Goal: Task Accomplishment & Management: Manage account settings

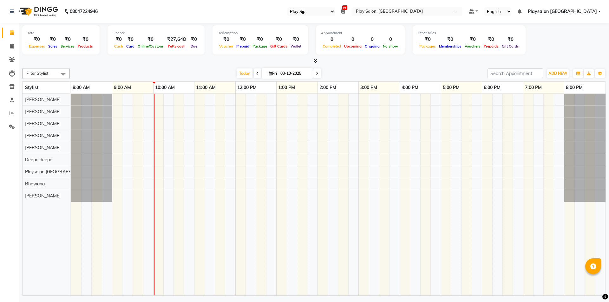
select select "94"
click at [326, 144] on div at bounding box center [338, 195] width 534 height 202
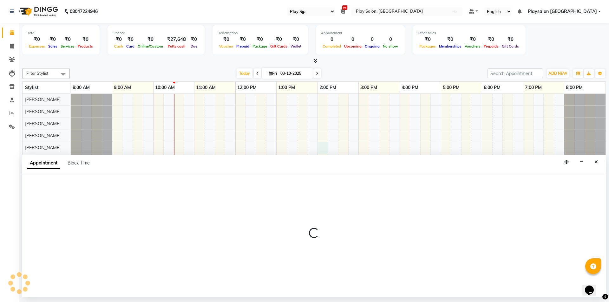
select select "80380"
select select "tentative"
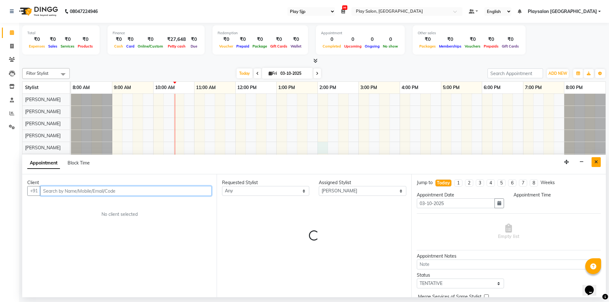
select select "840"
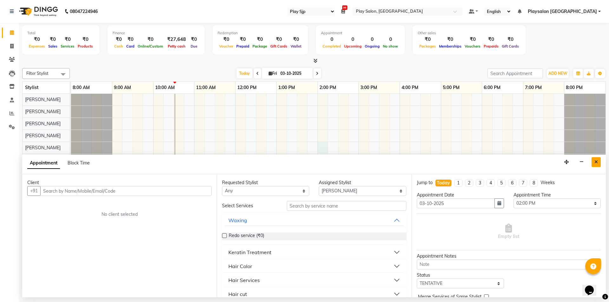
click at [592, 161] on button "Close" at bounding box center [595, 162] width 9 height 10
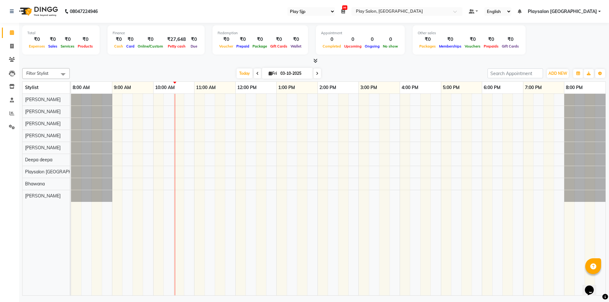
click at [342, 66] on div "Filter Stylist Select All [PERSON_NAME] [PERSON_NAME] [PERSON_NAME] Yimkhiung […" at bounding box center [313, 181] width 583 height 230
click at [14, 13] on link at bounding box center [13, 12] width 6 height 18
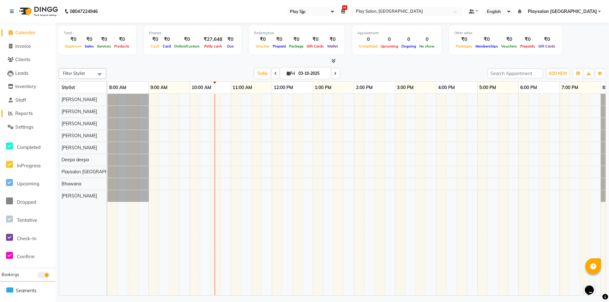
click at [25, 111] on span "Reports" at bounding box center [23, 113] width 17 height 6
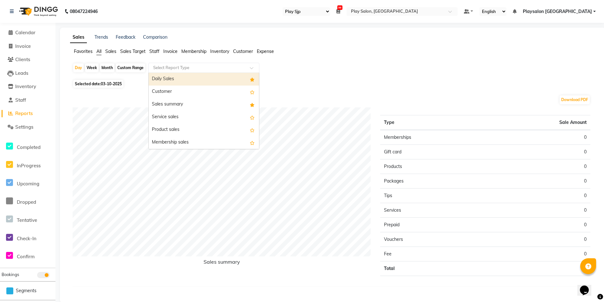
click at [171, 65] on input "text" at bounding box center [197, 68] width 91 height 6
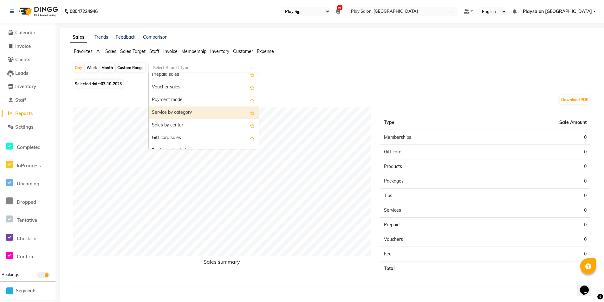
click at [213, 112] on div "Service by category" at bounding box center [204, 113] width 110 height 13
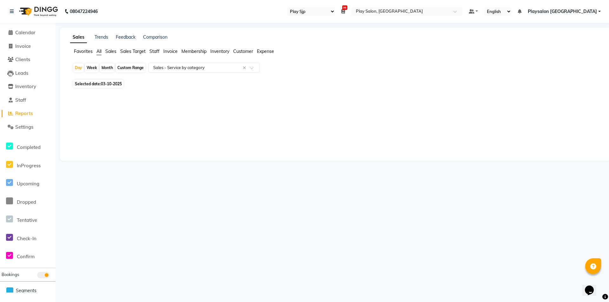
click at [104, 82] on span "03-10-2025" at bounding box center [111, 83] width 21 height 5
select select "10"
select select "2025"
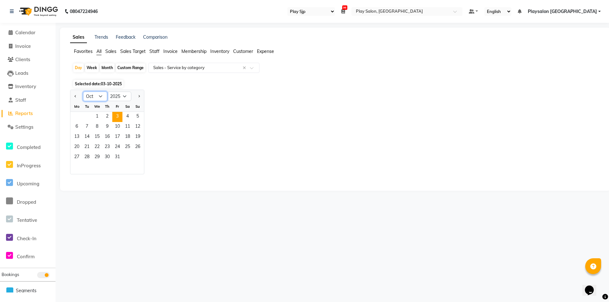
click at [96, 95] on select "Jan Feb Mar Apr May Jun [DATE] Aug Sep Oct Nov Dec" at bounding box center [95, 97] width 24 height 10
select select "9"
click at [83, 92] on select "Jan Feb Mar Apr May Jun [DATE] Aug Sep Oct Nov Dec" at bounding box center [95, 97] width 24 height 10
click at [77, 116] on span "1" at bounding box center [77, 117] width 10 height 10
select select "full_report"
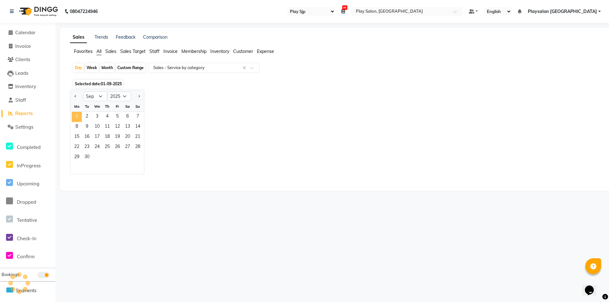
select select "csv"
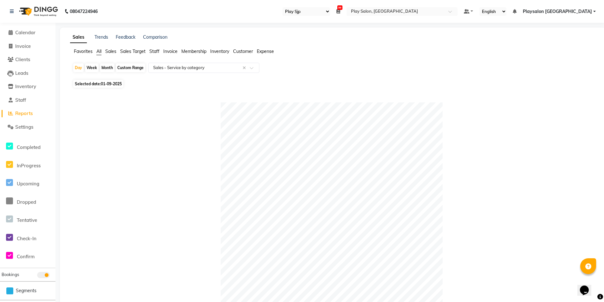
click at [108, 65] on div "Month" at bounding box center [107, 67] width 15 height 9
select select "9"
select select "2025"
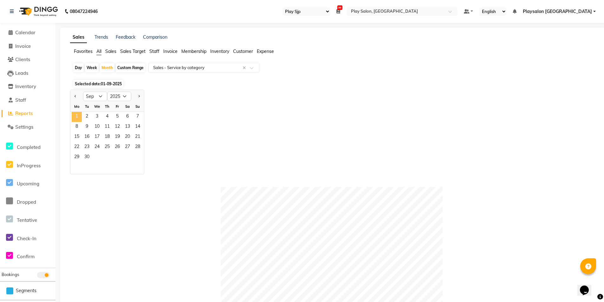
click at [77, 115] on span "1" at bounding box center [77, 117] width 10 height 10
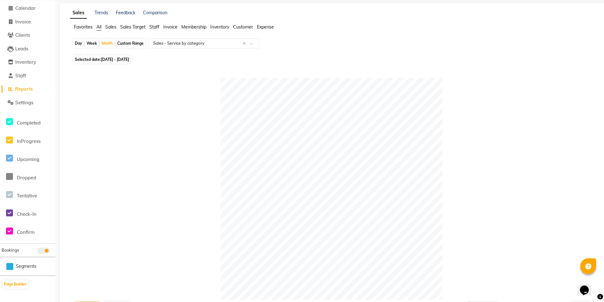
scroll to position [22, 0]
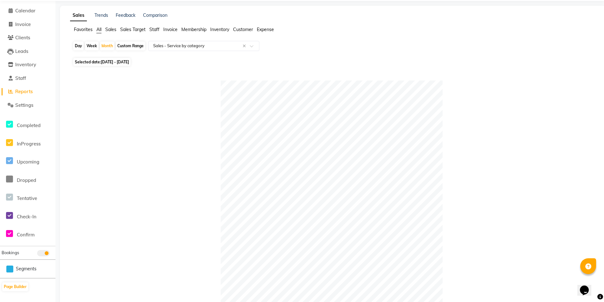
click at [101, 60] on span "Selected date: [DATE] - [DATE]" at bounding box center [101, 62] width 57 height 8
select select "9"
select select "2025"
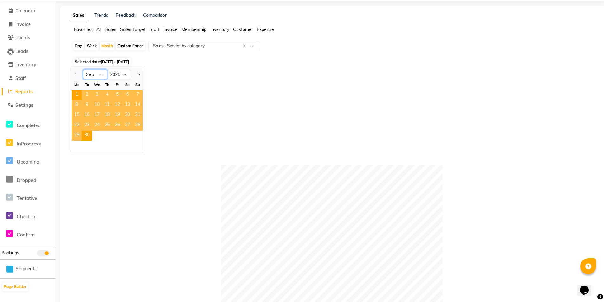
click at [94, 73] on select "Jan Feb Mar Apr May Jun [DATE] Aug Sep Oct Nov Dec" at bounding box center [95, 75] width 24 height 10
select select "8"
click at [83, 70] on select "Jan Feb Mar Apr May Jun [DATE] Aug Sep Oct Nov Dec" at bounding box center [95, 75] width 24 height 10
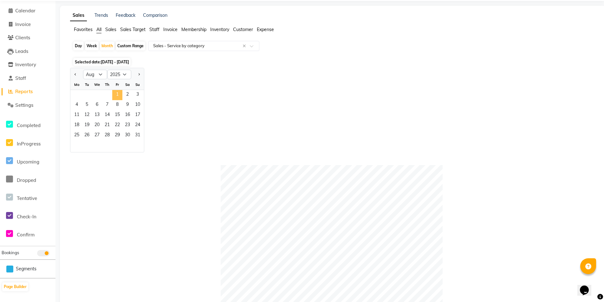
click at [114, 96] on span "1" at bounding box center [117, 95] width 10 height 10
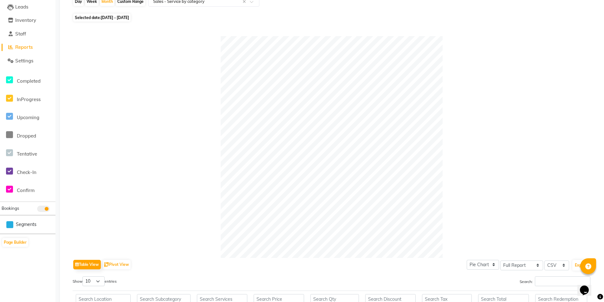
scroll to position [64, 0]
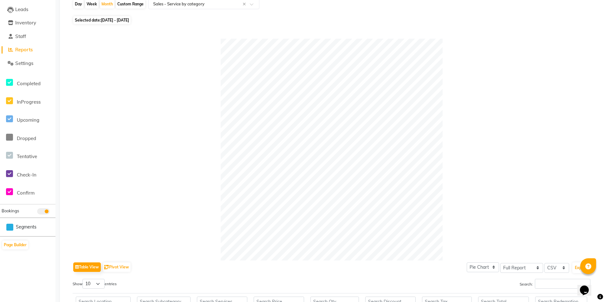
click at [127, 19] on span "[DATE] - [DATE]" at bounding box center [115, 20] width 28 height 5
select select "8"
select select "2025"
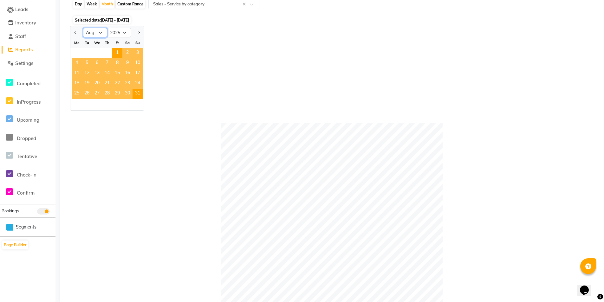
click at [96, 33] on select "Jan Feb Mar Apr May Jun [DATE] Aug Sep Oct Nov Dec" at bounding box center [95, 33] width 24 height 10
select select "9"
click at [83, 28] on select "Jan Feb Mar Apr May Jun [DATE] Aug Sep Oct Nov Dec" at bounding box center [95, 33] width 24 height 10
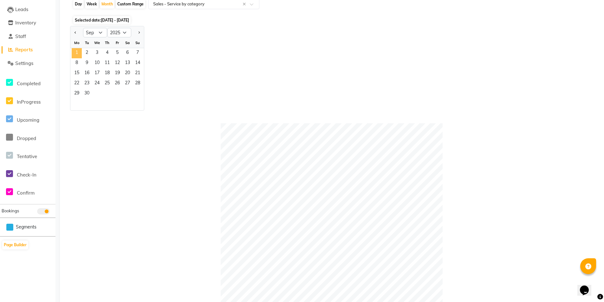
click at [78, 49] on span "1" at bounding box center [77, 53] width 10 height 10
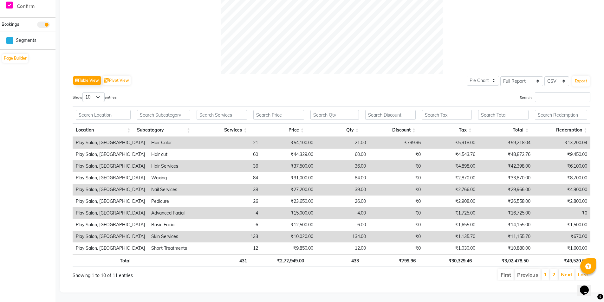
scroll to position [255, 0]
click at [569, 269] on li "Next" at bounding box center [567, 274] width 16 height 11
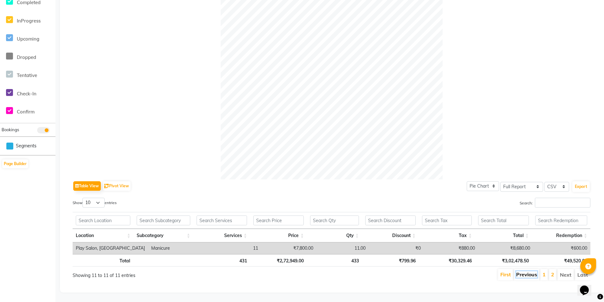
click at [523, 271] on link "Previous" at bounding box center [526, 274] width 21 height 6
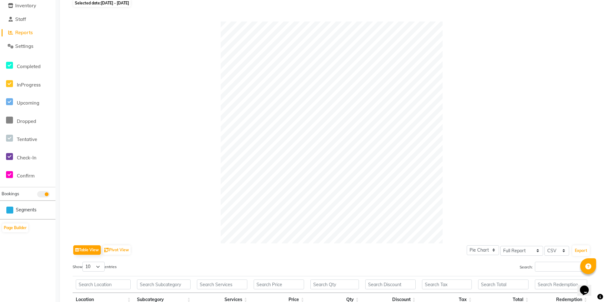
scroll to position [0, 0]
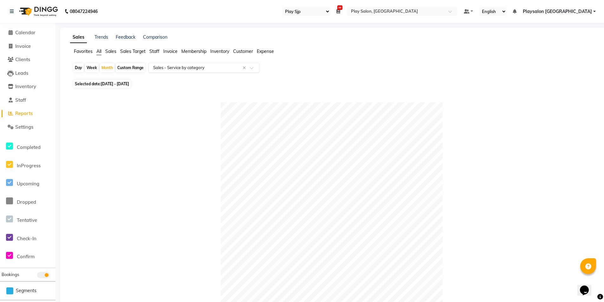
click at [185, 67] on input "text" at bounding box center [197, 68] width 91 height 6
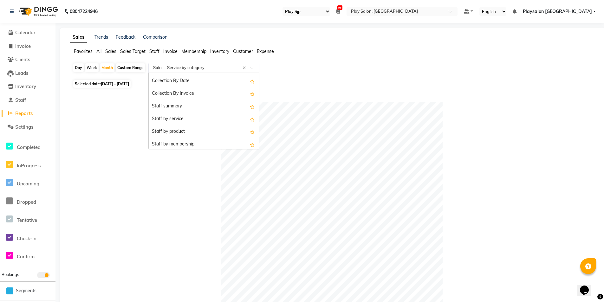
scroll to position [205, 0]
click at [192, 113] on div "Staff by service" at bounding box center [204, 115] width 110 height 13
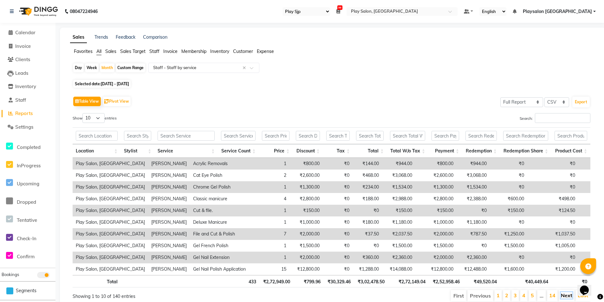
click at [565, 294] on link "Next" at bounding box center [566, 295] width 11 height 6
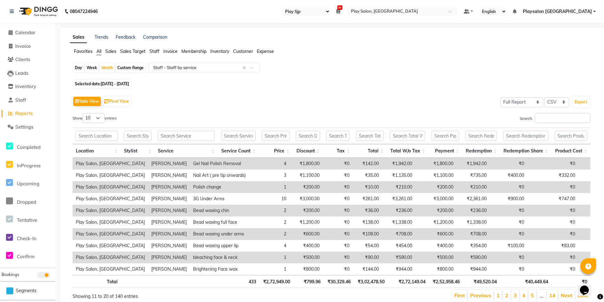
click at [565, 294] on link "Next" at bounding box center [566, 295] width 11 height 6
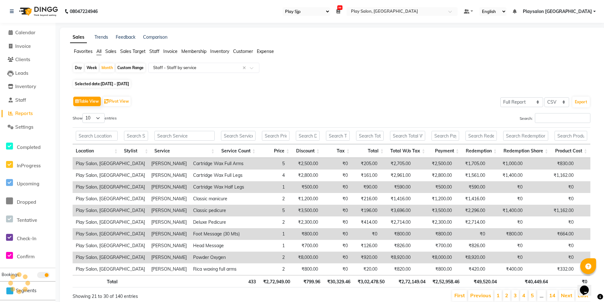
click at [565, 294] on link "Next" at bounding box center [566, 295] width 11 height 6
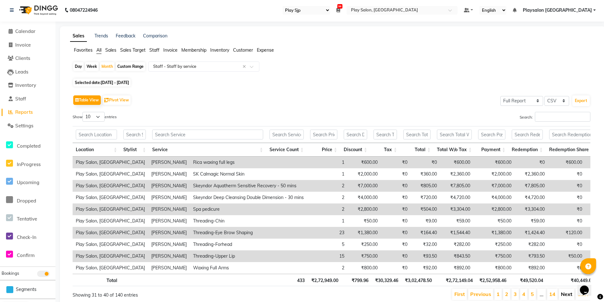
click at [565, 297] on link "Next" at bounding box center [566, 294] width 11 height 6
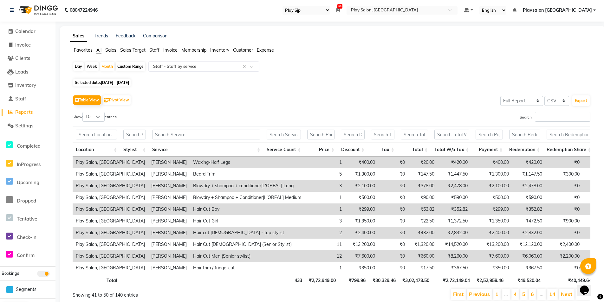
click at [565, 297] on link "Next" at bounding box center [566, 294] width 11 height 6
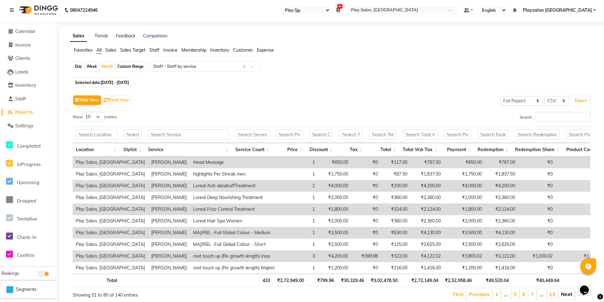
click at [565, 297] on link "Next" at bounding box center [566, 294] width 11 height 6
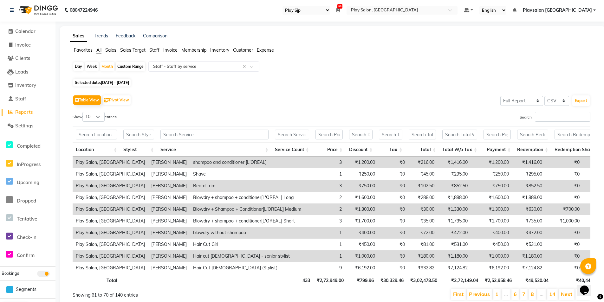
click at [565, 297] on link "Next" at bounding box center [566, 294] width 11 height 6
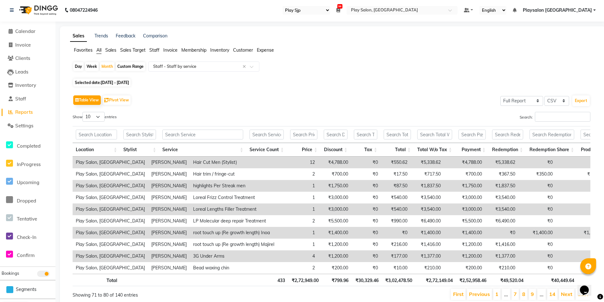
click at [565, 297] on link "Next" at bounding box center [566, 294] width 11 height 6
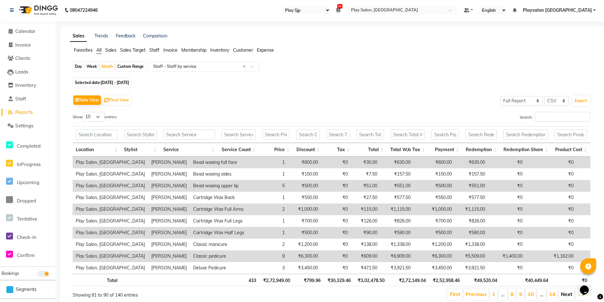
click at [566, 294] on link "Next" at bounding box center [566, 294] width 11 height 6
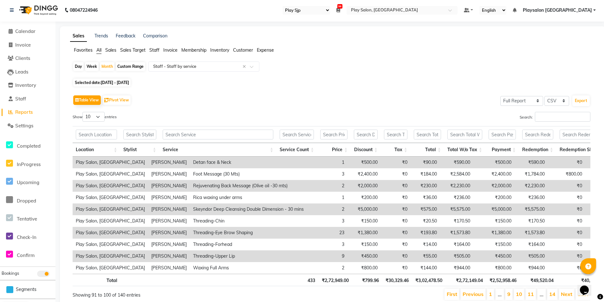
click at [566, 294] on li "Next" at bounding box center [567, 294] width 16 height 11
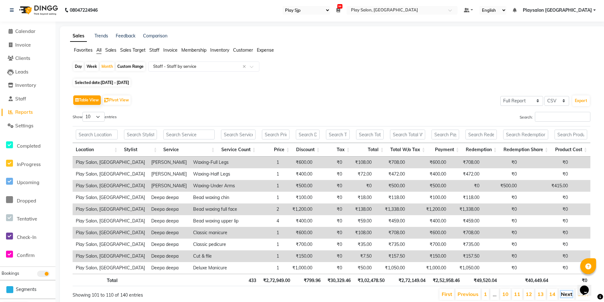
click at [566, 294] on link "Next" at bounding box center [566, 294] width 11 height 6
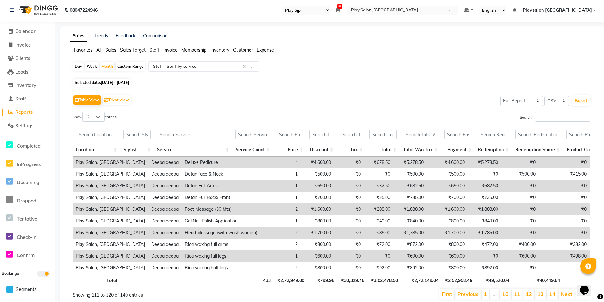
click at [566, 294] on li "Next" at bounding box center [567, 294] width 16 height 11
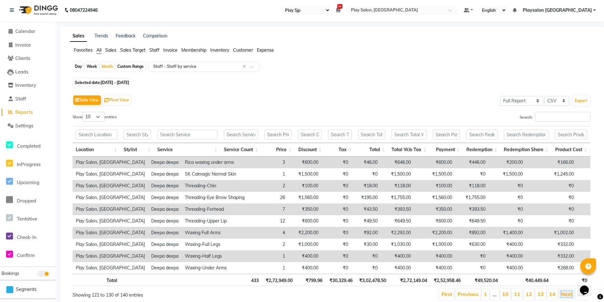
click at [566, 294] on link "Next" at bounding box center [566, 294] width 11 height 6
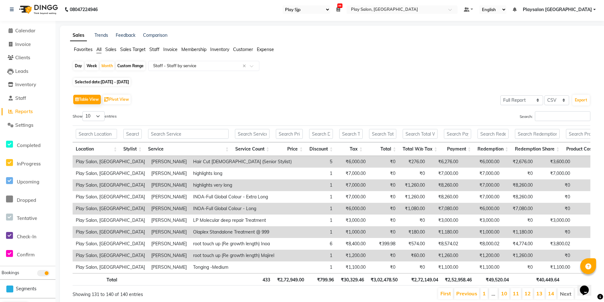
click at [566, 294] on li "Next" at bounding box center [565, 293] width 16 height 11
click at [565, 297] on li "Next" at bounding box center [565, 293] width 16 height 11
click at [566, 297] on li "Next" at bounding box center [565, 293] width 16 height 11
click at [463, 297] on link "Previous" at bounding box center [466, 293] width 21 height 6
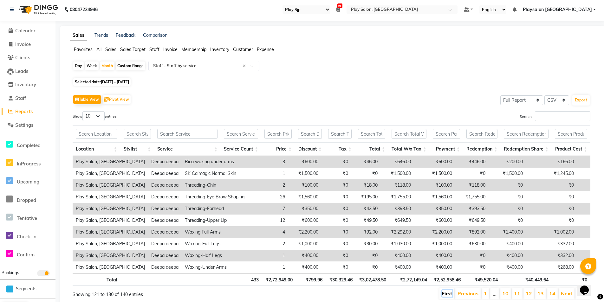
click at [452, 294] on link "First" at bounding box center [447, 293] width 10 height 6
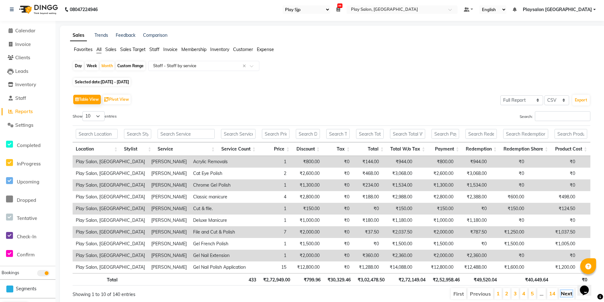
click at [565, 293] on link "Next" at bounding box center [566, 293] width 11 height 6
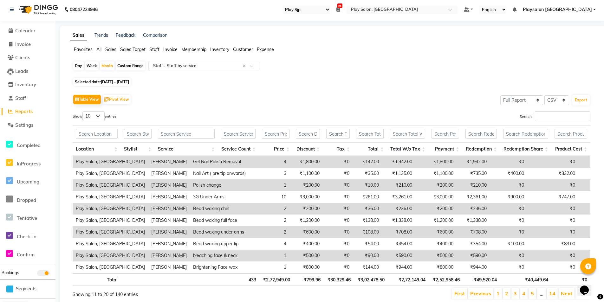
click at [565, 293] on link "Next" at bounding box center [566, 293] width 11 height 6
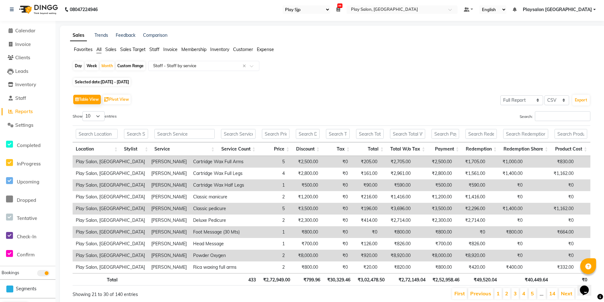
click at [565, 293] on link "Next" at bounding box center [566, 293] width 11 height 6
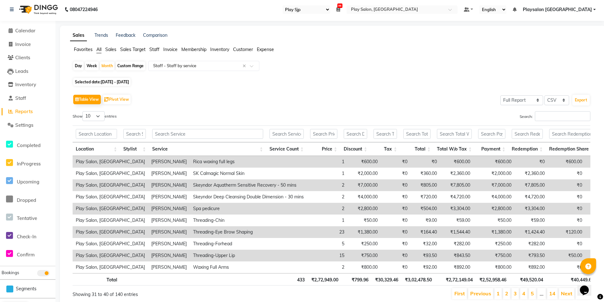
click at [565, 293] on li "Next" at bounding box center [567, 293] width 16 height 11
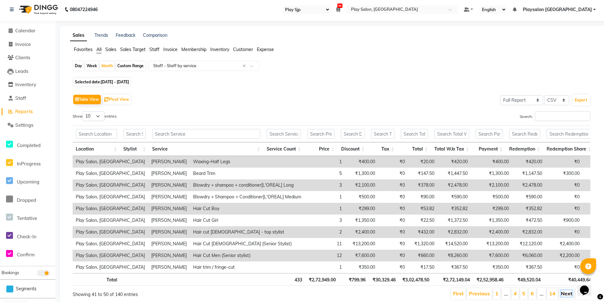
click at [566, 295] on link "Next" at bounding box center [566, 293] width 11 height 6
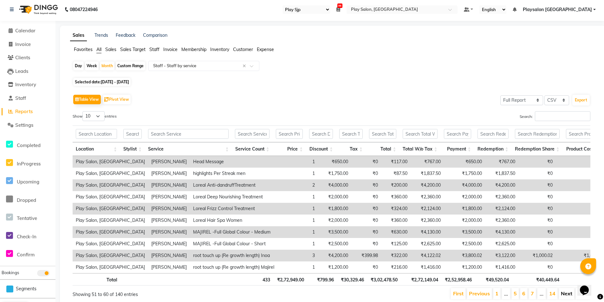
click at [569, 296] on link "Next" at bounding box center [566, 293] width 11 height 6
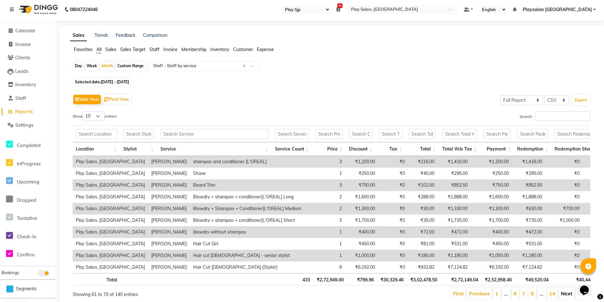
click at [567, 297] on link "Next" at bounding box center [566, 293] width 11 height 6
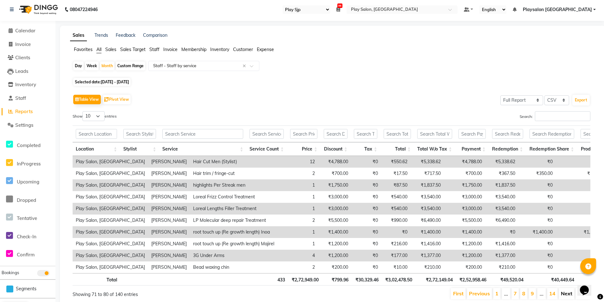
click at [565, 297] on link "Next" at bounding box center [566, 293] width 11 height 6
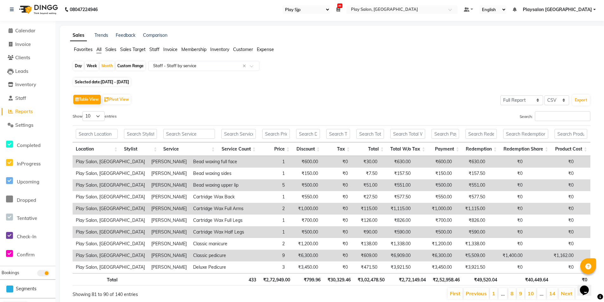
click at [565, 298] on li "Next" at bounding box center [567, 293] width 16 height 11
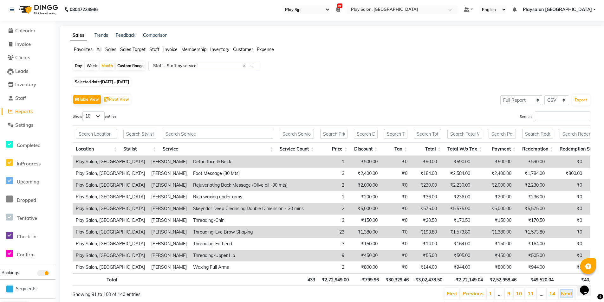
click at [565, 297] on link "Next" at bounding box center [566, 293] width 11 height 6
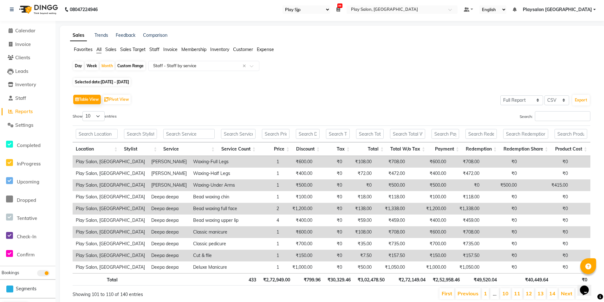
click at [565, 298] on li "Next" at bounding box center [567, 293] width 16 height 11
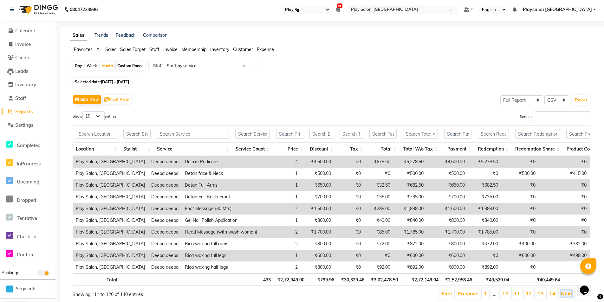
click at [565, 297] on link "Next" at bounding box center [566, 293] width 11 height 6
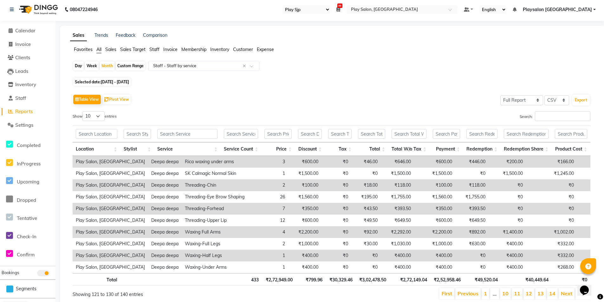
click at [565, 298] on li "Next" at bounding box center [567, 293] width 16 height 11
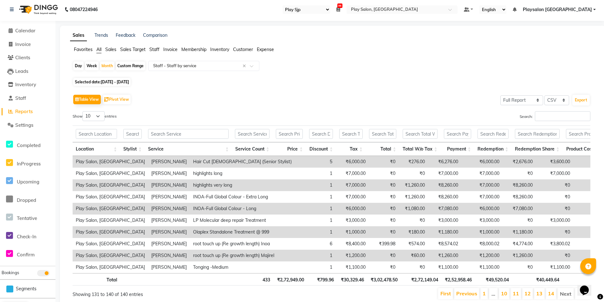
click at [565, 298] on li "Next" at bounding box center [565, 293] width 16 height 11
click at [446, 297] on link "First" at bounding box center [445, 293] width 10 height 6
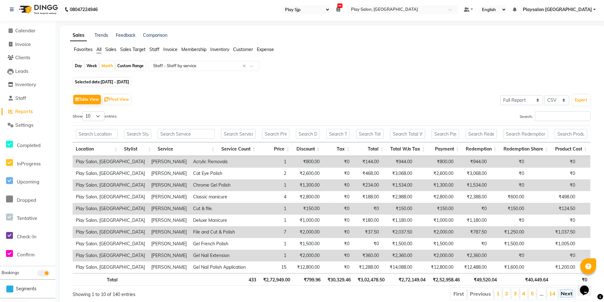
click at [564, 293] on link "Next" at bounding box center [566, 293] width 11 height 6
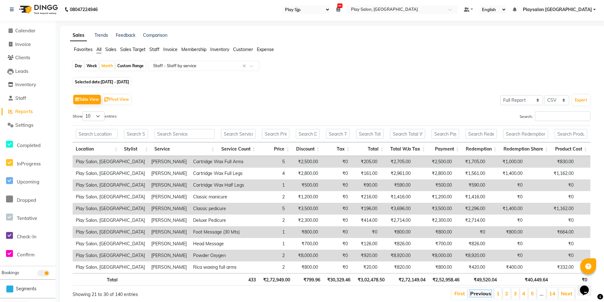
click at [477, 291] on link "Previous" at bounding box center [480, 293] width 21 height 6
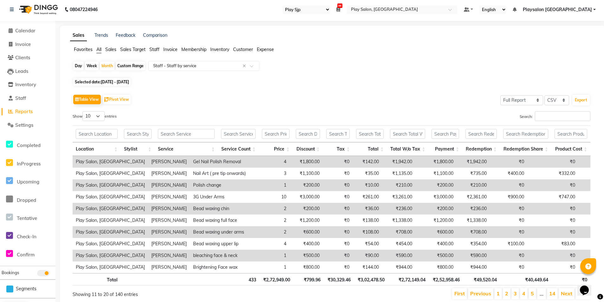
click at [477, 291] on link "Previous" at bounding box center [480, 293] width 21 height 6
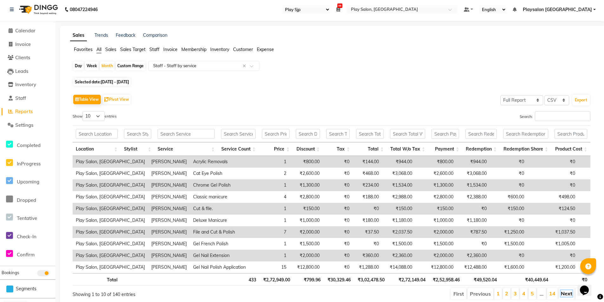
click at [565, 294] on link "Next" at bounding box center [566, 293] width 11 height 6
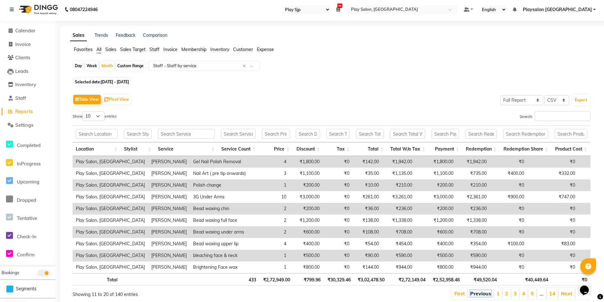
click at [485, 291] on link "Previous" at bounding box center [480, 293] width 21 height 6
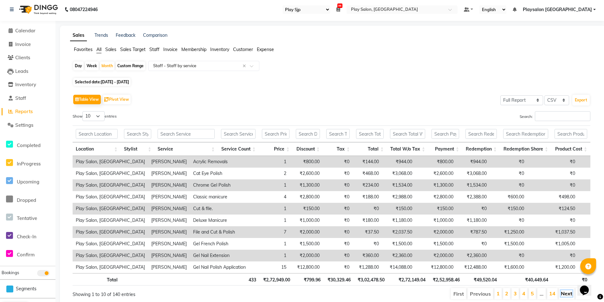
click at [567, 293] on link "Next" at bounding box center [566, 293] width 11 height 6
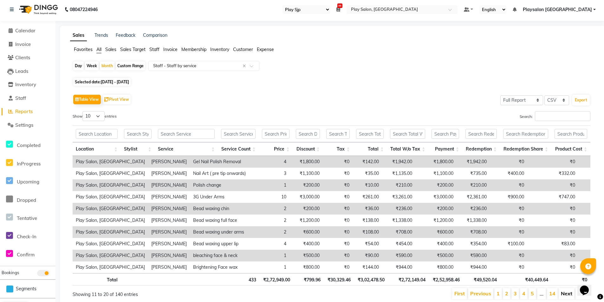
click at [566, 293] on link "Next" at bounding box center [566, 293] width 11 height 6
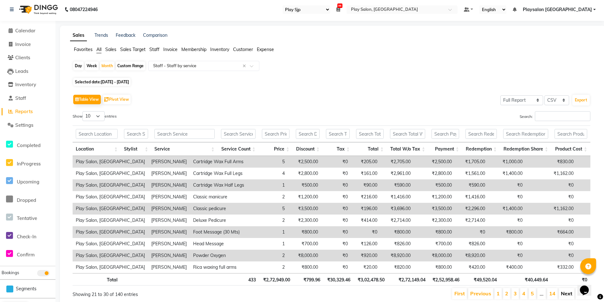
click at [567, 292] on link "Next" at bounding box center [566, 293] width 11 height 6
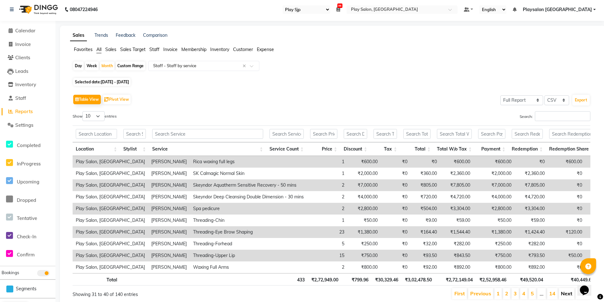
click at [564, 297] on link "Next" at bounding box center [566, 293] width 11 height 6
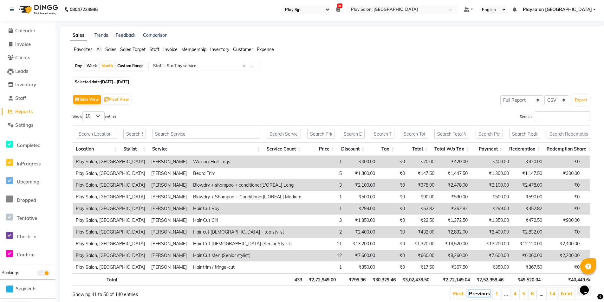
click at [480, 297] on link "Previous" at bounding box center [479, 293] width 21 height 6
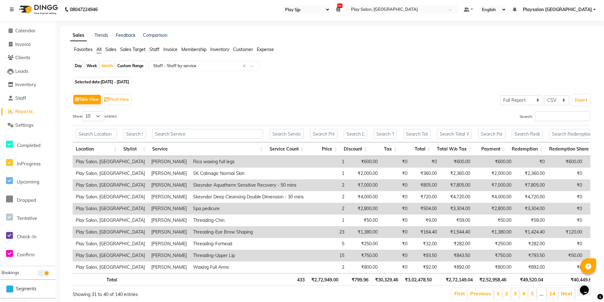
click at [480, 297] on link "Previous" at bounding box center [480, 293] width 21 height 6
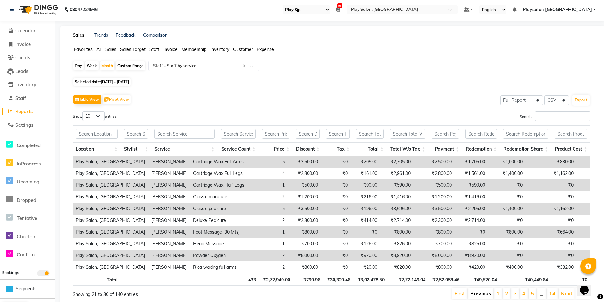
click at [485, 293] on link "Previous" at bounding box center [480, 293] width 21 height 6
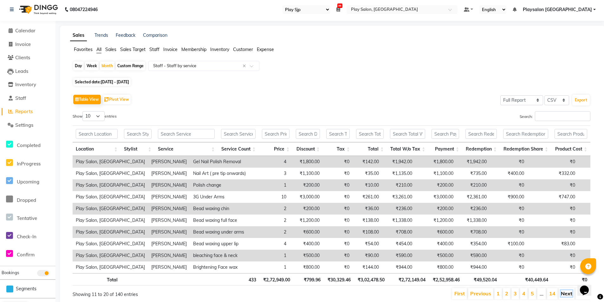
click at [566, 294] on link "Next" at bounding box center [566, 293] width 11 height 6
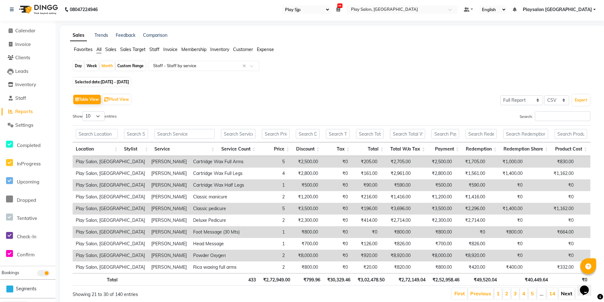
click at [563, 294] on link "Next" at bounding box center [566, 293] width 11 height 6
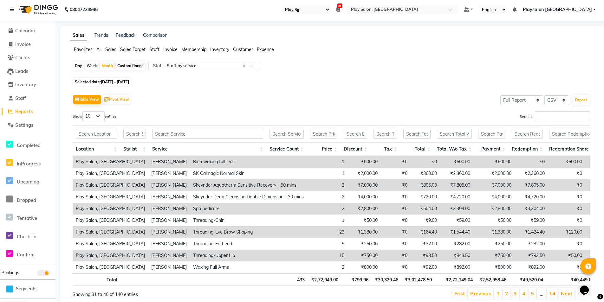
scroll to position [30, 0]
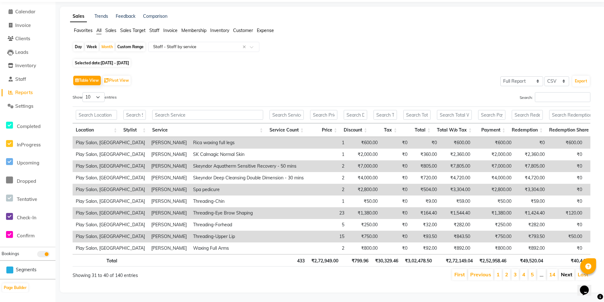
click at [565, 271] on link "Next" at bounding box center [566, 274] width 11 height 6
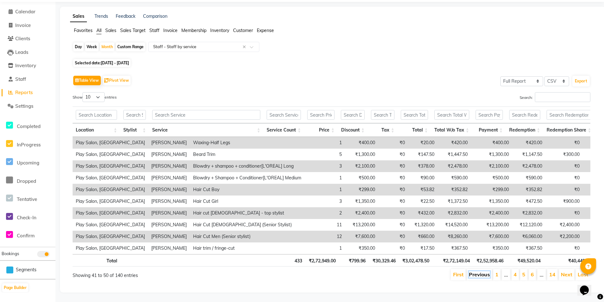
click at [483, 271] on link "Previous" at bounding box center [479, 274] width 21 height 6
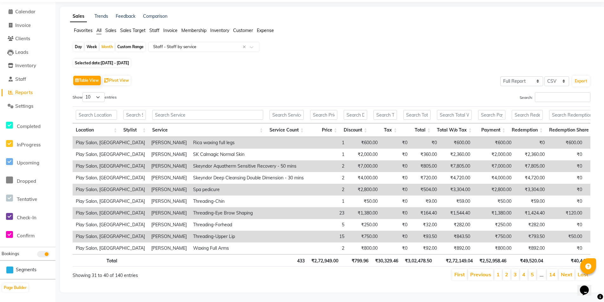
click at [483, 271] on link "Previous" at bounding box center [480, 274] width 21 height 6
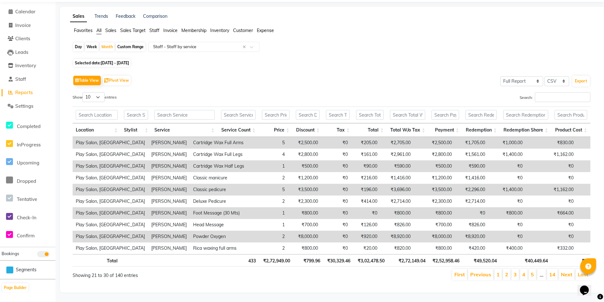
scroll to position [26, 0]
click at [483, 271] on link "Previous" at bounding box center [480, 274] width 21 height 6
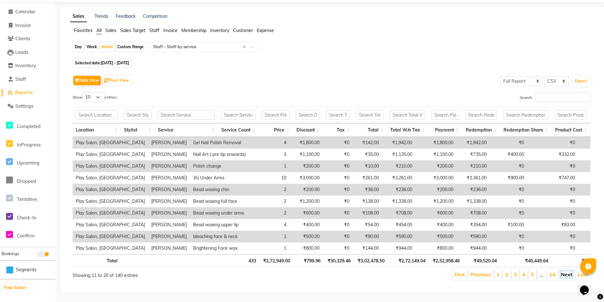
click at [563, 271] on link "Next" at bounding box center [566, 274] width 11 height 6
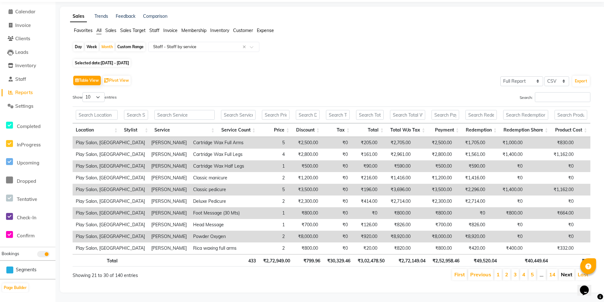
click at [563, 271] on link "Next" at bounding box center [566, 274] width 11 height 6
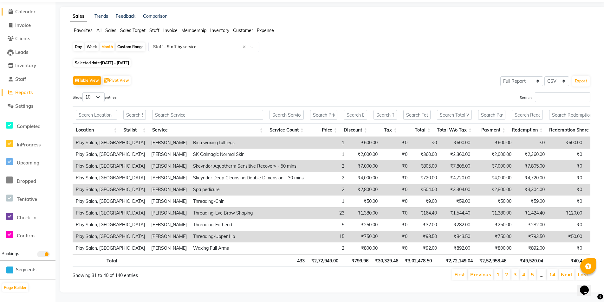
click at [10, 9] on icon at bounding box center [11, 11] width 4 height 5
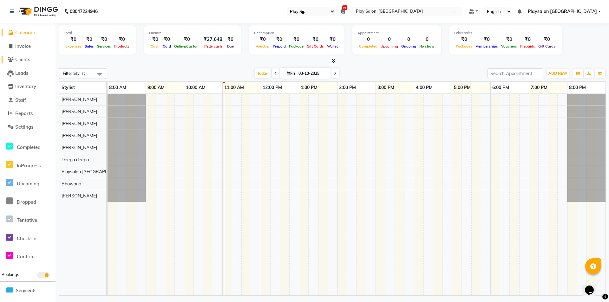
click at [24, 62] on span "Clients" at bounding box center [22, 59] width 15 height 6
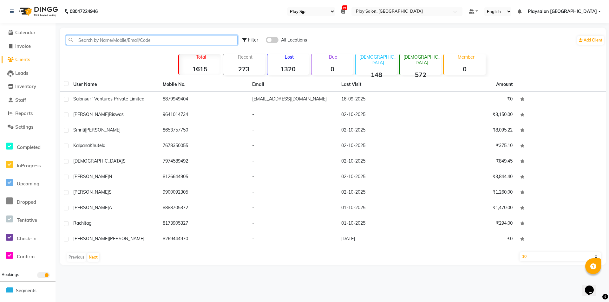
click at [121, 37] on input "text" at bounding box center [152, 40] width 172 height 10
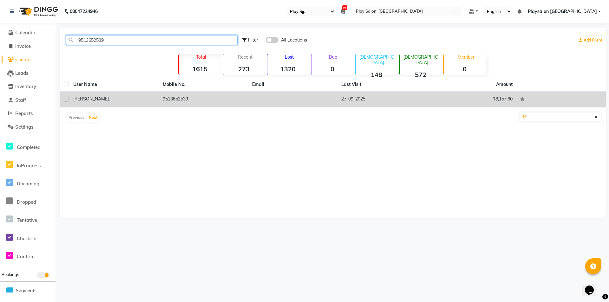
type input "9513652539"
click at [86, 97] on span "[PERSON_NAME]" at bounding box center [91, 99] width 36 height 6
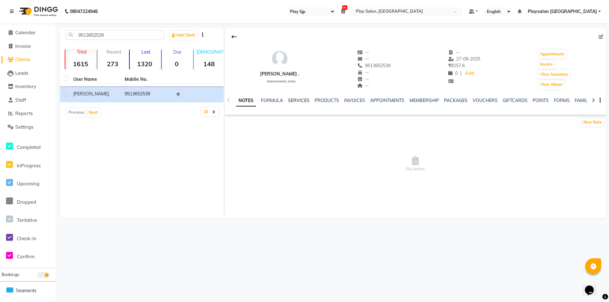
click at [295, 102] on link "SERVICES" at bounding box center [299, 101] width 22 height 6
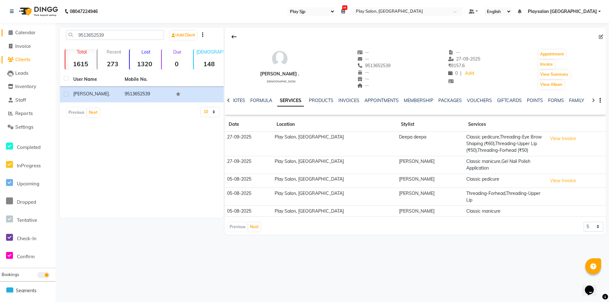
click at [12, 33] on icon at bounding box center [11, 32] width 4 height 5
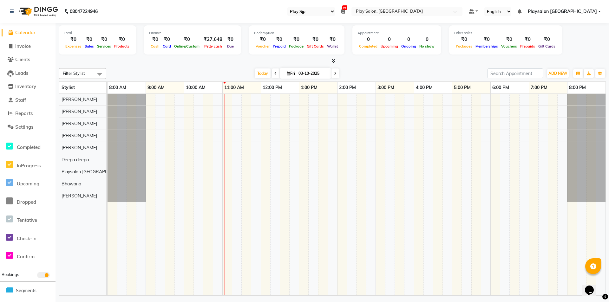
click at [219, 160] on div at bounding box center [356, 195] width 498 height 202
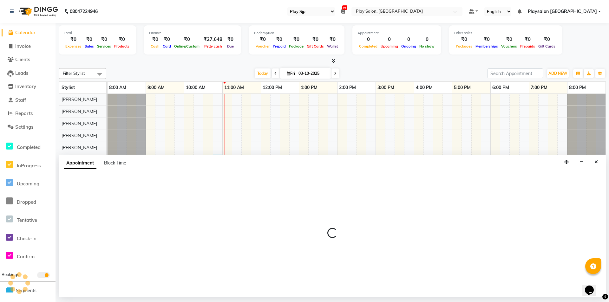
select select "80384"
select select "645"
select select "tentative"
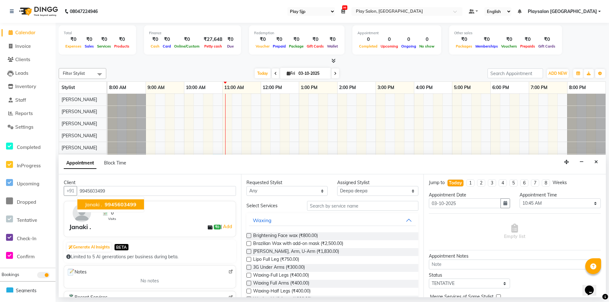
click at [100, 203] on span "Janaki ." at bounding box center [93, 204] width 17 height 6
type input "9945603499"
click at [319, 203] on input "text" at bounding box center [362, 206] width 111 height 10
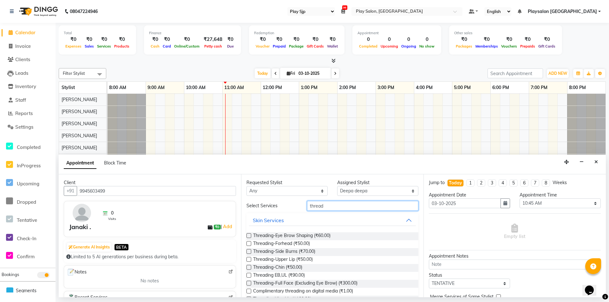
type input "thread"
click at [247, 236] on label at bounding box center [248, 235] width 5 height 5
click at [247, 236] on input "checkbox" at bounding box center [248, 236] width 4 height 4
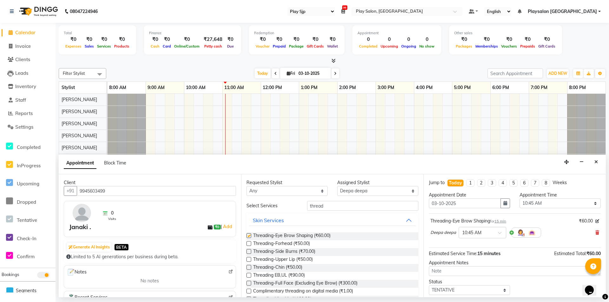
checkbox input "false"
click at [280, 213] on div "Select Services thread Skin Services Threading-Eye Brow Shaping (₹60.00) Thread…" at bounding box center [332, 263] width 172 height 124
type input "w"
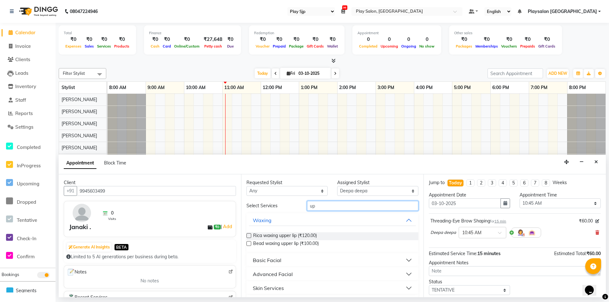
type input "up"
click at [249, 236] on label at bounding box center [248, 235] width 5 height 5
click at [249, 236] on input "checkbox" at bounding box center [248, 236] width 4 height 4
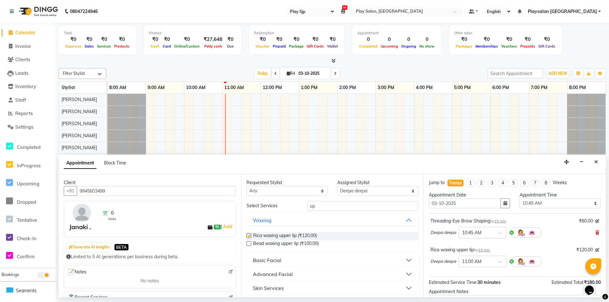
checkbox input "false"
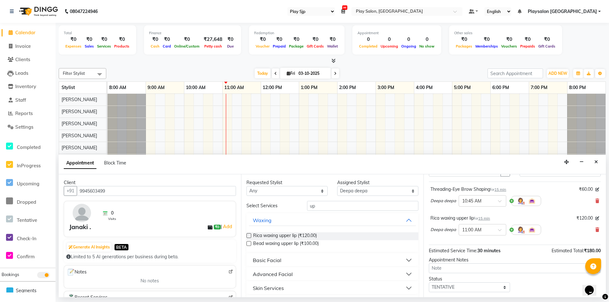
scroll to position [67, 0]
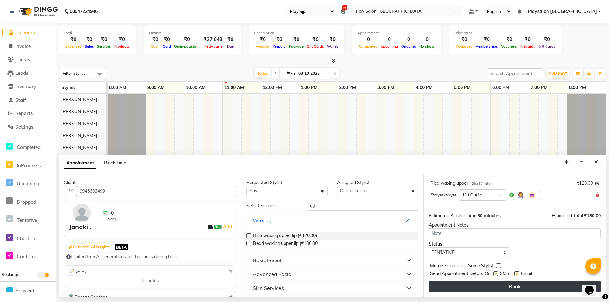
click at [526, 284] on button "Book" at bounding box center [515, 286] width 172 height 11
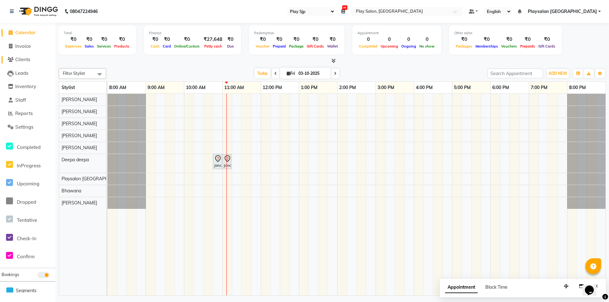
click at [29, 61] on span "Clients" at bounding box center [22, 59] width 15 height 6
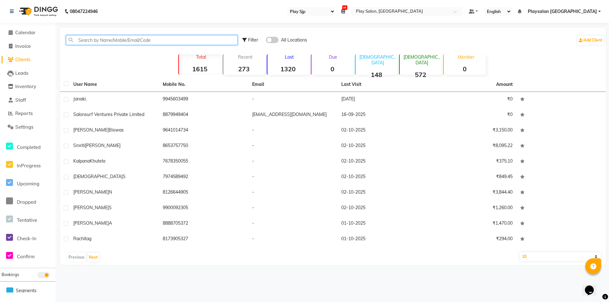
click at [122, 38] on input "text" at bounding box center [152, 40] width 172 height 10
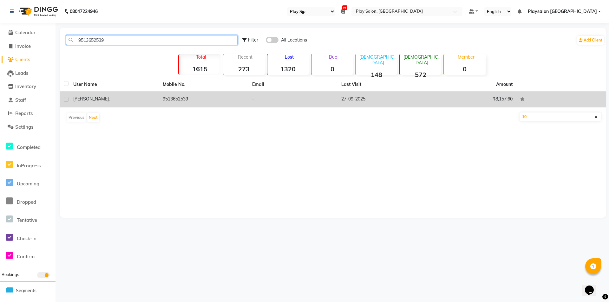
type input "9513652539"
click at [89, 100] on span "[PERSON_NAME]" at bounding box center [91, 99] width 36 height 6
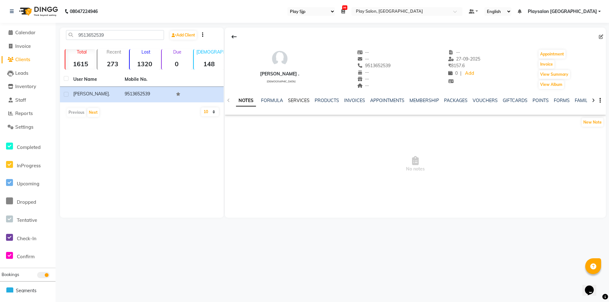
click at [300, 101] on link "SERVICES" at bounding box center [299, 101] width 22 height 6
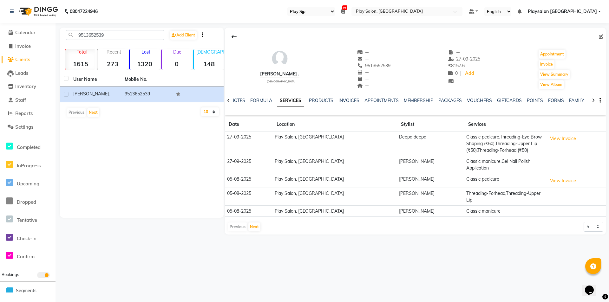
click at [478, 163] on td "Classic manicure,Gel Nail Polish Application" at bounding box center [504, 165] width 81 height 18
click at [464, 158] on td "Classic manicure,Gel Nail Polish Application" at bounding box center [504, 165] width 81 height 18
click at [552, 176] on button "View Invoice" at bounding box center [563, 181] width 32 height 10
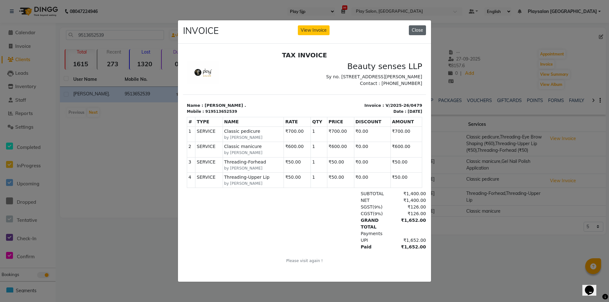
click at [413, 28] on button "Close" at bounding box center [417, 30] width 17 height 10
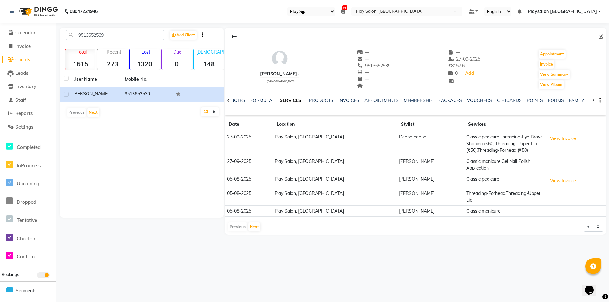
click at [524, 161] on td "Classic manicure,Gel Nail Polish Application" at bounding box center [504, 165] width 81 height 18
click at [249, 163] on td "27-09-2025" at bounding box center [249, 165] width 48 height 18
click at [554, 136] on button "View Invoice" at bounding box center [563, 139] width 32 height 10
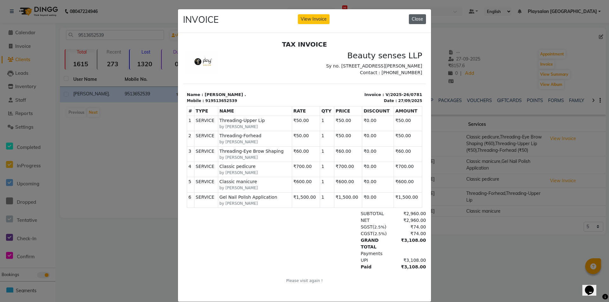
click at [413, 16] on button "Close" at bounding box center [417, 19] width 17 height 10
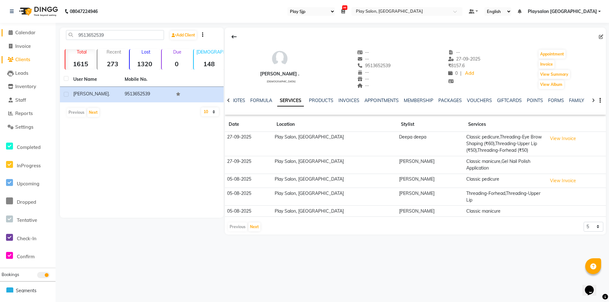
click at [11, 30] on icon at bounding box center [11, 32] width 4 height 5
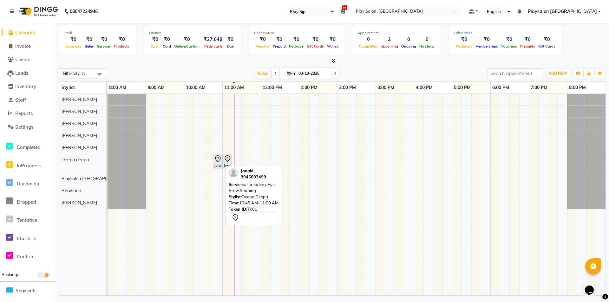
click at [219, 166] on div "Janaki ., TK01, 10:45 AM-11:00 AM, Threading-Eye Brow Shaping" at bounding box center [217, 161] width 8 height 13
select select "7"
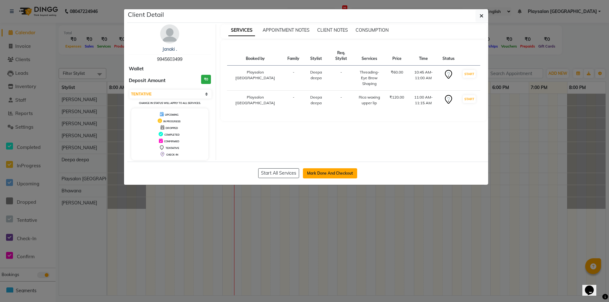
click at [335, 171] on button "Mark Done And Checkout" at bounding box center [330, 173] width 54 height 10
select select "service"
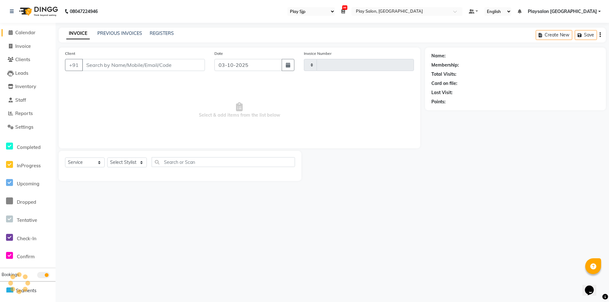
type input "0825"
select select "8308"
select select "product"
select select "80387"
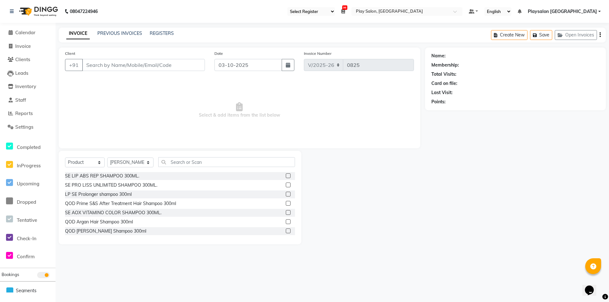
type input "9945603499"
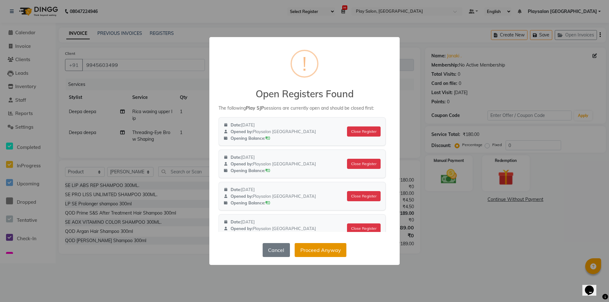
click at [316, 252] on button "Proceed Anyway" at bounding box center [321, 250] width 52 height 14
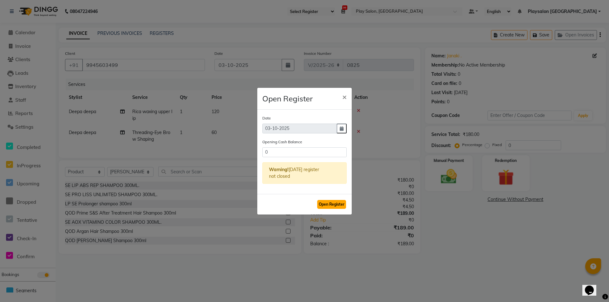
click at [333, 205] on button "Open Register" at bounding box center [331, 204] width 29 height 9
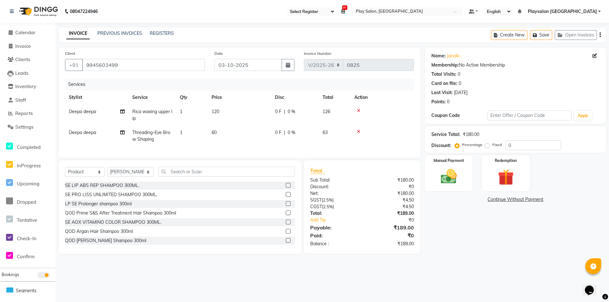
click at [217, 111] on span "120" at bounding box center [215, 112] width 8 height 6
select select "80384"
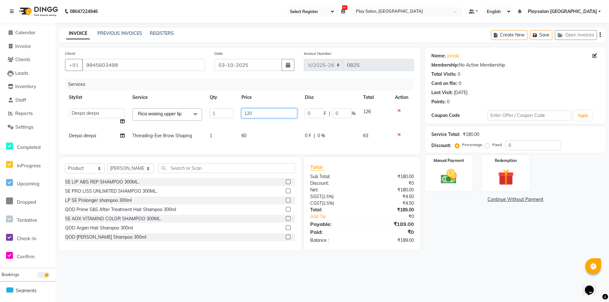
drag, startPoint x: 262, startPoint y: 110, endPoint x: 247, endPoint y: 115, distance: 15.9
click at [247, 115] on input "120" at bounding box center [269, 113] width 56 height 10
type input "100"
click at [254, 127] on tbody "Admin [PERSON_NAME] Lun Deepa [PERSON_NAME] Yimkhiung [PERSON_NAME] Murali K V …" at bounding box center [239, 124] width 349 height 38
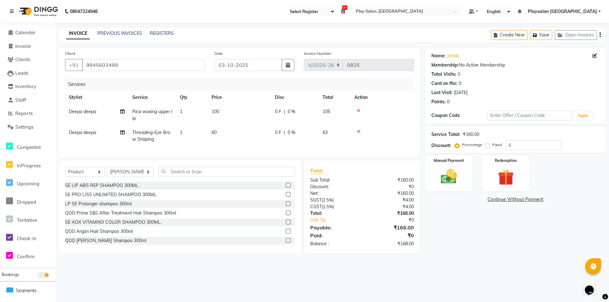
click at [218, 114] on span "100" at bounding box center [215, 112] width 8 height 6
select select "80384"
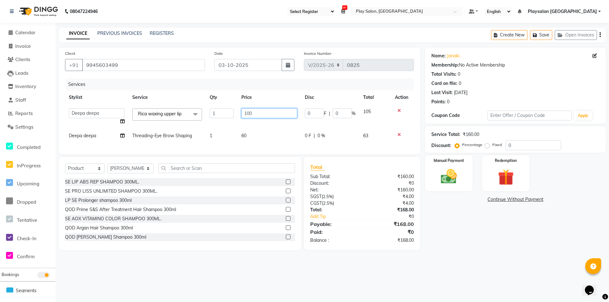
click at [257, 111] on input "100" at bounding box center [269, 113] width 56 height 10
type input "110"
click at [270, 127] on tbody "Admin [PERSON_NAME] Lun Deepa [PERSON_NAME] Yimkhiung [PERSON_NAME] Murali K V …" at bounding box center [239, 124] width 349 height 38
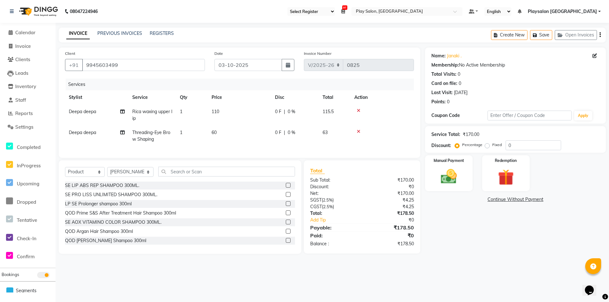
click at [220, 111] on td "110" at bounding box center [239, 115] width 63 height 21
select select "80384"
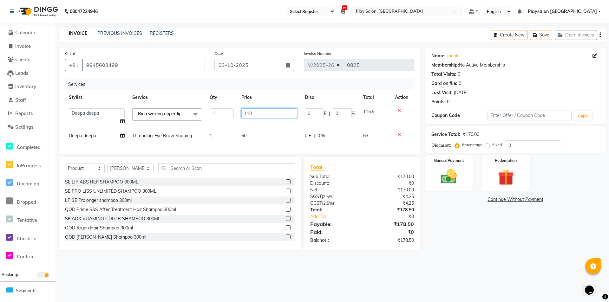
click at [266, 116] on input "110" at bounding box center [269, 113] width 56 height 10
type input "112"
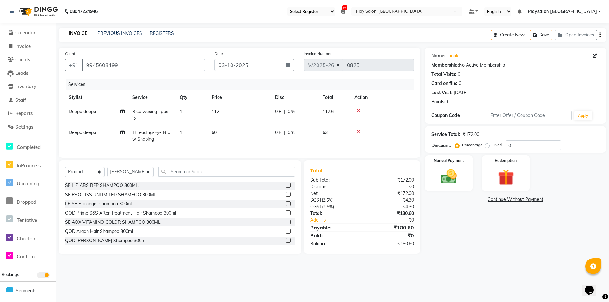
click at [283, 124] on tr "Deepa deepa Rica waxing upper lip 1 112 0 F | 0 % 117.6" at bounding box center [239, 115] width 349 height 21
click at [220, 110] on td "112" at bounding box center [239, 115] width 63 height 21
select select "80384"
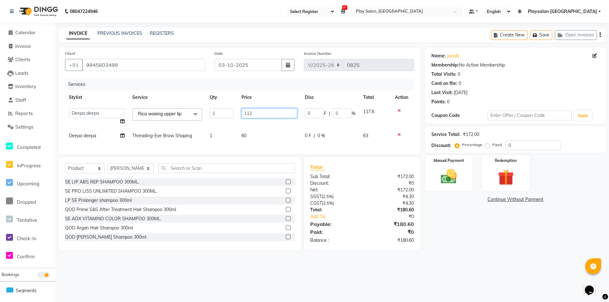
click at [263, 110] on input "112" at bounding box center [269, 113] width 56 height 10
type input "111"
click at [252, 128] on tbody "Admin [PERSON_NAME] Lun Deepa [PERSON_NAME] Yimkhiung [PERSON_NAME] Murali K V …" at bounding box center [239, 124] width 349 height 38
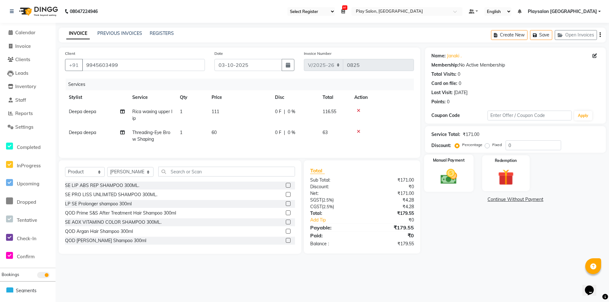
click at [448, 179] on img at bounding box center [448, 176] width 27 height 19
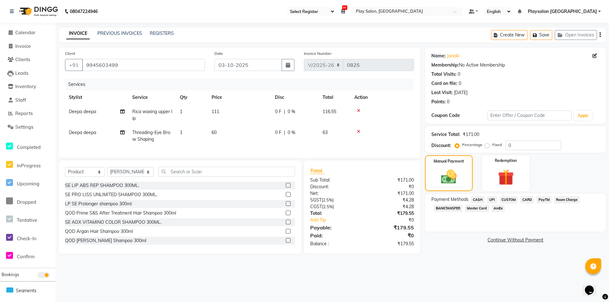
click at [478, 199] on span "CASH" at bounding box center [478, 199] width 14 height 7
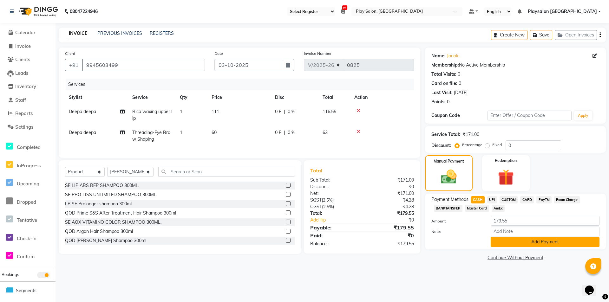
click at [506, 243] on button "Add Payment" at bounding box center [544, 242] width 109 height 10
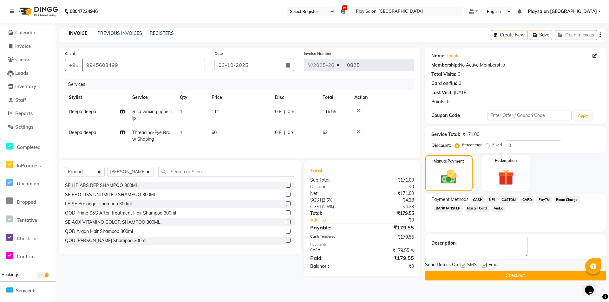
click at [221, 113] on td "111" at bounding box center [239, 115] width 63 height 21
select select "80384"
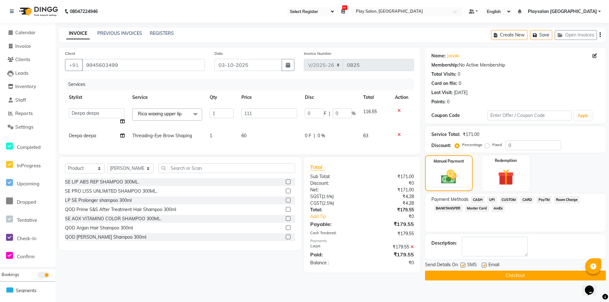
click at [192, 116] on span at bounding box center [195, 114] width 13 height 12
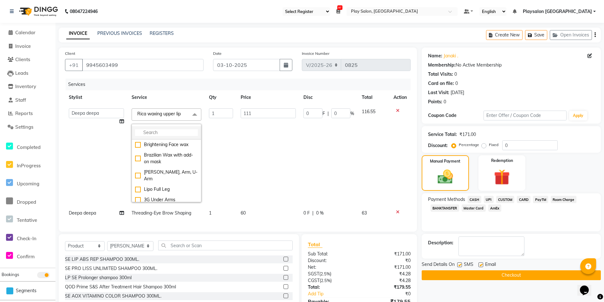
click at [164, 134] on input "multiselect-search" at bounding box center [166, 132] width 63 height 7
type input "be"
click at [137, 155] on div "Bead waxing upper lip" at bounding box center [166, 155] width 63 height 7
type input "100"
checkbox input "true"
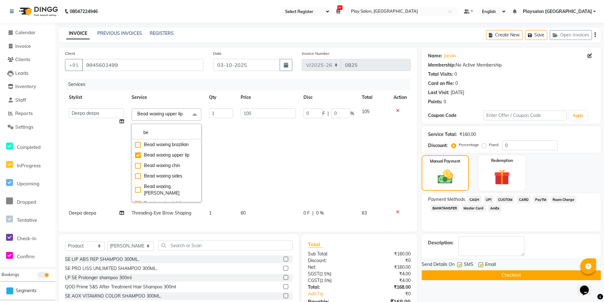
click at [270, 142] on td "100" at bounding box center [268, 155] width 63 height 101
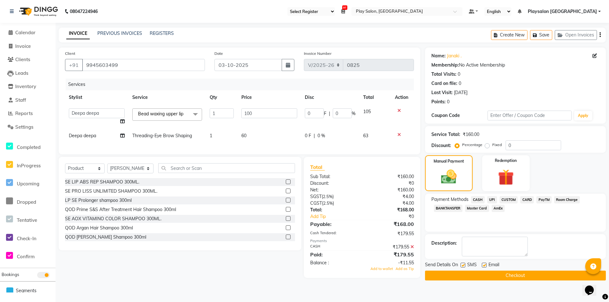
click at [411, 249] on icon at bounding box center [411, 247] width 3 height 4
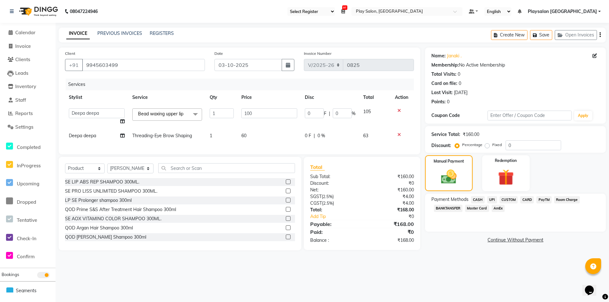
click at [474, 199] on span "CASH" at bounding box center [478, 199] width 14 height 7
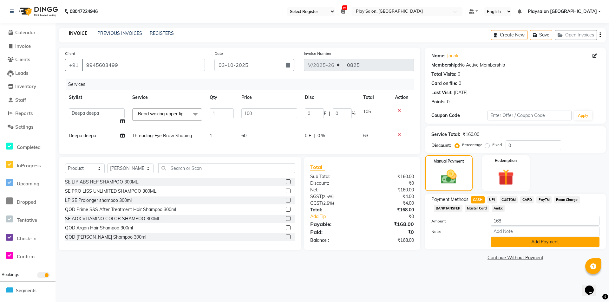
click at [532, 242] on button "Add Payment" at bounding box center [544, 242] width 109 height 10
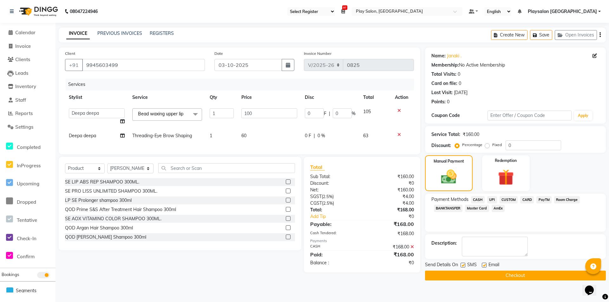
click at [483, 264] on label at bounding box center [484, 265] width 5 height 5
click at [483, 264] on input "checkbox" at bounding box center [484, 265] width 4 height 4
checkbox input "false"
click at [463, 265] on label at bounding box center [462, 265] width 5 height 5
click at [463, 265] on input "checkbox" at bounding box center [462, 265] width 4 height 4
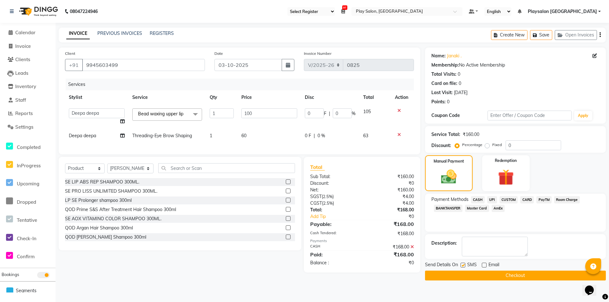
checkbox input "false"
click at [523, 276] on button "Checkout" at bounding box center [515, 276] width 181 height 10
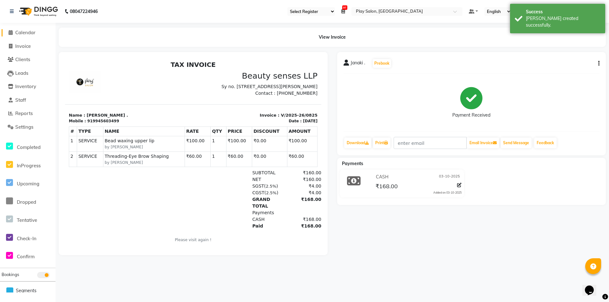
click at [10, 32] on icon at bounding box center [11, 32] width 4 height 5
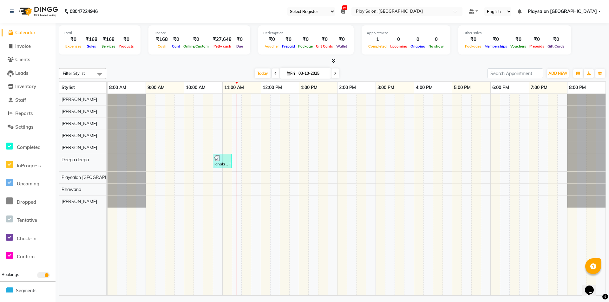
click at [228, 60] on div at bounding box center [332, 61] width 547 height 7
click at [23, 115] on span "Reports" at bounding box center [23, 113] width 17 height 6
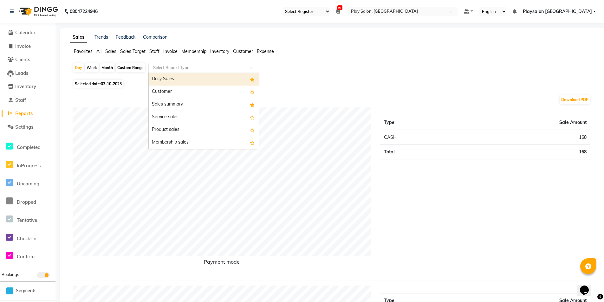
click at [161, 68] on input "text" at bounding box center [197, 68] width 91 height 6
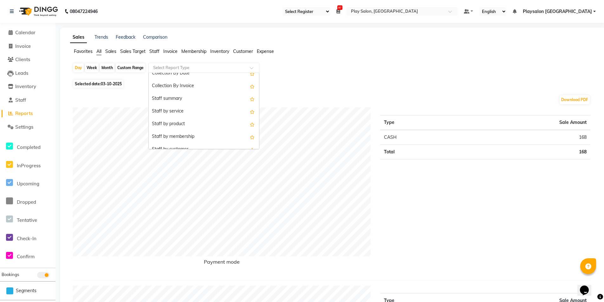
scroll to position [212, 0]
click at [192, 106] on div "Staff by service" at bounding box center [204, 108] width 110 height 13
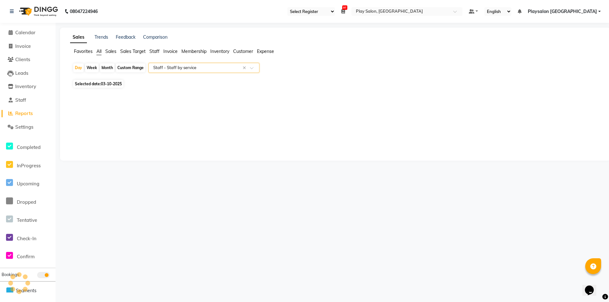
select select "full_report"
select select "csv"
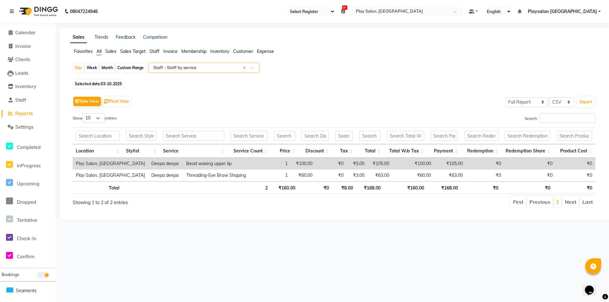
click at [109, 68] on div "Month" at bounding box center [107, 67] width 15 height 9
select select "10"
select select "2025"
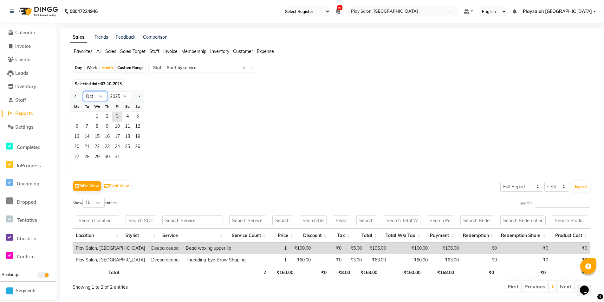
click at [101, 94] on select "Jan Feb Mar Apr May Jun [DATE] Aug Sep Oct Nov Dec" at bounding box center [95, 97] width 24 height 10
select select "9"
click at [83, 92] on select "Jan Feb Mar Apr May Jun [DATE] Aug Sep Oct Nov Dec" at bounding box center [95, 97] width 24 height 10
click at [81, 116] on span "1" at bounding box center [77, 117] width 10 height 10
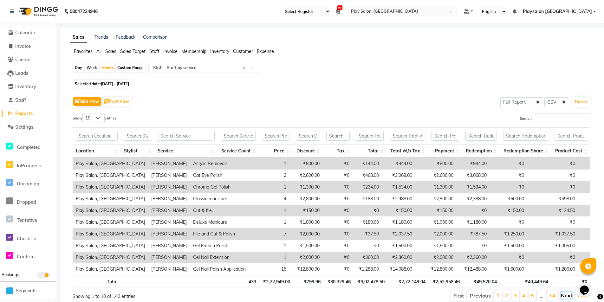
click at [565, 296] on link "Next" at bounding box center [566, 295] width 11 height 6
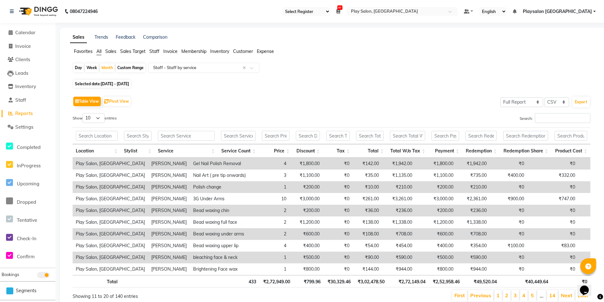
click at [565, 296] on link "Next" at bounding box center [566, 295] width 11 height 6
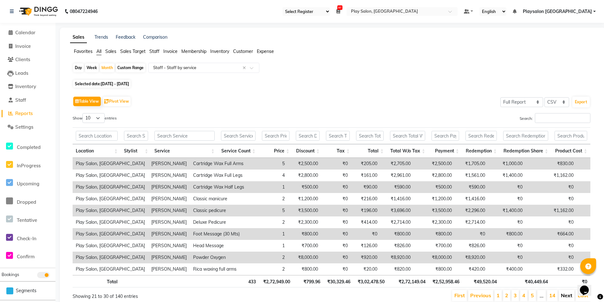
click at [565, 296] on link "Next" at bounding box center [566, 295] width 11 height 6
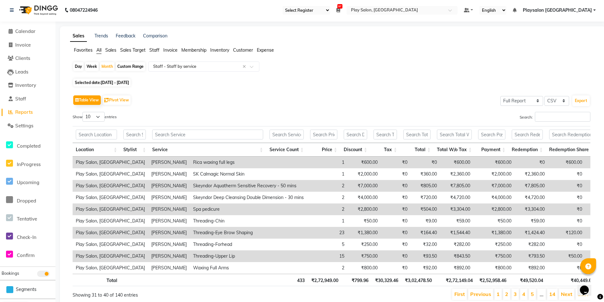
click at [565, 296] on link "Next" at bounding box center [566, 294] width 11 height 6
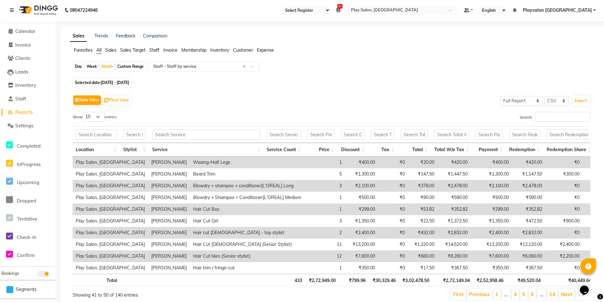
click at [565, 296] on link "Next" at bounding box center [566, 294] width 11 height 6
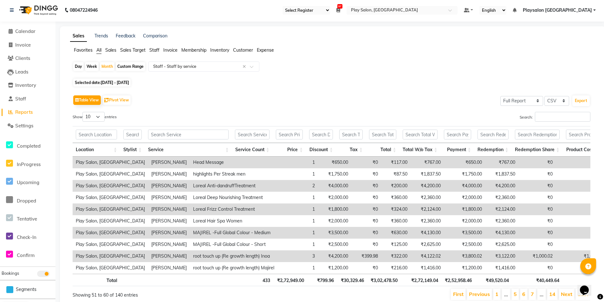
click at [565, 296] on link "Next" at bounding box center [566, 294] width 11 height 6
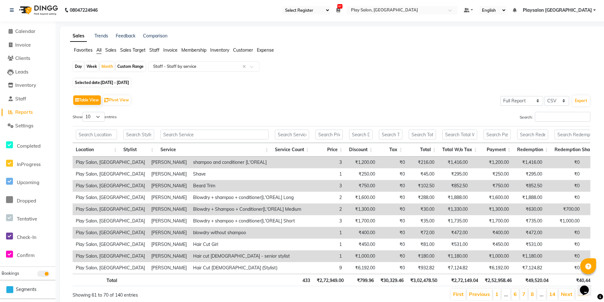
click at [565, 296] on link "Next" at bounding box center [566, 294] width 11 height 6
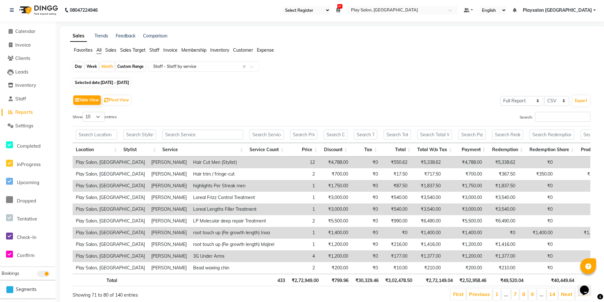
click at [565, 296] on link "Next" at bounding box center [566, 294] width 11 height 6
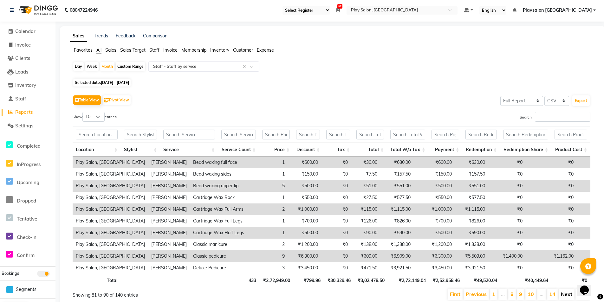
click at [568, 292] on link "Next" at bounding box center [566, 294] width 11 height 6
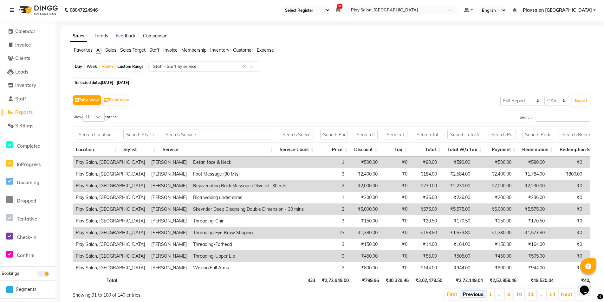
click at [467, 296] on link "Previous" at bounding box center [473, 294] width 21 height 6
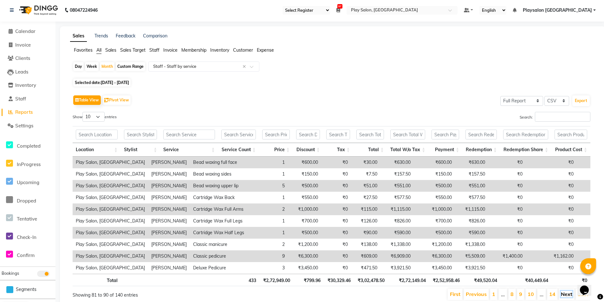
click at [564, 294] on link "Next" at bounding box center [566, 294] width 11 height 6
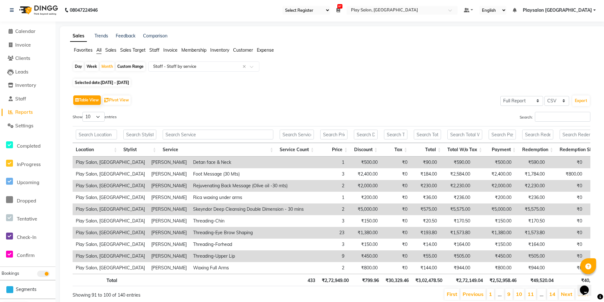
click at [564, 294] on li "Next" at bounding box center [567, 294] width 16 height 11
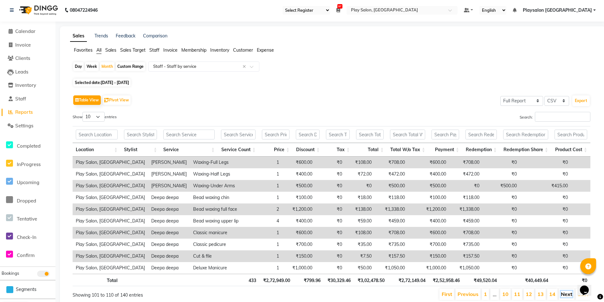
click at [564, 294] on link "Next" at bounding box center [566, 294] width 11 height 6
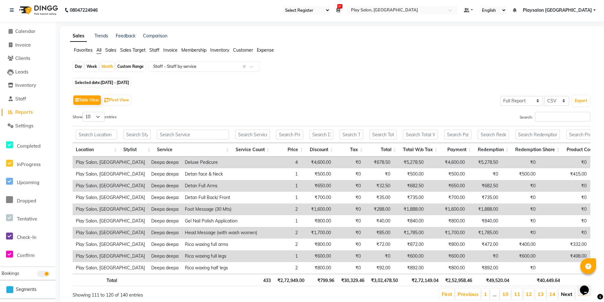
click at [564, 297] on link "Next" at bounding box center [566, 294] width 11 height 6
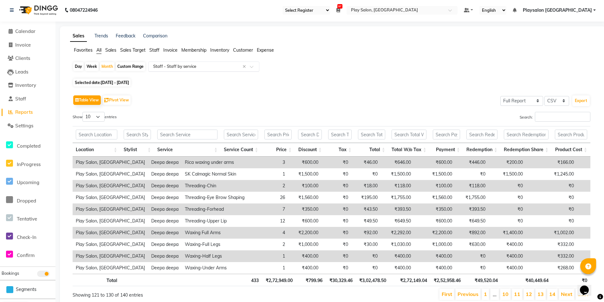
click at [215, 65] on input "text" at bounding box center [197, 66] width 91 height 6
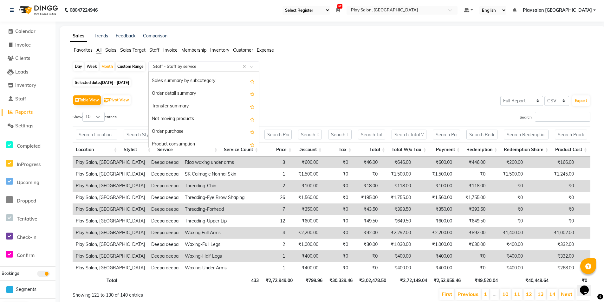
scroll to position [647, 0]
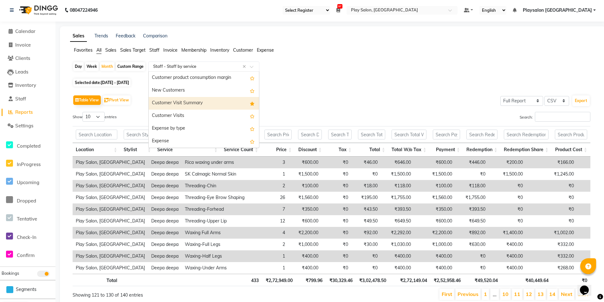
click at [231, 103] on div "Customer Visit Summary" at bounding box center [204, 103] width 110 height 13
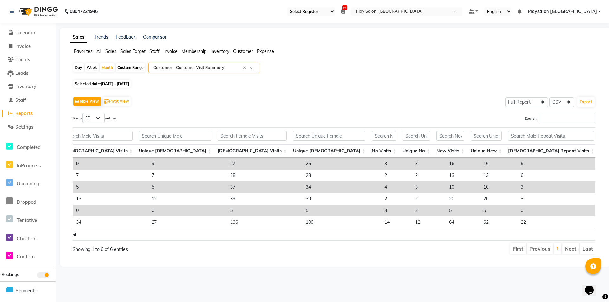
scroll to position [0, 0]
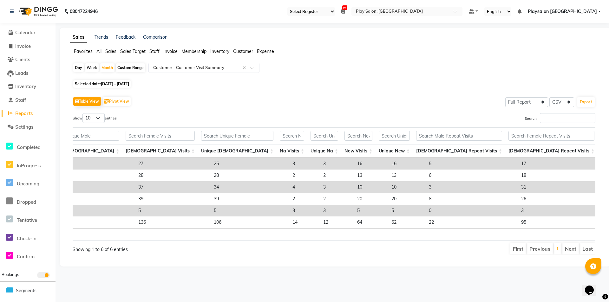
drag, startPoint x: 537, startPoint y: 234, endPoint x: 573, endPoint y: 233, distance: 36.5
click at [573, 233] on tr "Total" at bounding box center [271, 234] width 657 height 12
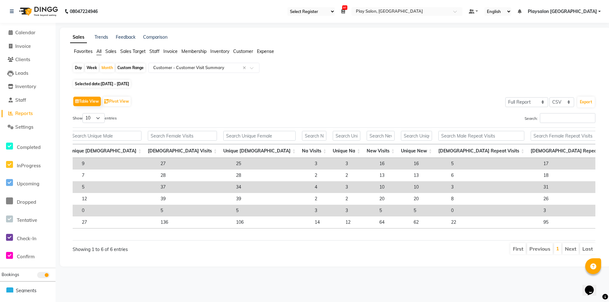
click at [167, 239] on th at bounding box center [179, 234] width 30 height 12
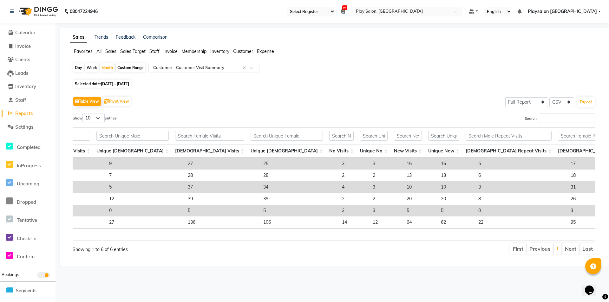
scroll to position [0, 67]
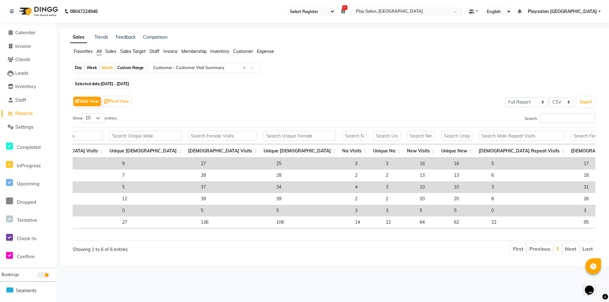
click at [124, 69] on div "Custom Range" at bounding box center [130, 67] width 29 height 9
select select "9"
select select "2025"
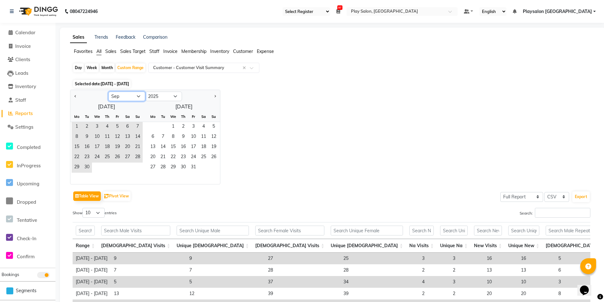
click at [136, 97] on select "Jan Feb Mar Apr May Jun [DATE] Aug Sep Oct Nov Dec" at bounding box center [126, 97] width 37 height 10
select select "5"
click at [108, 92] on select "Jan Feb Mar Apr May Jun [DATE] Aug Sep Oct Nov Dec" at bounding box center [126, 97] width 37 height 10
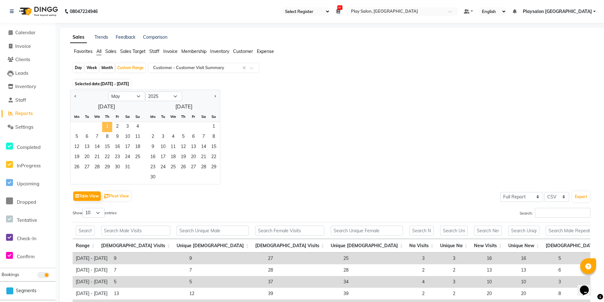
click at [104, 127] on span "1" at bounding box center [107, 127] width 10 height 10
click at [129, 165] on span "31" at bounding box center [127, 168] width 10 height 10
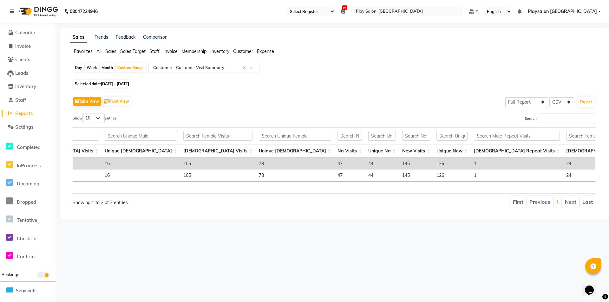
scroll to position [0, 62]
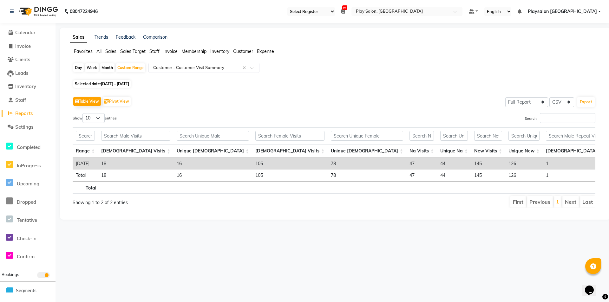
click at [119, 84] on span "[DATE] - [DATE]" at bounding box center [115, 83] width 28 height 5
select select "5"
select select "2025"
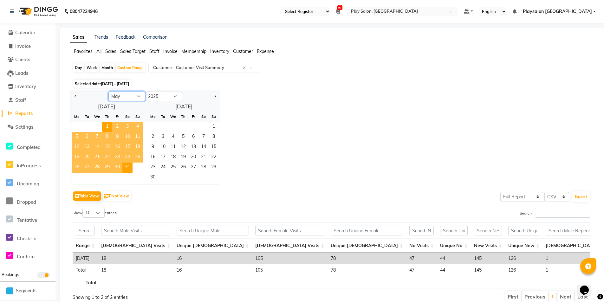
click at [141, 96] on select "Jan Feb Mar Apr May Jun [DATE] Aug Sep Oct Nov Dec" at bounding box center [126, 97] width 37 height 10
select select "6"
click at [108, 92] on select "Jan Feb Mar Apr May Jun [DATE] Aug Sep Oct Nov Dec" at bounding box center [126, 97] width 37 height 10
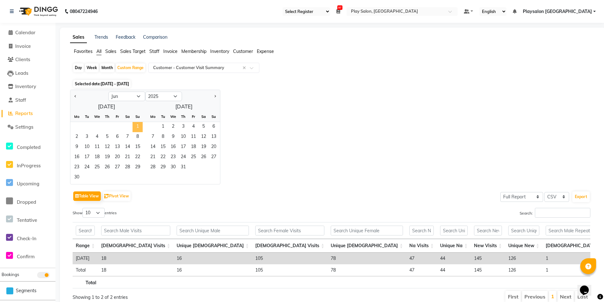
click at [137, 126] on span "1" at bounding box center [138, 127] width 10 height 10
click at [77, 177] on span "30" at bounding box center [77, 178] width 10 height 10
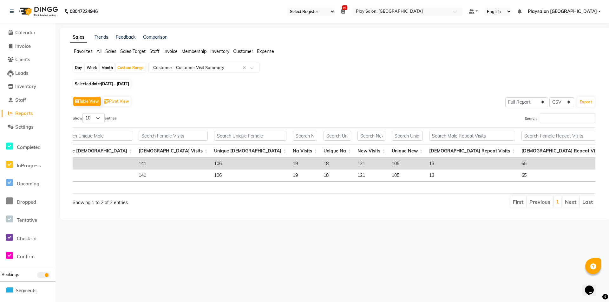
click at [115, 50] on span "Sales" at bounding box center [110, 52] width 11 height 6
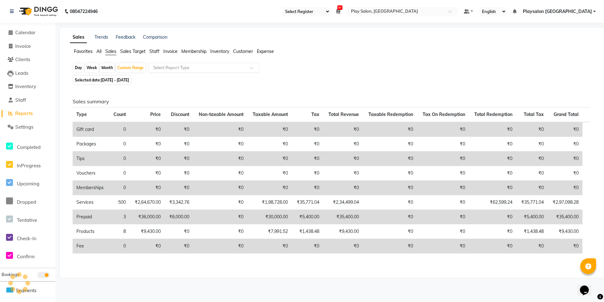
click at [167, 67] on input "text" at bounding box center [197, 68] width 91 height 6
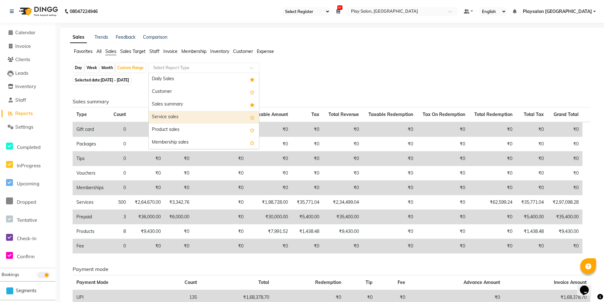
click at [171, 115] on div "Service sales" at bounding box center [204, 117] width 110 height 13
select select "full_report"
select select "csv"
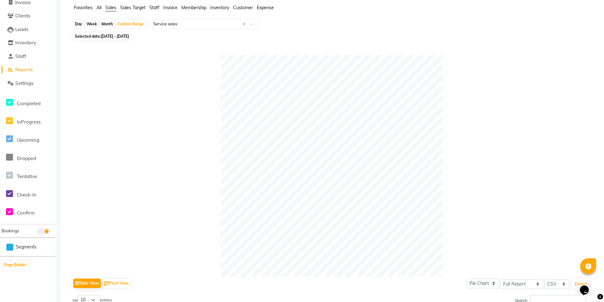
scroll to position [0, 0]
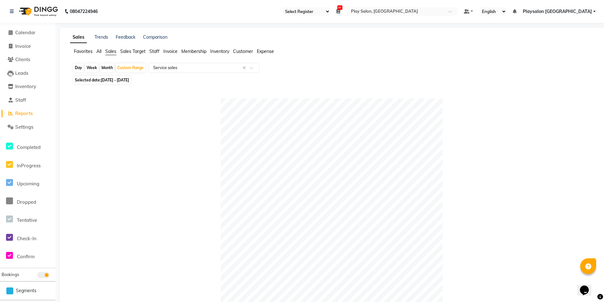
click at [129, 80] on span "[DATE] - [DATE]" at bounding box center [115, 80] width 28 height 5
select select "6"
select select "2025"
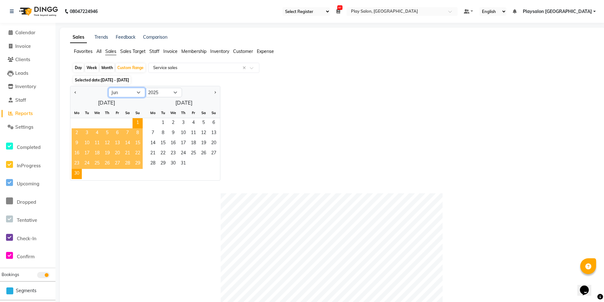
click at [140, 90] on select "Jan Feb Mar Apr May Jun [DATE] Aug Sep Oct Nov Dec" at bounding box center [126, 93] width 37 height 10
select select "5"
click at [108, 88] on select "Jan Feb Mar Apr May Jun [DATE] Aug Sep Oct Nov Dec" at bounding box center [126, 93] width 37 height 10
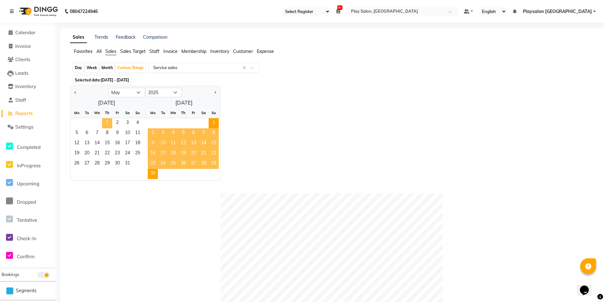
click at [111, 123] on span "1" at bounding box center [107, 123] width 10 height 10
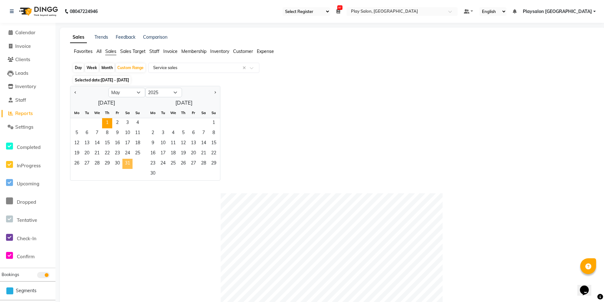
click at [126, 161] on span "31" at bounding box center [127, 164] width 10 height 10
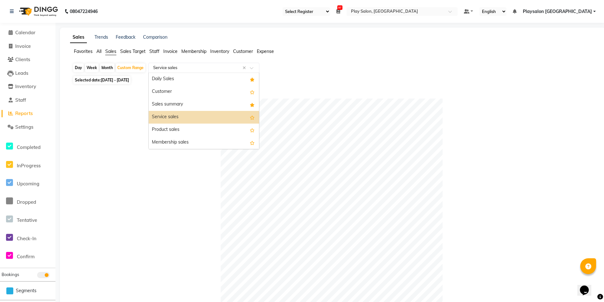
click at [172, 70] on input "text" at bounding box center [197, 68] width 91 height 6
click at [169, 129] on div "Product sales" at bounding box center [204, 130] width 110 height 13
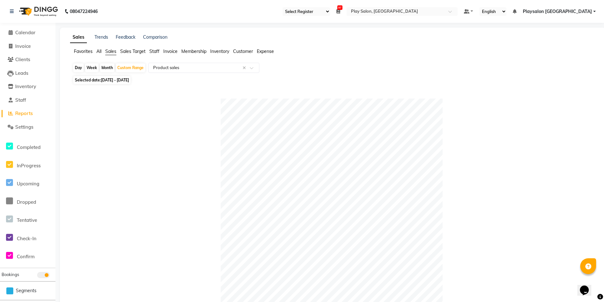
click at [129, 81] on span "[DATE] - [DATE]" at bounding box center [115, 80] width 28 height 5
select select "5"
select select "2025"
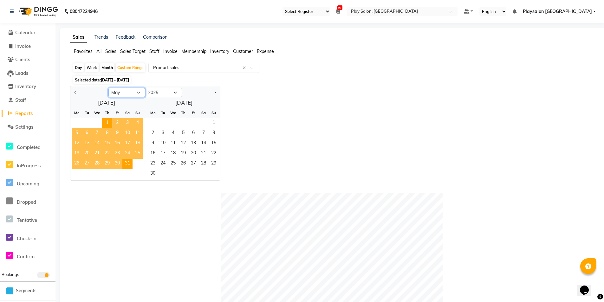
click at [140, 95] on select "Jan Feb Mar Apr May Jun [DATE] Aug Sep Oct Nov Dec" at bounding box center [126, 93] width 37 height 10
select select "6"
click at [108, 88] on select "Jan Feb Mar Apr May Jun [DATE] Aug Sep Oct Nov Dec" at bounding box center [126, 93] width 37 height 10
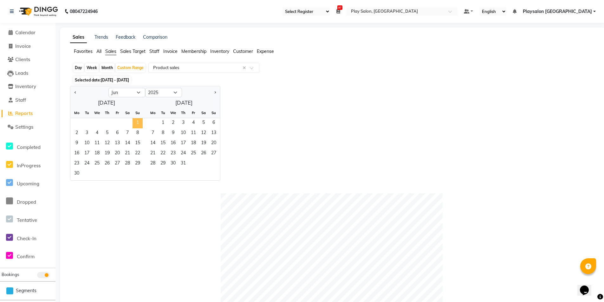
click at [136, 121] on span "1" at bounding box center [138, 123] width 10 height 10
click at [79, 177] on span "30" at bounding box center [77, 174] width 10 height 10
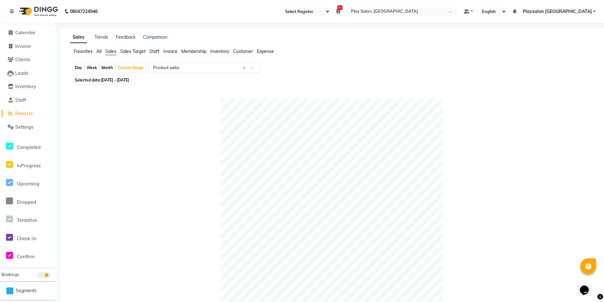
click at [169, 70] on input "text" at bounding box center [197, 68] width 91 height 6
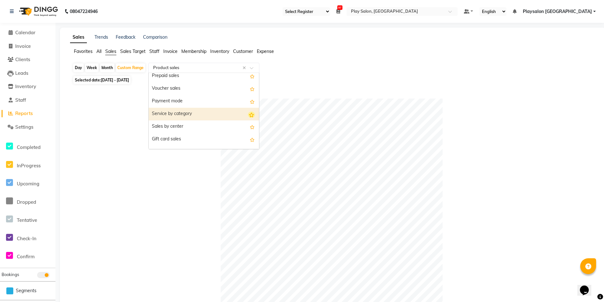
click at [248, 114] on icon "Options list" at bounding box center [251, 115] width 7 height 6
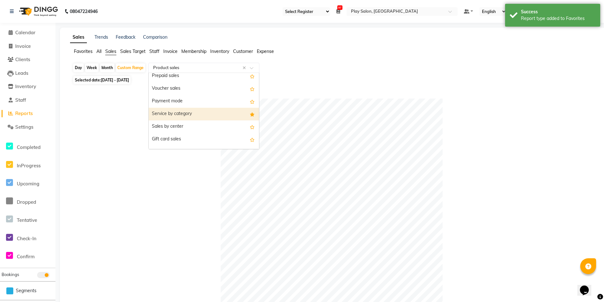
click at [200, 115] on div "Service by category" at bounding box center [204, 114] width 110 height 13
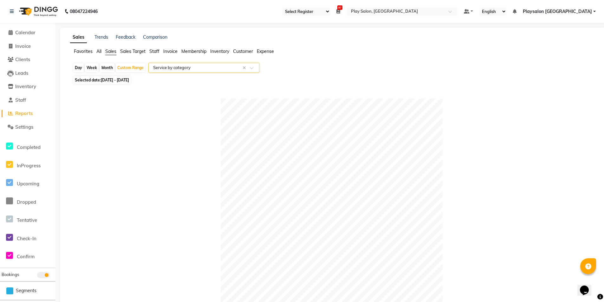
click at [129, 81] on span "[DATE] - [DATE]" at bounding box center [115, 80] width 28 height 5
select select "6"
select select "2025"
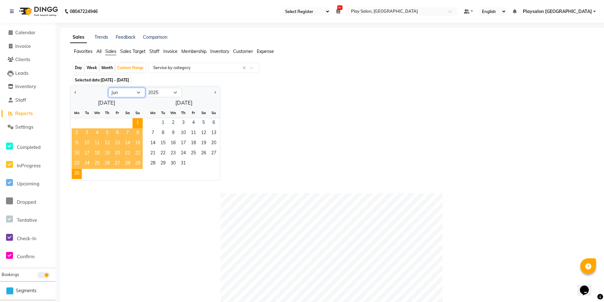
click at [139, 92] on select "Jan Feb Mar Apr May Jun [DATE] Aug Sep Oct Nov Dec" at bounding box center [126, 93] width 37 height 10
select select "9"
click at [108, 88] on select "Jan Feb Mar Apr May Jun [DATE] Aug Sep Oct Nov Dec" at bounding box center [126, 93] width 37 height 10
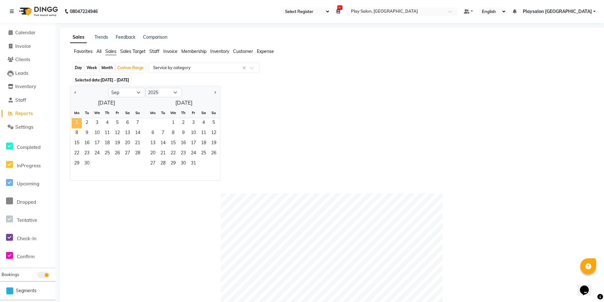
click at [78, 124] on span "1" at bounding box center [77, 123] width 10 height 10
click at [86, 163] on span "30" at bounding box center [87, 164] width 10 height 10
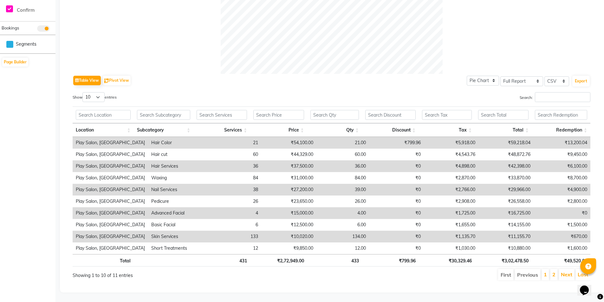
scroll to position [251, 0]
click at [556, 272] on li "2" at bounding box center [554, 274] width 8 height 11
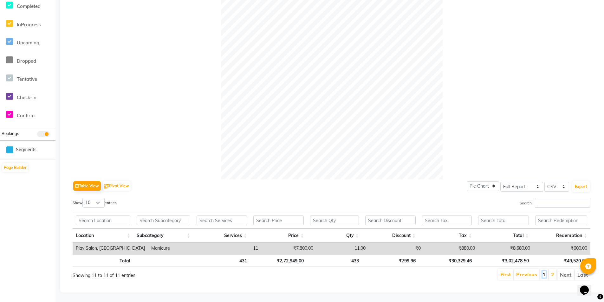
click at [545, 273] on link "1" at bounding box center [543, 274] width 3 height 6
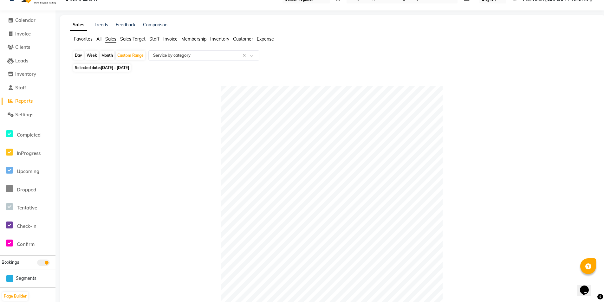
scroll to position [0, 0]
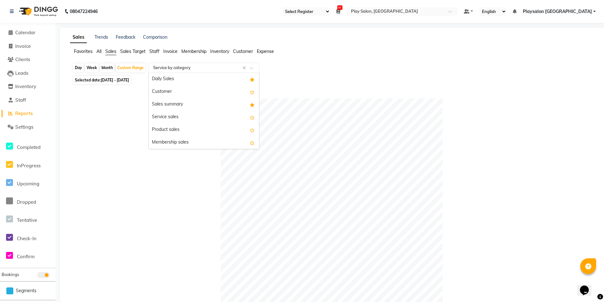
click at [196, 70] on input "text" at bounding box center [197, 68] width 91 height 6
click at [289, 84] on div "Day Week Month Custom Range Select Report Type × Service by category × Selected…" at bounding box center [332, 298] width 525 height 470
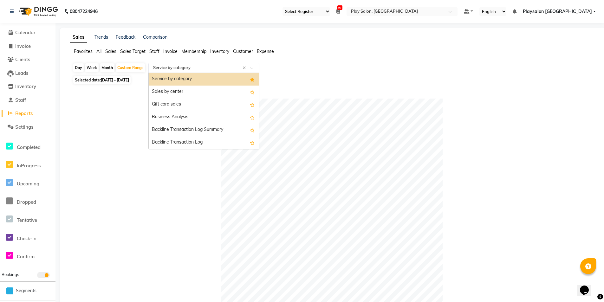
drag, startPoint x: 206, startPoint y: 68, endPoint x: 190, endPoint y: 68, distance: 16.5
click at [190, 68] on input "text" at bounding box center [197, 68] width 91 height 6
click at [100, 50] on span "All" at bounding box center [98, 52] width 5 height 6
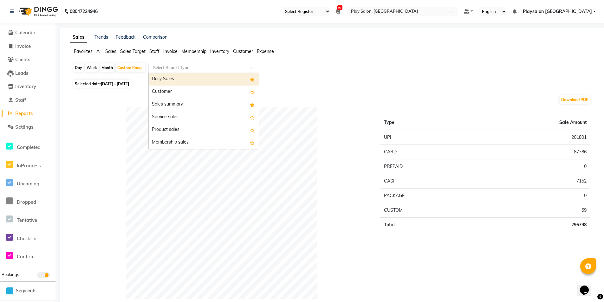
click at [167, 64] on div "Select Report Type" at bounding box center [203, 68] width 111 height 10
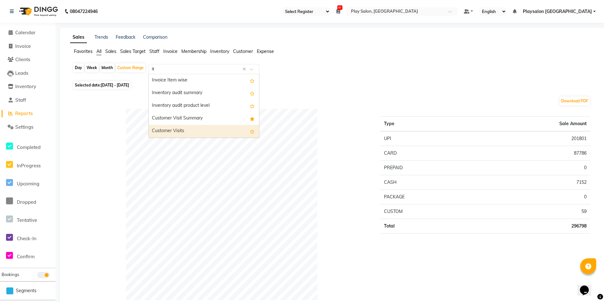
scroll to position [32, 0]
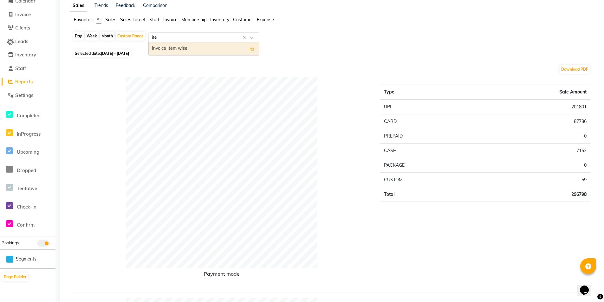
type input "item"
click at [190, 48] on div "Invoice Item wise" at bounding box center [204, 48] width 110 height 13
select select "full_report"
select select "csv"
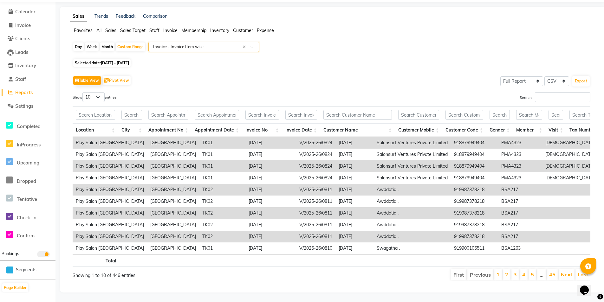
scroll to position [0, 0]
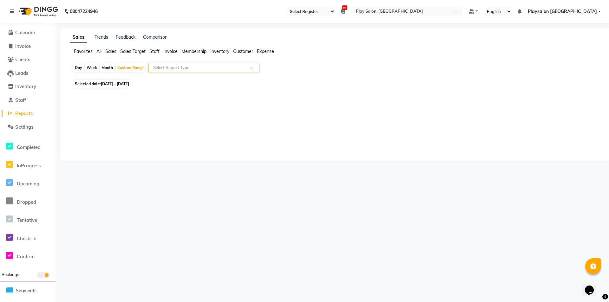
click at [110, 49] on span "Sales" at bounding box center [110, 52] width 11 height 6
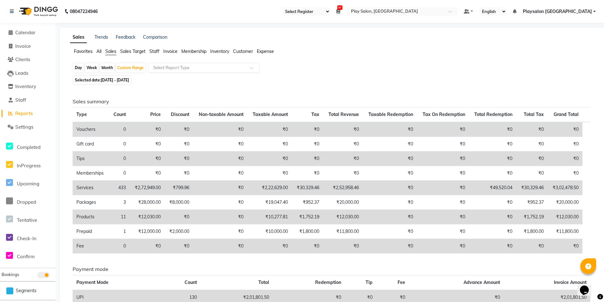
click at [192, 67] on input "text" at bounding box center [197, 68] width 91 height 6
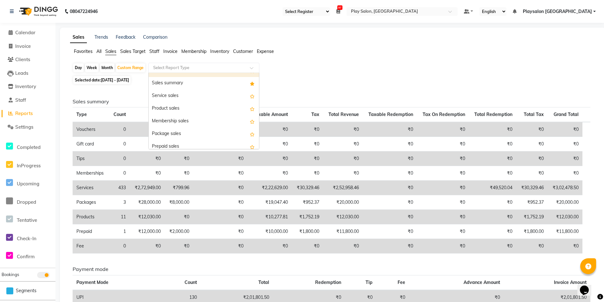
scroll to position [23, 0]
click at [180, 95] on div "Service sales" at bounding box center [204, 94] width 110 height 13
select select "full_report"
select select "csv"
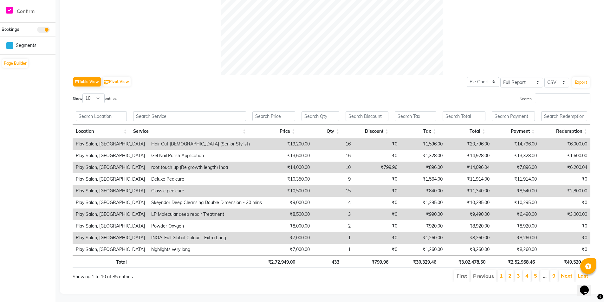
scroll to position [251, 0]
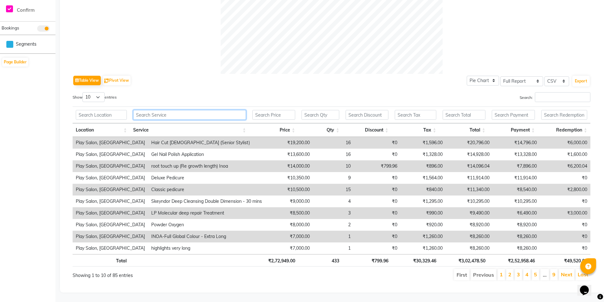
click at [160, 113] on input "text" at bounding box center [189, 115] width 113 height 10
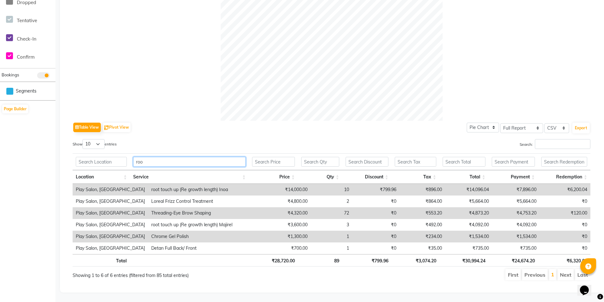
scroll to position [158, 0]
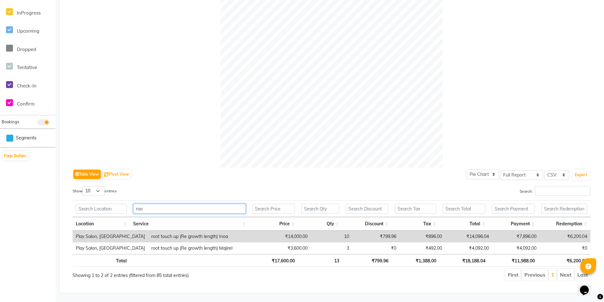
drag, startPoint x: 169, startPoint y: 206, endPoint x: 106, endPoint y: 207, distance: 62.5
click at [106, 207] on tr "roo" at bounding box center [332, 208] width 518 height 17
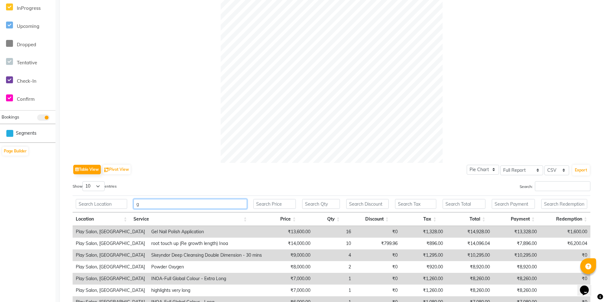
scroll to position [181, 0]
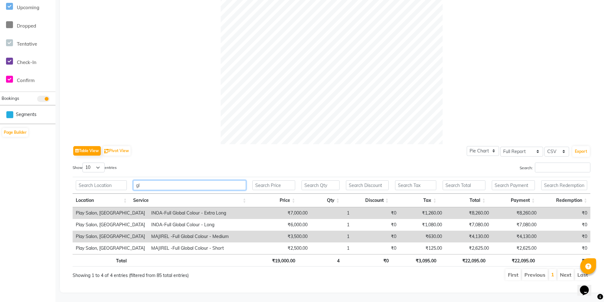
type input "g"
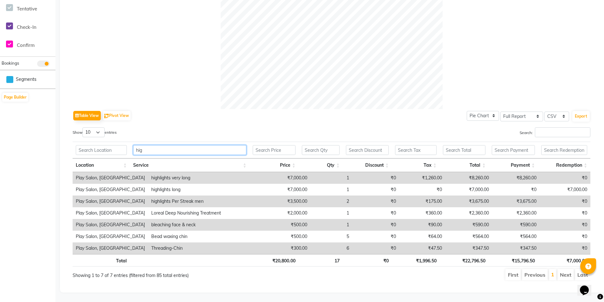
scroll to position [169, 0]
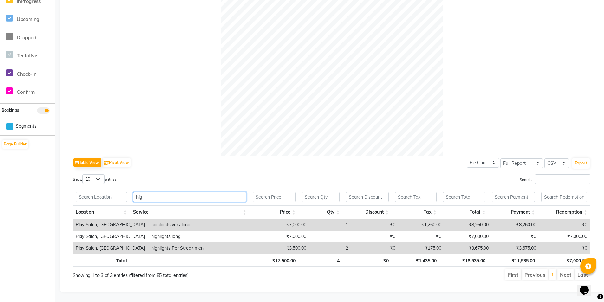
type input "hig"
drag, startPoint x: 179, startPoint y: 192, endPoint x: 121, endPoint y: 194, distance: 58.4
click at [121, 194] on tr "hig" at bounding box center [332, 197] width 518 height 17
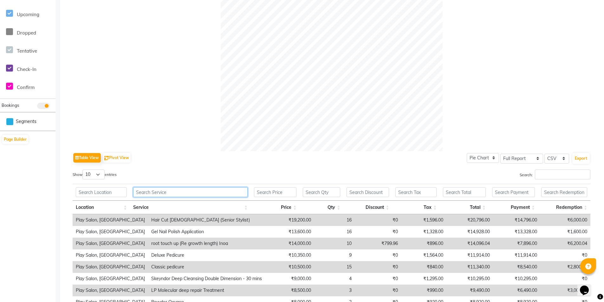
scroll to position [251, 0]
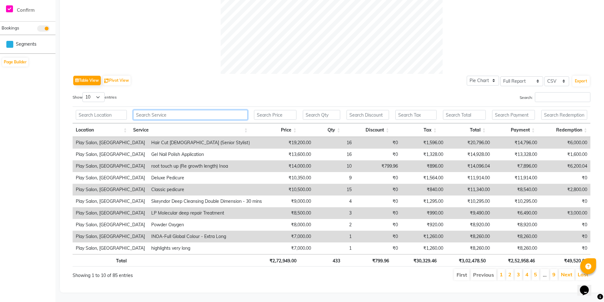
click at [192, 114] on input "text" at bounding box center [190, 115] width 114 height 10
click at [233, 110] on input "text" at bounding box center [190, 115] width 114 height 10
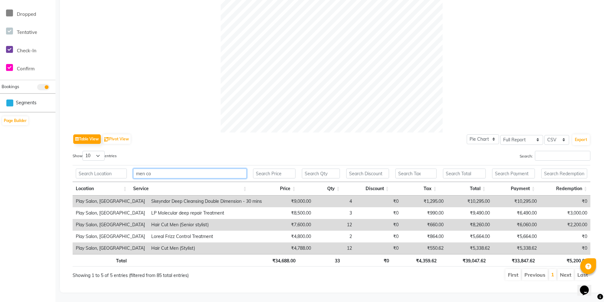
scroll to position [146, 0]
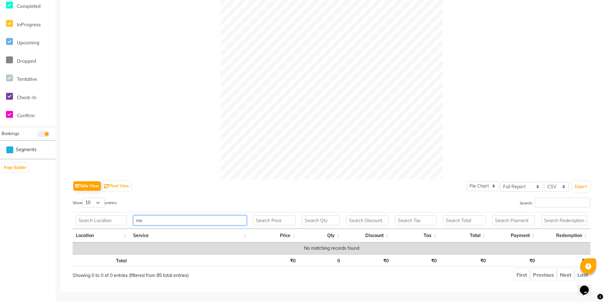
type input "m"
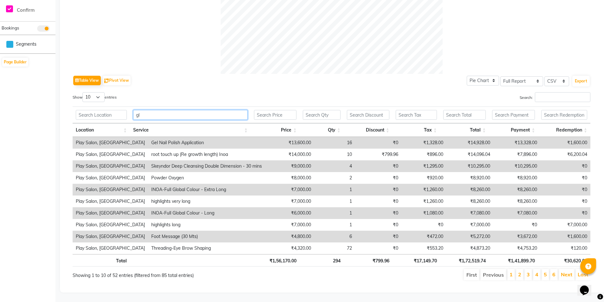
scroll to position [181, 0]
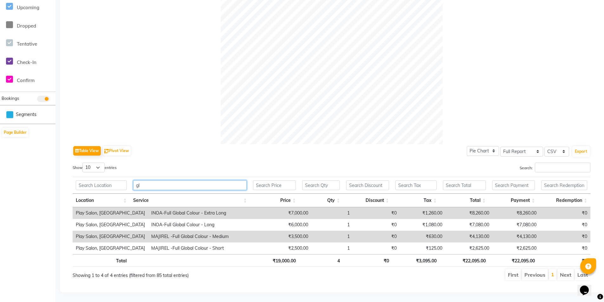
type input "g"
type input "c"
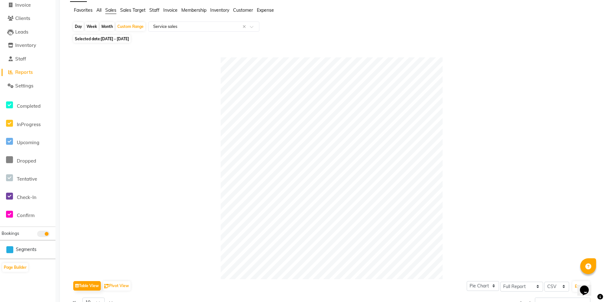
scroll to position [0, 0]
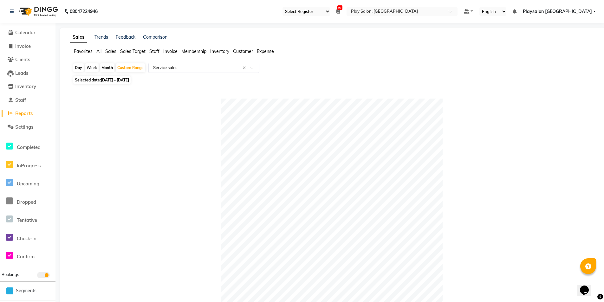
click at [222, 68] on input "text" at bounding box center [197, 68] width 91 height 6
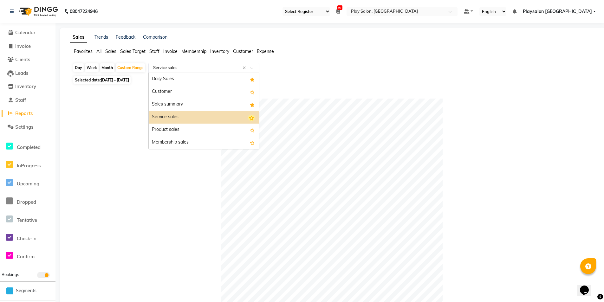
click at [248, 118] on icon "Options list" at bounding box center [251, 118] width 7 height 6
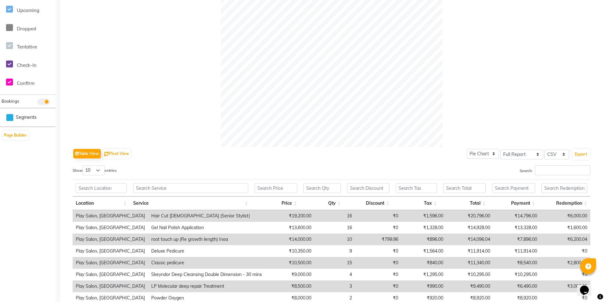
scroll to position [251, 0]
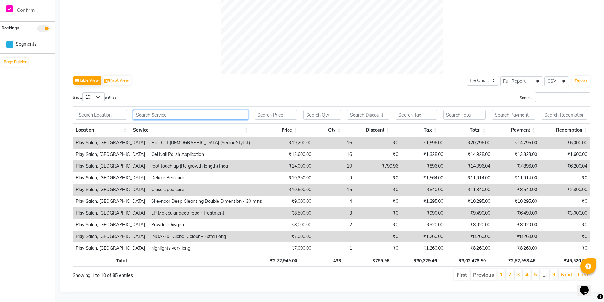
click at [162, 112] on input "text" at bounding box center [190, 115] width 115 height 10
click at [182, 110] on input "text" at bounding box center [190, 115] width 115 height 10
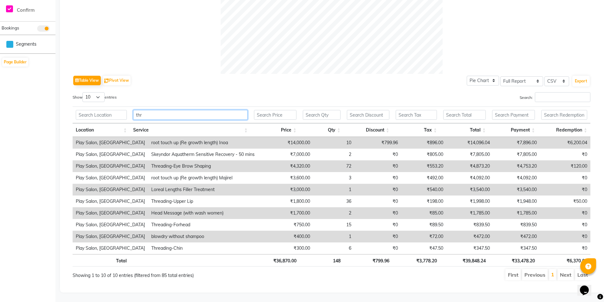
scroll to position [181, 0]
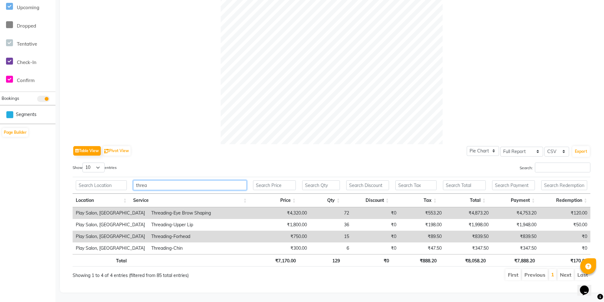
drag, startPoint x: 180, startPoint y: 181, endPoint x: 128, endPoint y: 182, distance: 52.6
click at [128, 182] on tr "threa" at bounding box center [332, 185] width 518 height 17
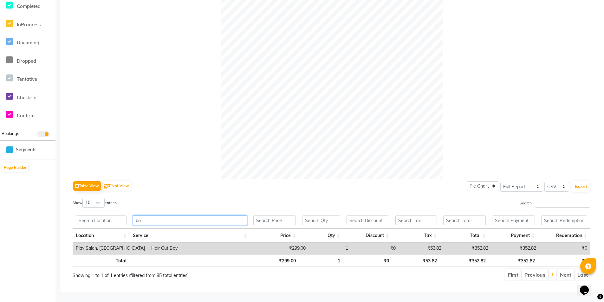
scroll to position [146, 0]
type input "b"
type input "k"
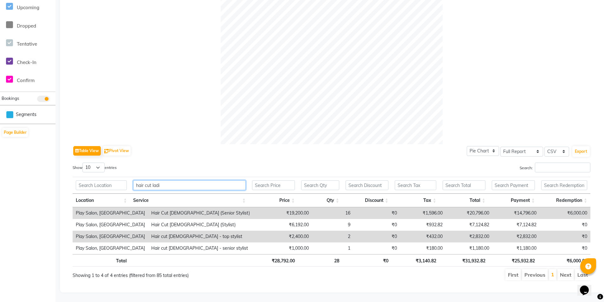
scroll to position [169, 0]
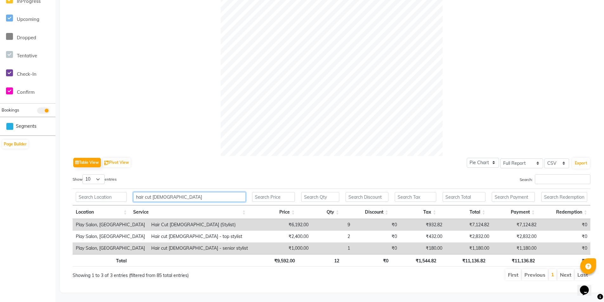
drag, startPoint x: 198, startPoint y: 196, endPoint x: 130, endPoint y: 193, distance: 68.2
click at [130, 193] on th "hair cut [DEMOGRAPHIC_DATA]" at bounding box center [189, 197] width 119 height 17
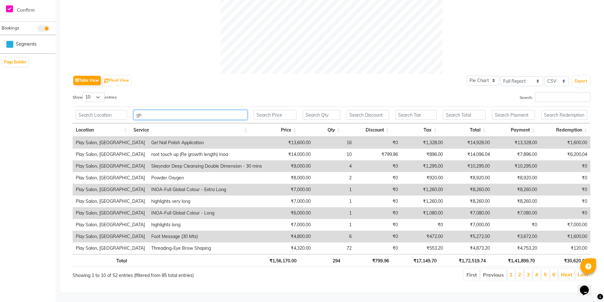
scroll to position [181, 0]
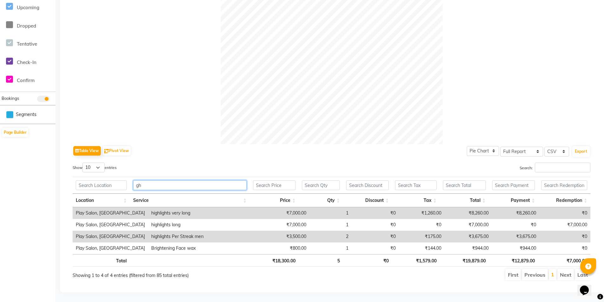
type input "g"
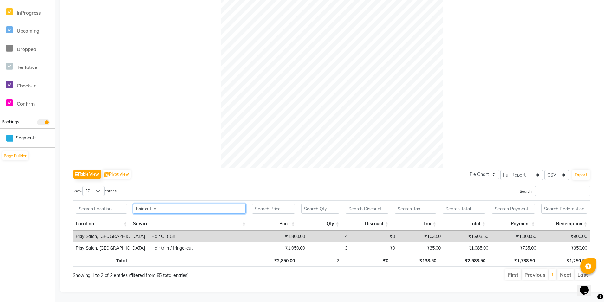
scroll to position [146, 0]
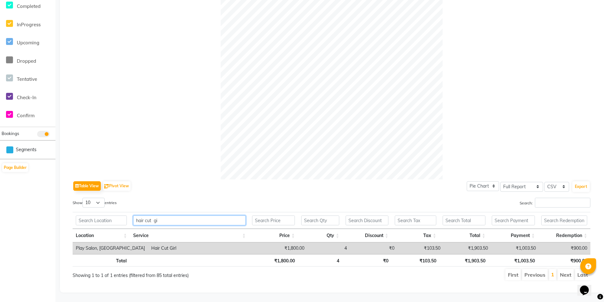
drag, startPoint x: 165, startPoint y: 218, endPoint x: 122, endPoint y: 217, distance: 42.8
click at [122, 217] on tr "hair cut gi" at bounding box center [332, 220] width 518 height 17
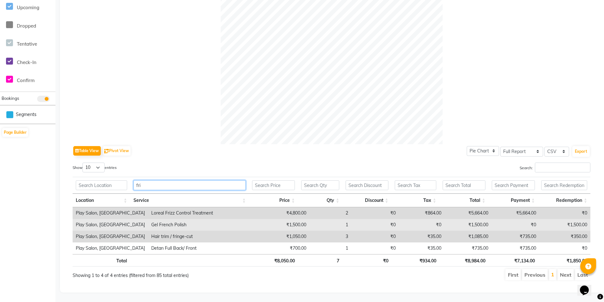
scroll to position [158, 0]
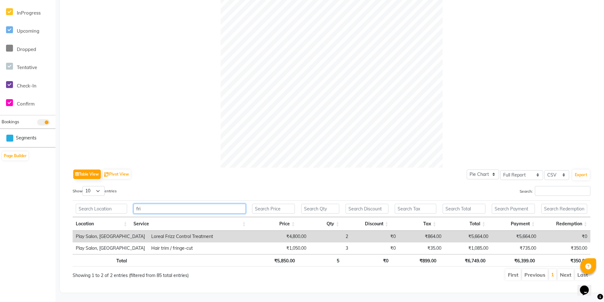
type input "fri"
drag, startPoint x: 191, startPoint y: 204, endPoint x: 114, endPoint y: 199, distance: 76.9
click at [114, 200] on tr "fri" at bounding box center [332, 208] width 518 height 17
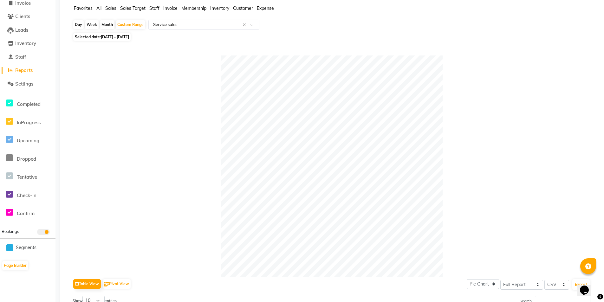
scroll to position [0, 0]
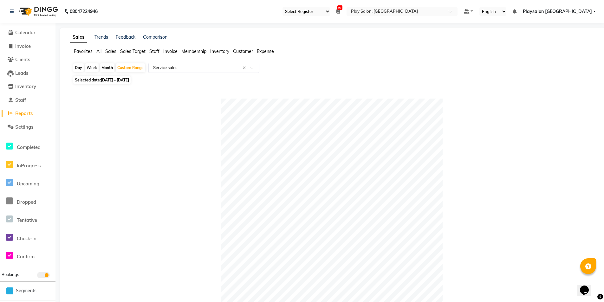
click at [188, 68] on input "text" at bounding box center [197, 68] width 91 height 6
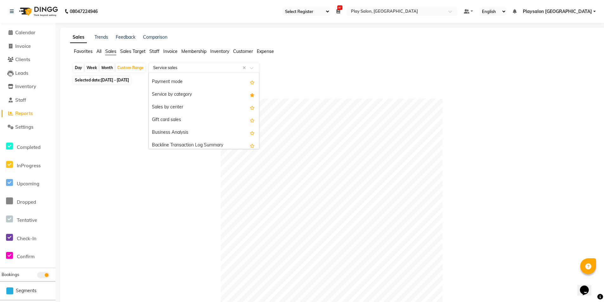
scroll to position [112, 0]
click at [193, 94] on div "Service by category" at bounding box center [204, 94] width 110 height 13
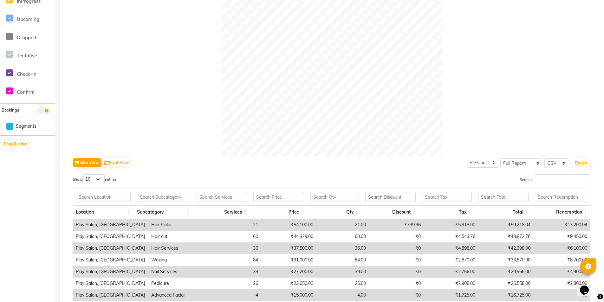
scroll to position [251, 0]
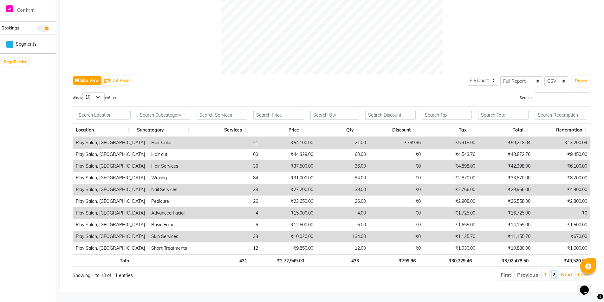
click at [555, 271] on link "2" at bounding box center [553, 274] width 3 height 6
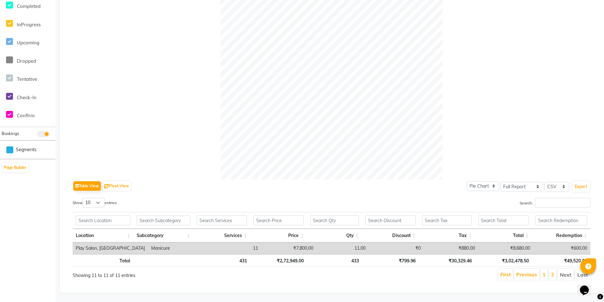
scroll to position [146, 0]
click at [542, 272] on li "1" at bounding box center [544, 274] width 8 height 11
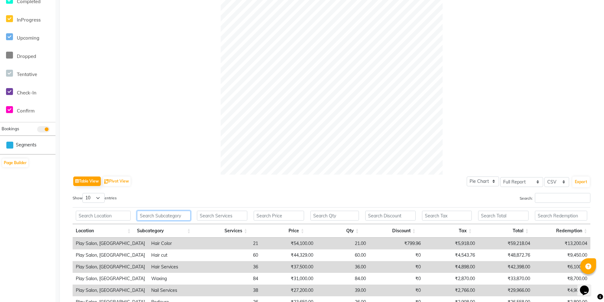
click at [159, 215] on input "text" at bounding box center [164, 216] width 54 height 10
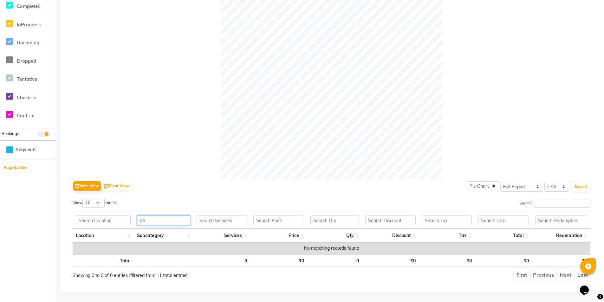
type input "d"
type input "b"
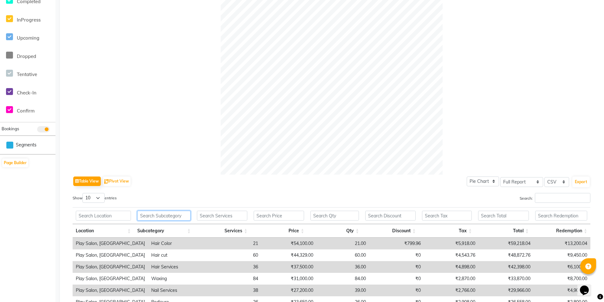
click at [169, 214] on input "text" at bounding box center [164, 216] width 54 height 10
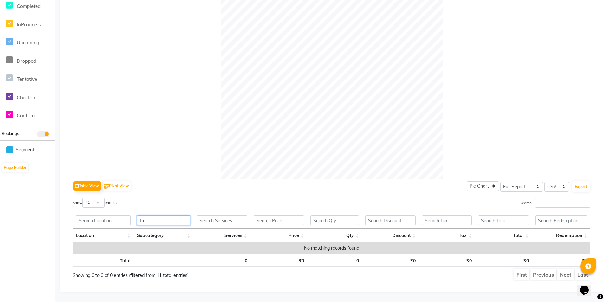
type input "t"
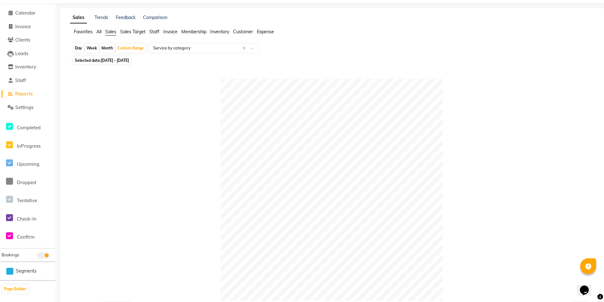
scroll to position [18, 0]
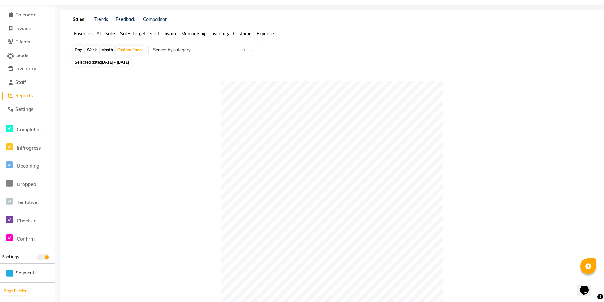
click at [190, 54] on div "Select Report Type × Service by category ×" at bounding box center [203, 50] width 111 height 10
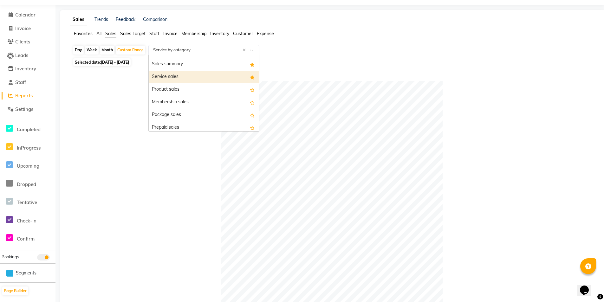
click at [152, 74] on div "Service sales" at bounding box center [204, 77] width 110 height 13
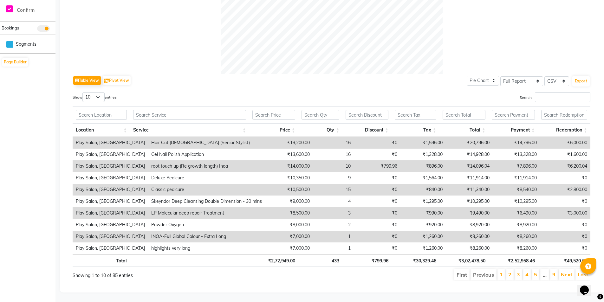
scroll to position [250, 0]
click at [227, 113] on input "text" at bounding box center [189, 115] width 113 height 10
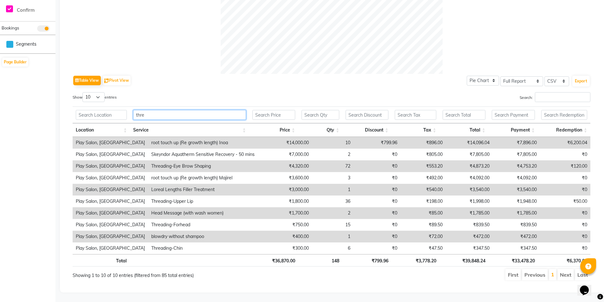
scroll to position [181, 0]
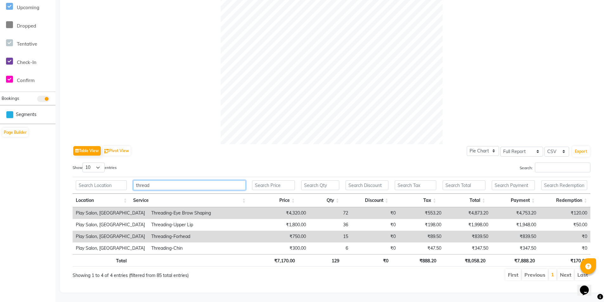
drag, startPoint x: 171, startPoint y: 182, endPoint x: 125, endPoint y: 181, distance: 46.0
click at [125, 181] on tr "thread" at bounding box center [332, 185] width 518 height 17
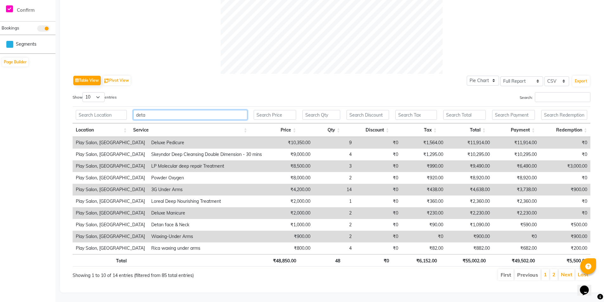
scroll to position [169, 0]
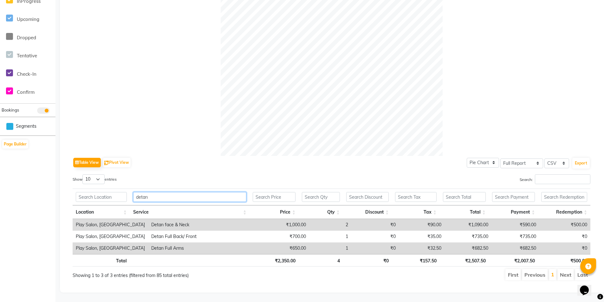
drag, startPoint x: 173, startPoint y: 193, endPoint x: 108, endPoint y: 193, distance: 65.0
click at [108, 193] on tr "detan" at bounding box center [332, 197] width 518 height 17
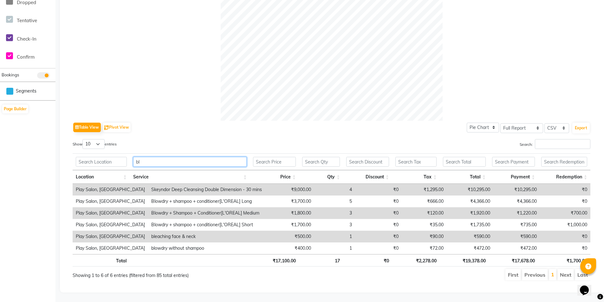
scroll to position [205, 0]
drag, startPoint x: 151, startPoint y: 157, endPoint x: 112, endPoint y: 156, distance: 39.3
click at [112, 156] on tr "bl" at bounding box center [332, 161] width 518 height 17
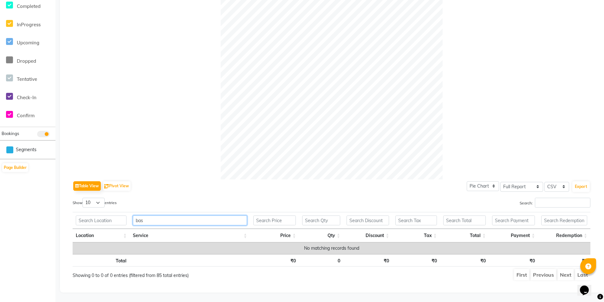
scroll to position [146, 0]
type input "b"
type input "c"
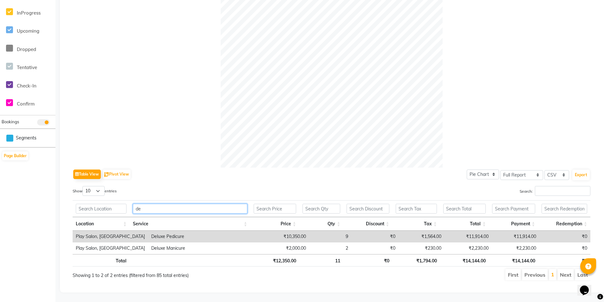
scroll to position [250, 0]
type input "d"
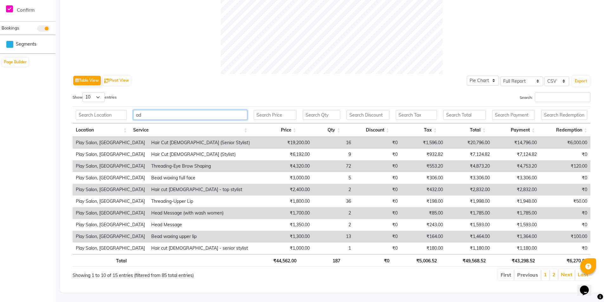
type input "a"
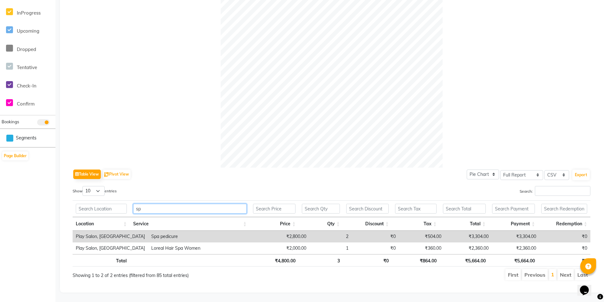
scroll to position [158, 0]
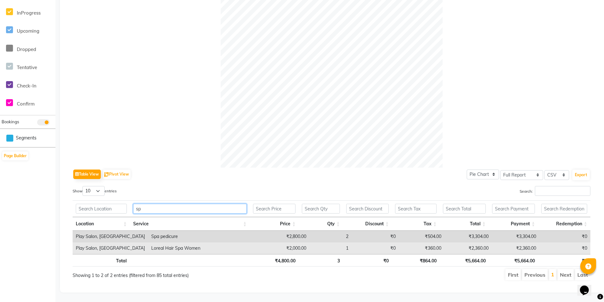
type input "s"
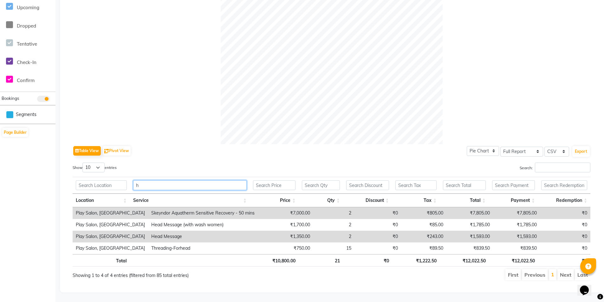
scroll to position [250, 0]
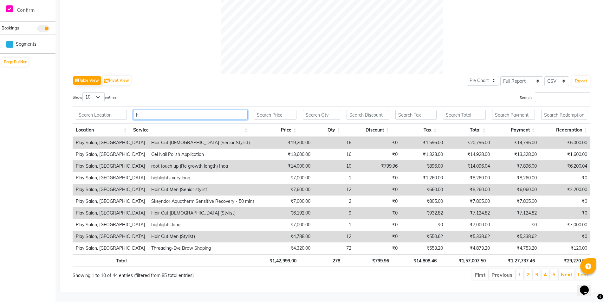
type input "h"
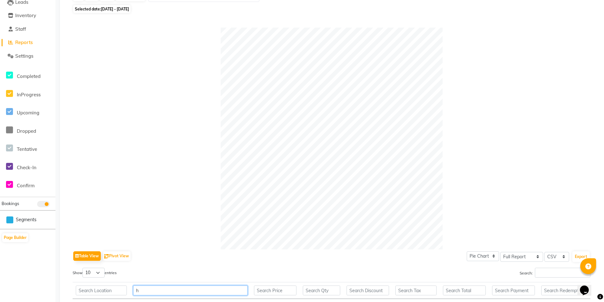
scroll to position [0, 0]
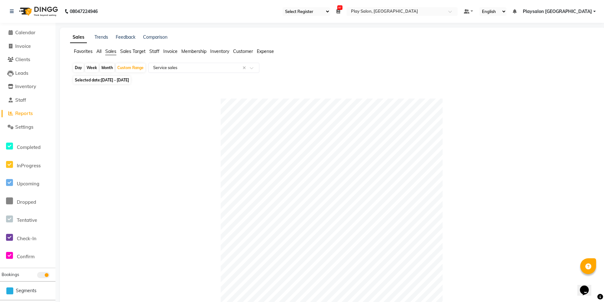
click at [129, 81] on span "[DATE] - [DATE]" at bounding box center [115, 80] width 28 height 5
select select "9"
select select "2025"
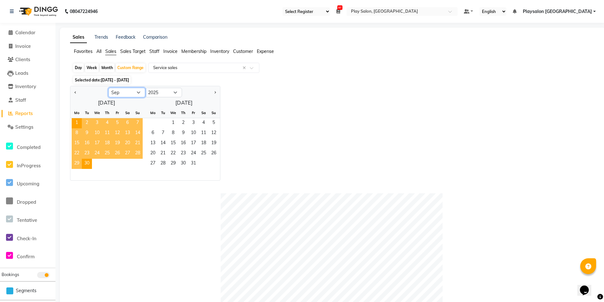
click at [139, 95] on select "Jan Feb Mar Apr May Jun [DATE] Aug Sep Oct Nov Dec" at bounding box center [126, 93] width 37 height 10
select select "8"
click at [108, 88] on select "Jan Feb Mar Apr May Jun [DATE] Aug Sep Oct Nov Dec" at bounding box center [126, 93] width 37 height 10
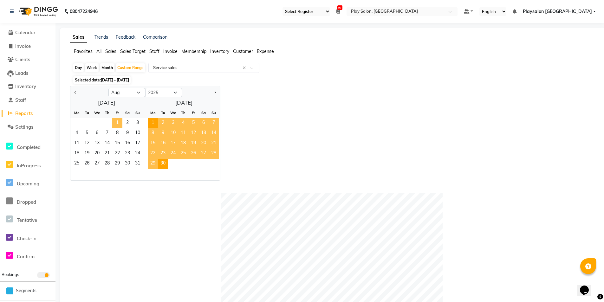
click at [115, 123] on span "1" at bounding box center [117, 123] width 10 height 10
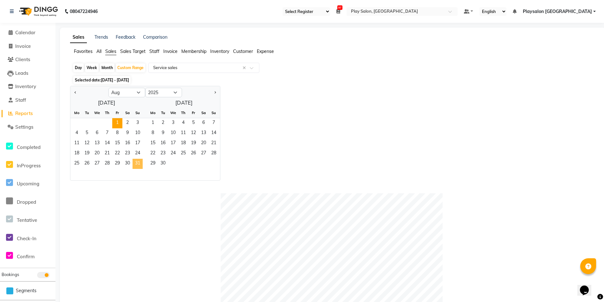
click at [137, 162] on span "31" at bounding box center [138, 164] width 10 height 10
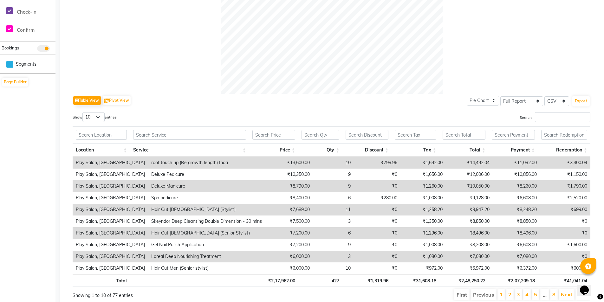
scroll to position [251, 0]
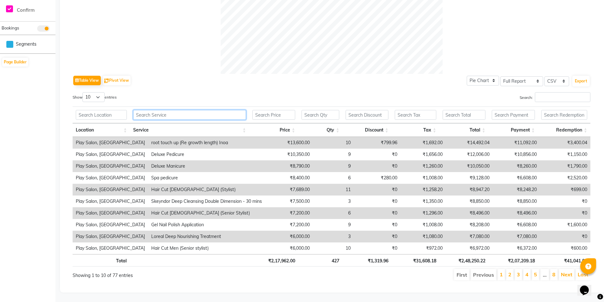
click at [187, 110] on input "text" at bounding box center [189, 115] width 113 height 10
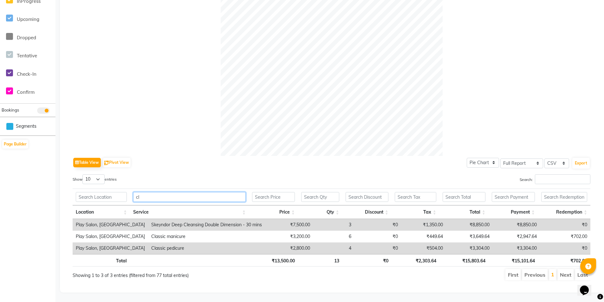
scroll to position [169, 0]
type input "cl"
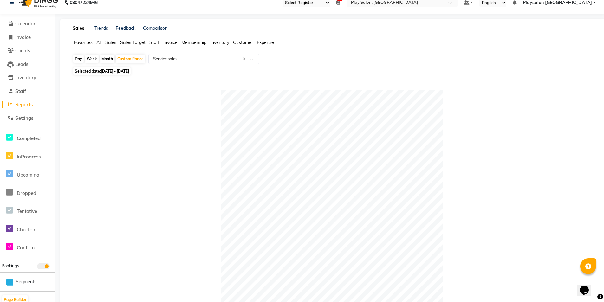
scroll to position [0, 0]
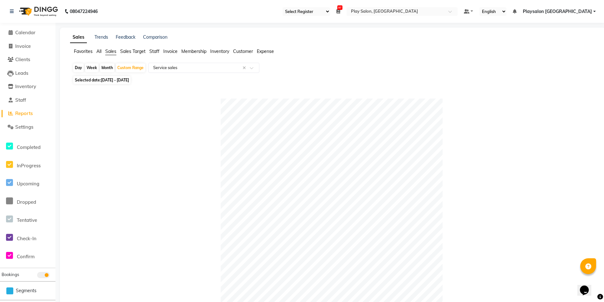
click at [124, 80] on span "[DATE] - [DATE]" at bounding box center [115, 80] width 28 height 5
select select "8"
select select "2025"
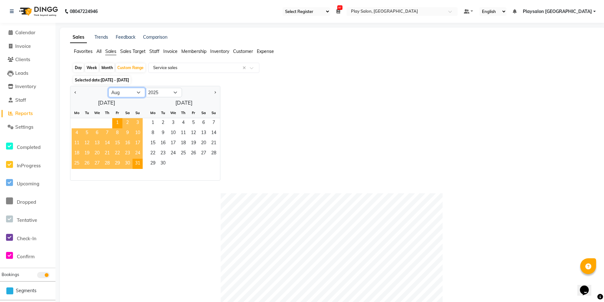
click at [134, 94] on select "Jan Feb Mar Apr May Jun [DATE] Aug Sep Oct Nov Dec" at bounding box center [126, 93] width 37 height 10
select select "7"
click at [108, 88] on select "Jan Feb Mar Apr May Jun [DATE] Aug Sep Oct Nov Dec" at bounding box center [126, 93] width 37 height 10
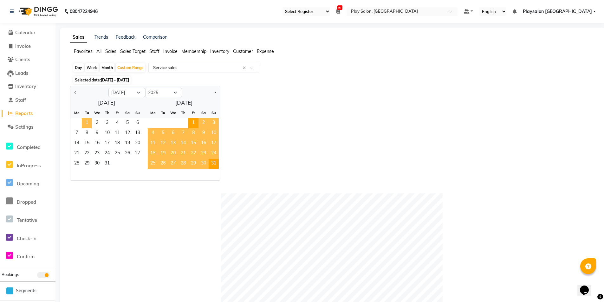
click at [86, 123] on span "1" at bounding box center [87, 123] width 10 height 10
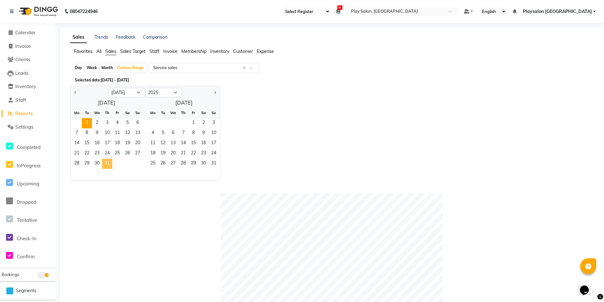
click at [108, 166] on span "31" at bounding box center [107, 164] width 10 height 10
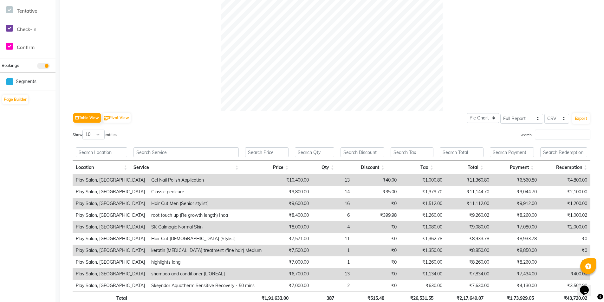
scroll to position [251, 0]
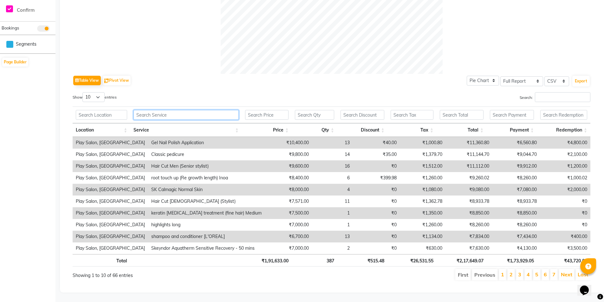
click at [187, 112] on input "text" at bounding box center [185, 115] width 105 height 10
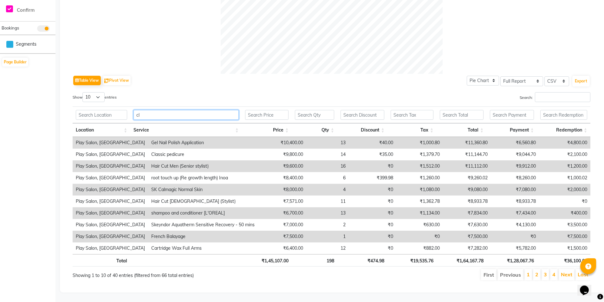
scroll to position [158, 0]
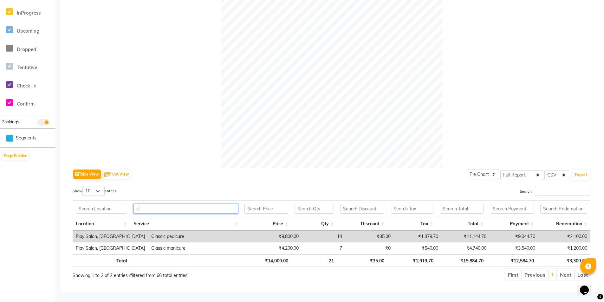
drag, startPoint x: 172, startPoint y: 206, endPoint x: 126, endPoint y: 199, distance: 46.8
click at [126, 200] on tr "cl" at bounding box center [332, 208] width 518 height 17
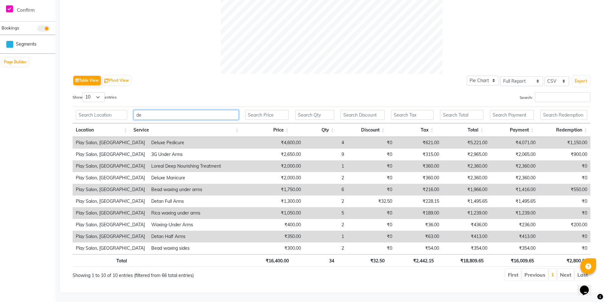
drag, startPoint x: 193, startPoint y: 114, endPoint x: 124, endPoint y: 109, distance: 69.0
click at [124, 109] on tr "de" at bounding box center [332, 115] width 518 height 17
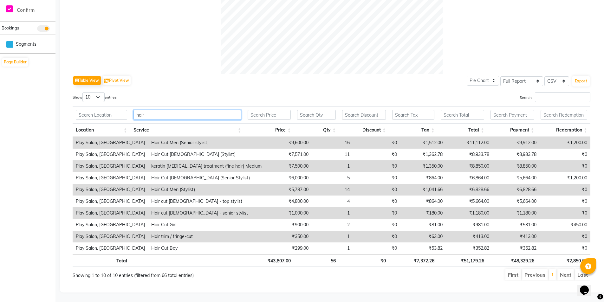
scroll to position [0, 0]
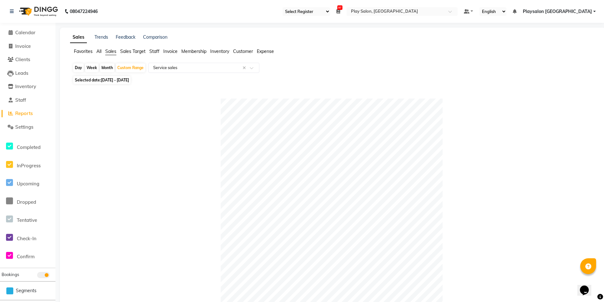
type input "hair"
click at [131, 76] on span "Selected date: [DATE] - [DATE]" at bounding box center [101, 80] width 57 height 8
select select "7"
select select "2025"
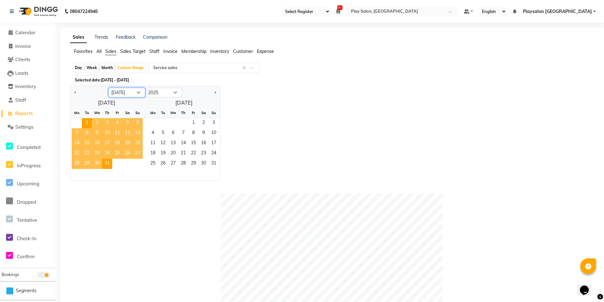
click at [122, 94] on select "Jan Feb Mar Apr May Jun [DATE] Aug Sep Oct Nov Dec" at bounding box center [126, 93] width 37 height 10
select select "5"
click at [108, 88] on select "Jan Feb Mar Apr May Jun [DATE] Aug Sep Oct Nov Dec" at bounding box center [126, 93] width 37 height 10
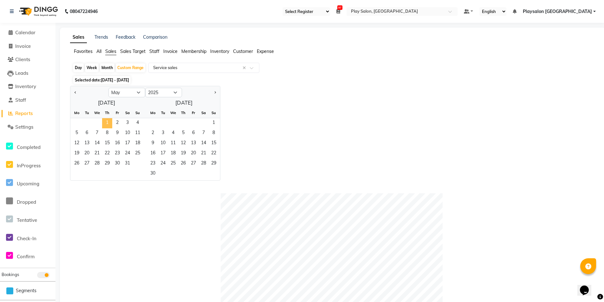
click at [106, 120] on span "1" at bounding box center [107, 123] width 10 height 10
click at [127, 163] on span "31" at bounding box center [127, 164] width 10 height 10
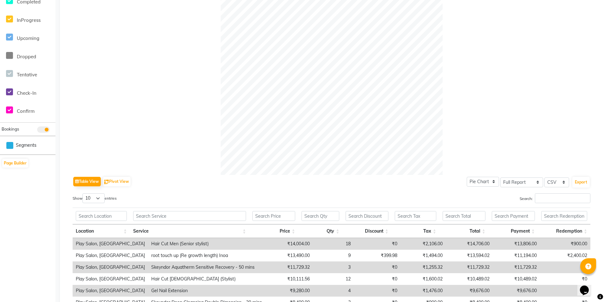
scroll to position [251, 0]
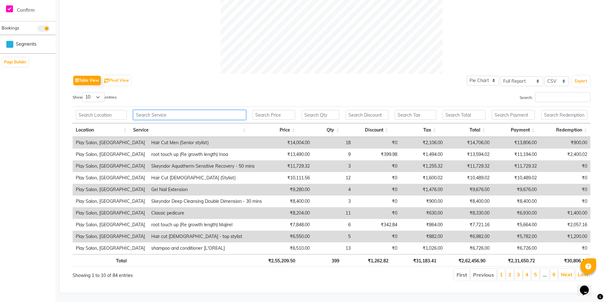
click at [201, 111] on input "text" at bounding box center [189, 115] width 113 height 10
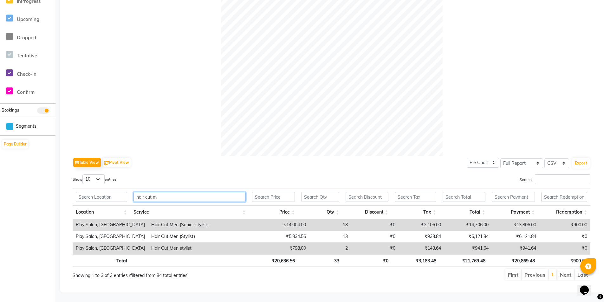
scroll to position [169, 0]
drag, startPoint x: 162, startPoint y: 190, endPoint x: 88, endPoint y: 190, distance: 73.9
click at [88, 190] on tr "hair cut m" at bounding box center [332, 197] width 518 height 17
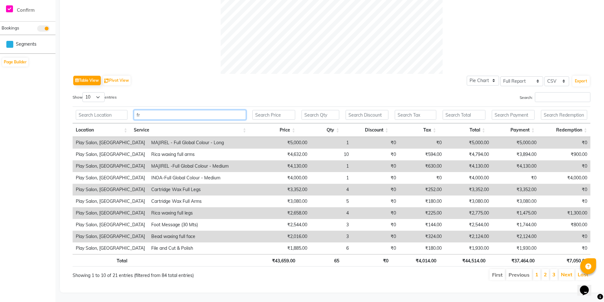
scroll to position [146, 0]
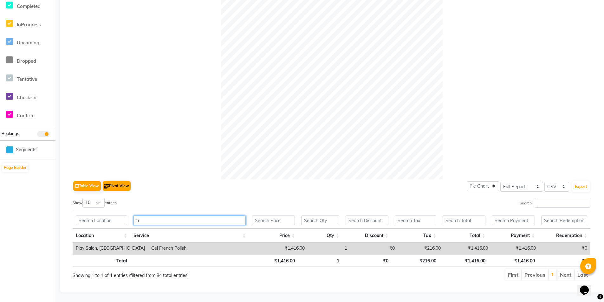
type input "f"
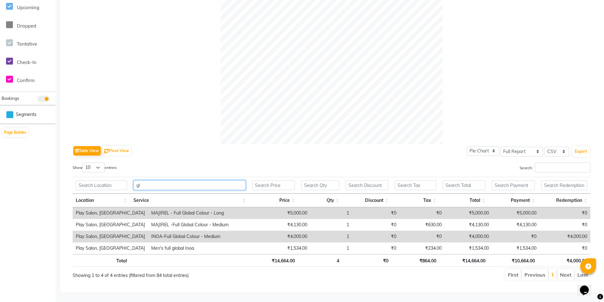
scroll to position [181, 0]
drag, startPoint x: 153, startPoint y: 181, endPoint x: 125, endPoint y: 181, distance: 28.2
click at [125, 181] on tr "glo" at bounding box center [332, 185] width 518 height 17
type input "h"
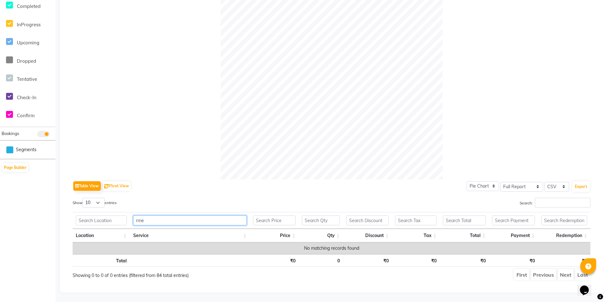
scroll to position [146, 0]
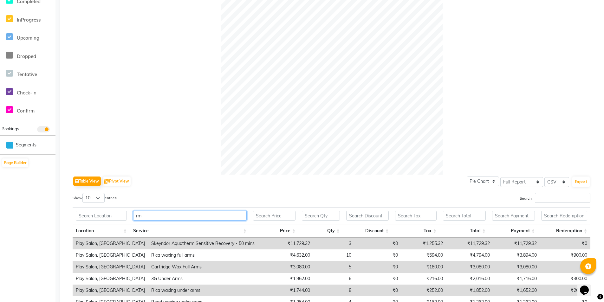
type input "r"
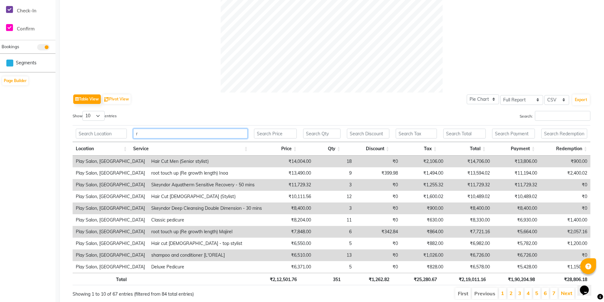
scroll to position [251, 0]
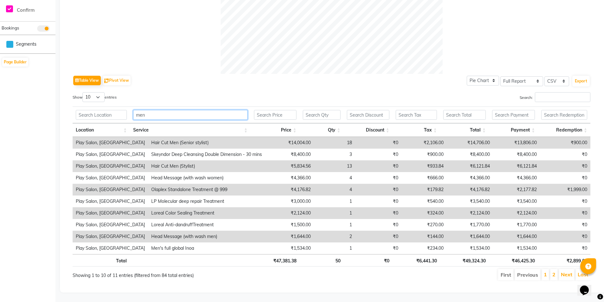
type input "men"
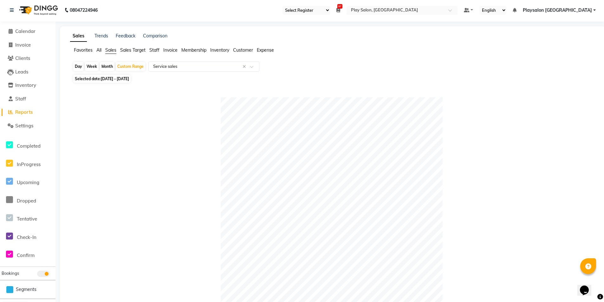
scroll to position [0, 0]
click at [120, 77] on span "Selected date: [DATE] - [DATE]" at bounding box center [101, 80] width 57 height 8
select select "5"
select select "2025"
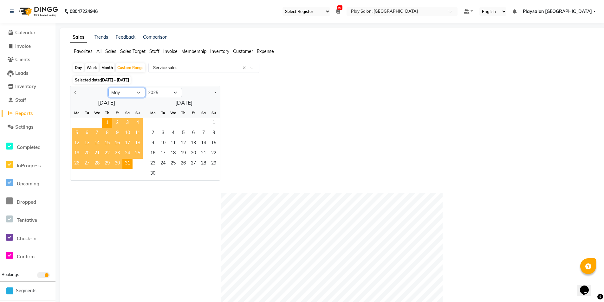
click at [135, 95] on select "Jan Feb Mar Apr May Jun [DATE] Aug Sep Oct Nov Dec" at bounding box center [126, 93] width 37 height 10
select select "6"
click at [108, 88] on select "Jan Feb Mar Apr May Jun [DATE] Aug Sep Oct Nov Dec" at bounding box center [126, 93] width 37 height 10
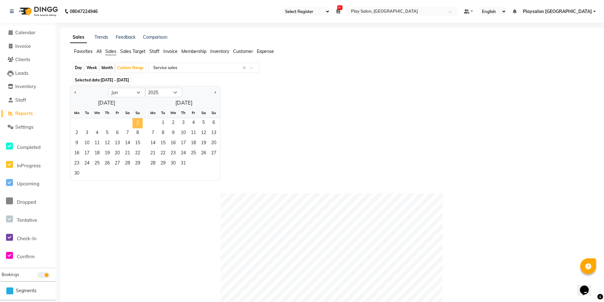
click at [135, 121] on span "1" at bounding box center [138, 123] width 10 height 10
click at [77, 172] on span "30" at bounding box center [77, 174] width 10 height 10
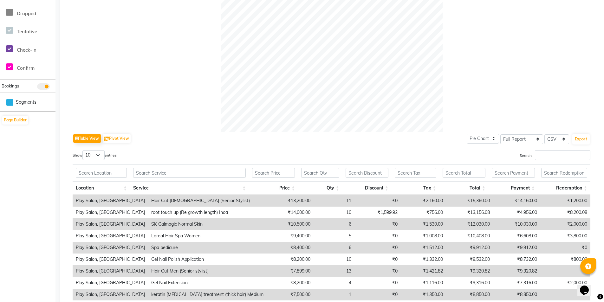
scroll to position [251, 0]
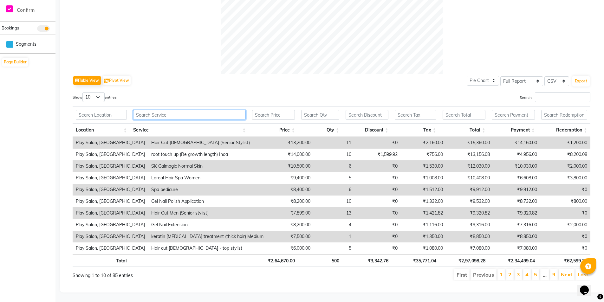
click at [178, 111] on input "text" at bounding box center [189, 115] width 113 height 10
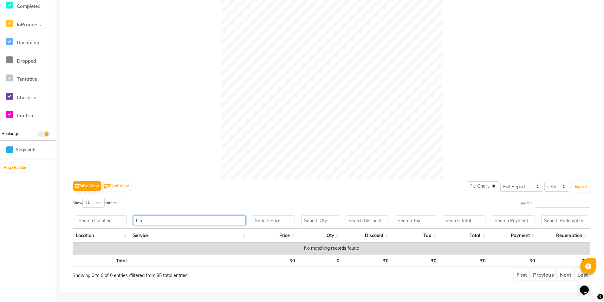
scroll to position [146, 0]
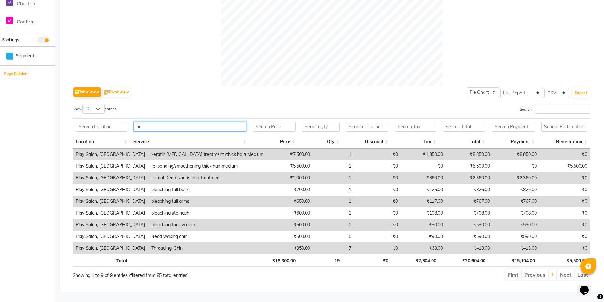
type input "hig"
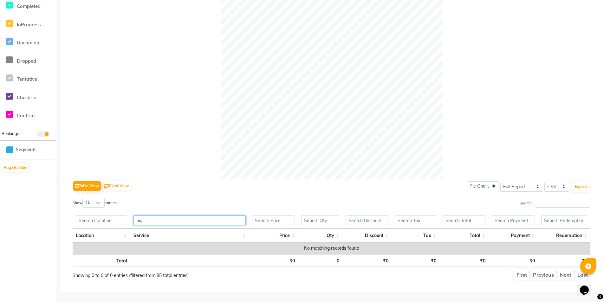
drag, startPoint x: 163, startPoint y: 217, endPoint x: 124, endPoint y: 214, distance: 38.5
click at [124, 214] on tr "hig" at bounding box center [332, 220] width 518 height 17
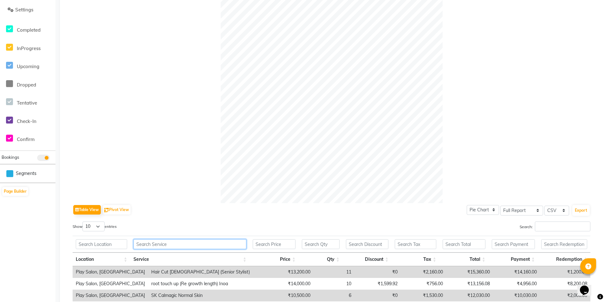
scroll to position [0, 0]
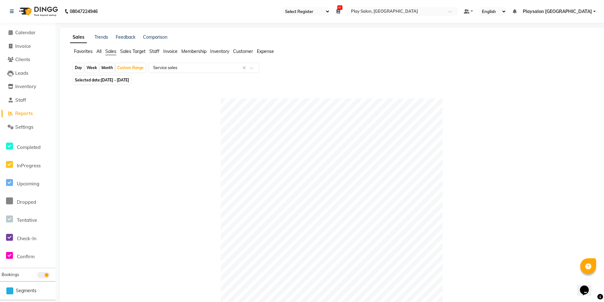
click at [122, 78] on span "[DATE] - [DATE]" at bounding box center [115, 80] width 28 height 5
select select "6"
select select "2025"
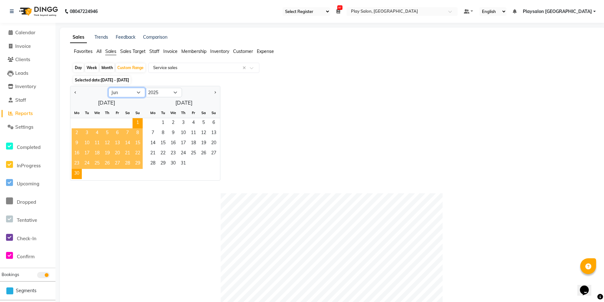
click at [118, 96] on select "Jan Feb Mar Apr May Jun [DATE] Aug Sep Oct Nov Dec" at bounding box center [126, 93] width 37 height 10
select select "3"
click at [108, 88] on select "Jan Feb Mar Apr May Jun [DATE] Aug Sep Oct Nov Dec" at bounding box center [126, 93] width 37 height 10
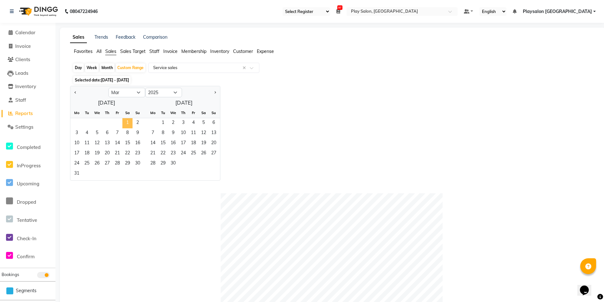
click at [127, 121] on span "1" at bounding box center [127, 123] width 10 height 10
click at [81, 175] on span "31" at bounding box center [77, 174] width 10 height 10
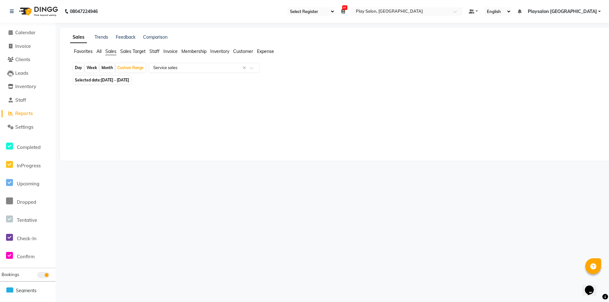
click at [149, 135] on div "Sales Trends Feedback Comparison Favorites All Sales Sales Target Staff Invoice…" at bounding box center [335, 94] width 550 height 133
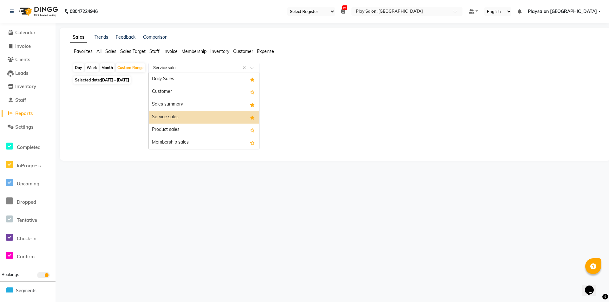
click at [195, 70] on input "text" at bounding box center [197, 68] width 91 height 6
click at [131, 77] on span "Selected date: [DATE] - [DATE]" at bounding box center [101, 80] width 57 height 8
select select "3"
select select "2025"
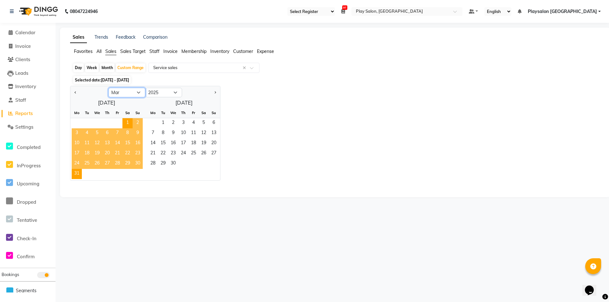
click at [134, 94] on select "Jan Feb Mar Apr May Jun [DATE] Aug Sep Oct Nov Dec" at bounding box center [126, 93] width 37 height 10
select select "9"
click at [108, 88] on select "Jan Feb Mar Apr May Jun [DATE] Aug Sep Oct Nov Dec" at bounding box center [126, 93] width 37 height 10
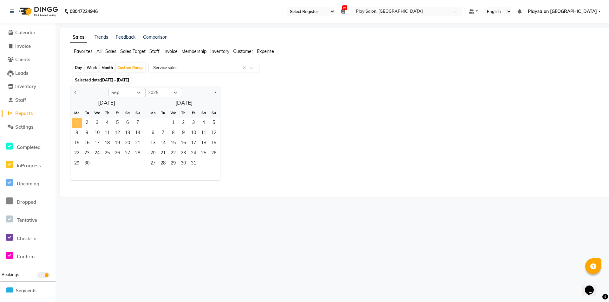
click at [76, 122] on span "1" at bounding box center [77, 123] width 10 height 10
click at [87, 163] on span "30" at bounding box center [87, 164] width 10 height 10
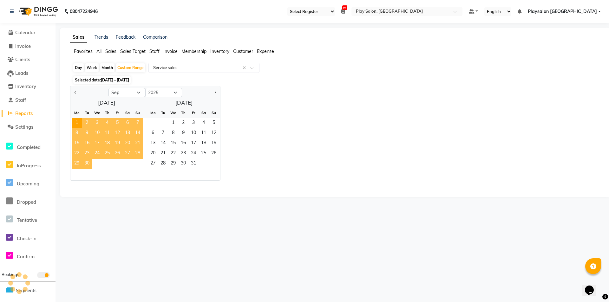
select select "full_report"
select select "csv"
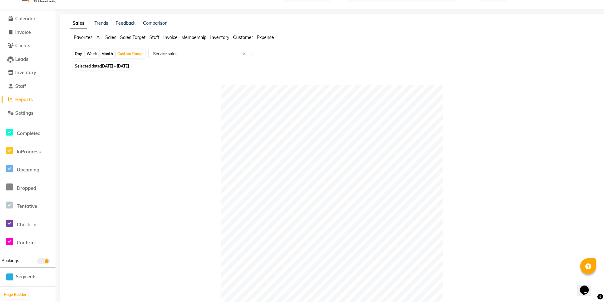
scroll to position [13, 0]
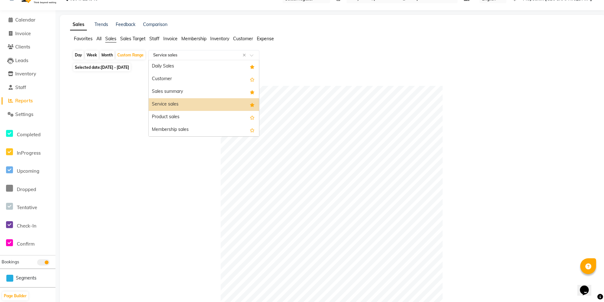
click at [215, 53] on input "text" at bounding box center [197, 55] width 91 height 6
click at [174, 91] on div "Sales summary" at bounding box center [204, 92] width 110 height 13
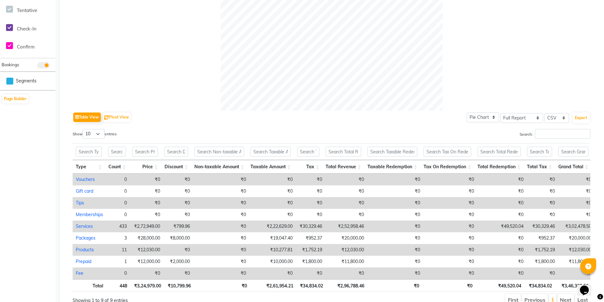
scroll to position [244, 0]
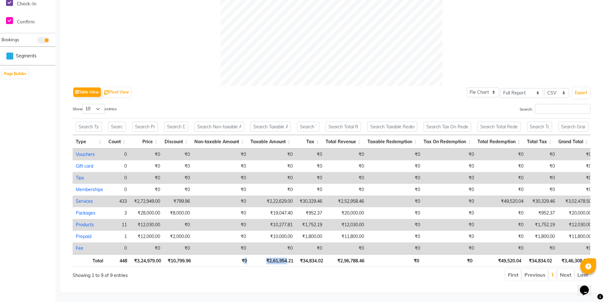
drag, startPoint x: 286, startPoint y: 255, endPoint x: 245, endPoint y: 255, distance: 40.9
click at [245, 255] on tr "Total 448 ₹3,24,979.00 ₹10,799.96 ₹0 ₹2,61,954.21 ₹34,834.02 ₹2,96,788.46 ₹0 ₹0…" at bounding box center [332, 260] width 519 height 12
click at [304, 269] on div "First Previous 1 Next Last" at bounding box center [442, 275] width 308 height 13
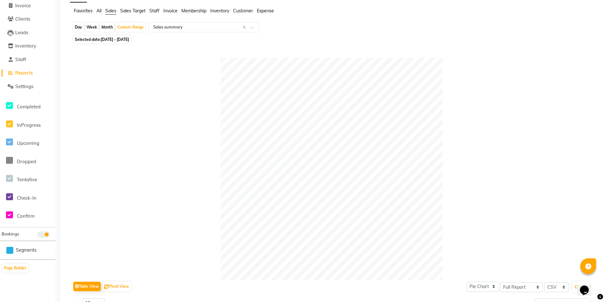
scroll to position [0, 0]
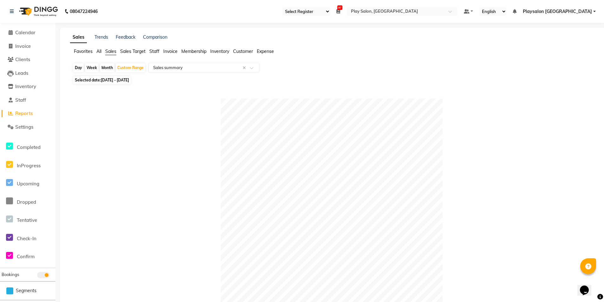
click at [155, 53] on span "Staff" at bounding box center [154, 52] width 10 height 6
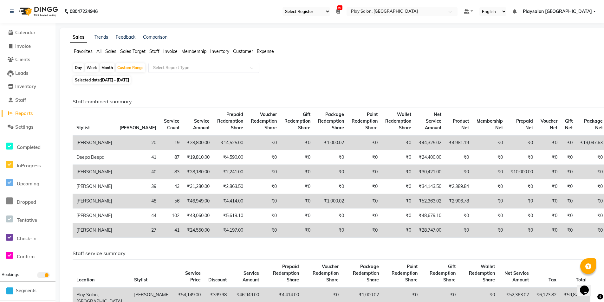
click at [192, 69] on input "text" at bounding box center [197, 68] width 91 height 6
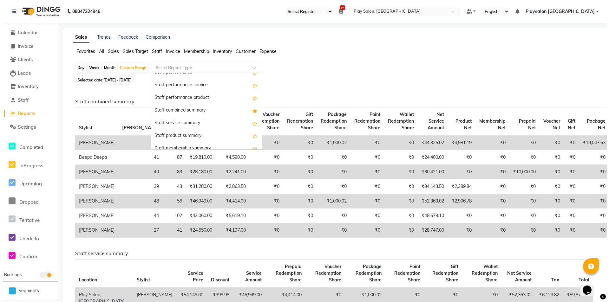
scroll to position [99, 0]
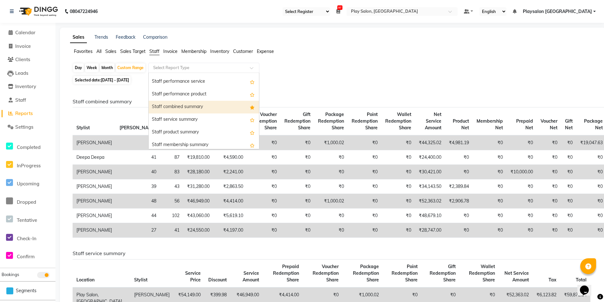
click at [177, 110] on div "Staff combined summary" at bounding box center [204, 107] width 110 height 13
select select "full_report"
select select "csv"
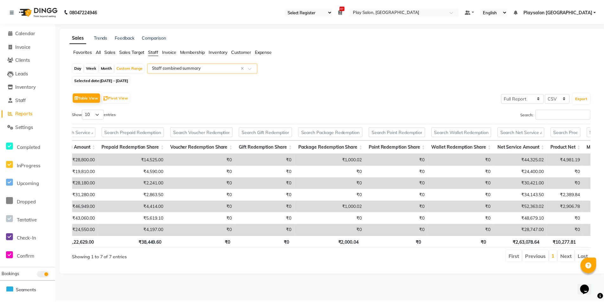
scroll to position [0, 156]
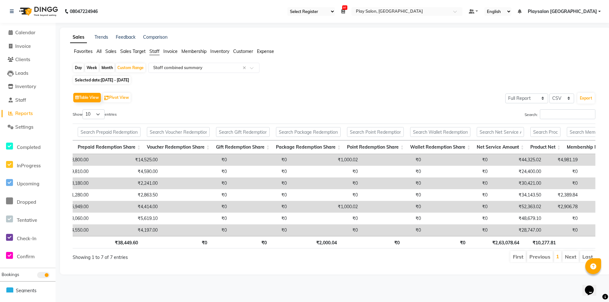
click at [26, 111] on span "Reports" at bounding box center [23, 113] width 17 height 6
click at [100, 51] on span "All" at bounding box center [98, 52] width 5 height 6
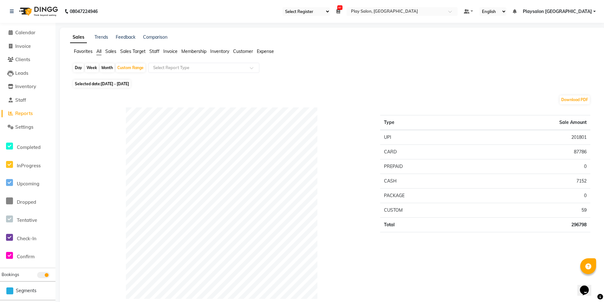
click at [111, 83] on span "[DATE] - [DATE]" at bounding box center [115, 83] width 28 height 5
select select "9"
select select "2025"
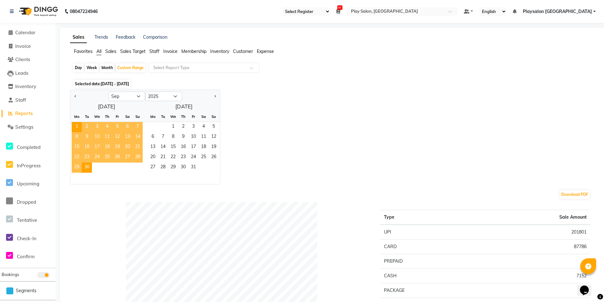
click at [80, 67] on div "Day" at bounding box center [78, 67] width 10 height 9
select select "9"
select select "2025"
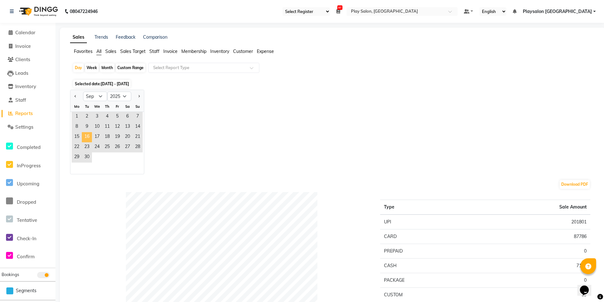
click at [87, 133] on span "16" at bounding box center [87, 137] width 10 height 10
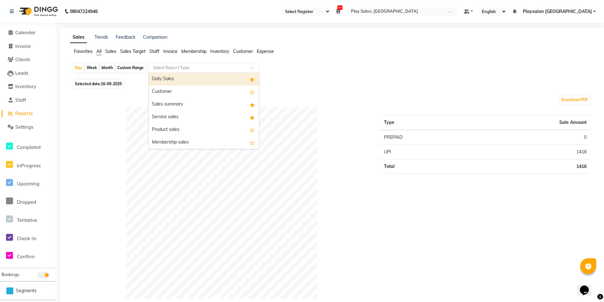
click at [203, 66] on input "text" at bounding box center [197, 68] width 91 height 6
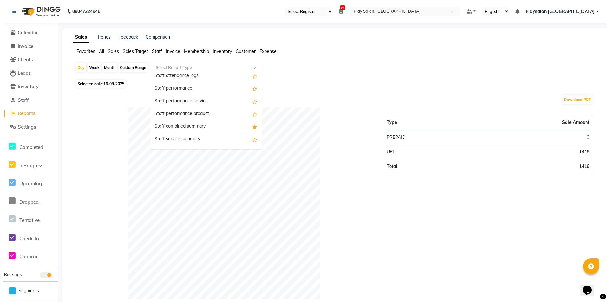
scroll to position [329, 0]
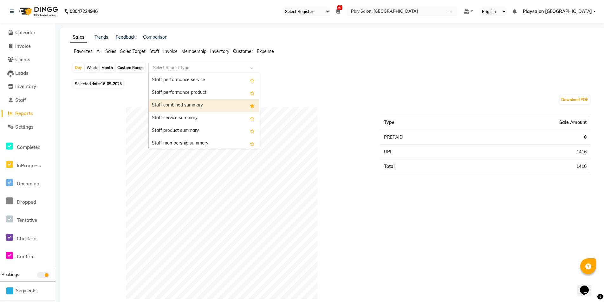
click at [200, 106] on div "Staff combined summary" at bounding box center [204, 105] width 110 height 13
select select "full_report"
select select "csv"
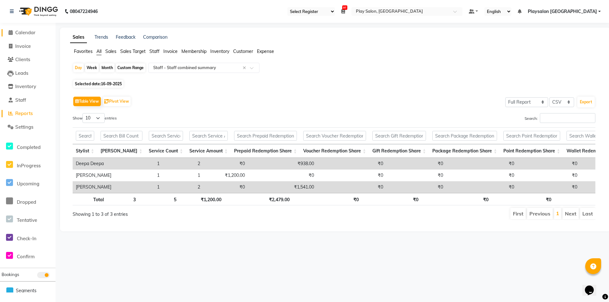
click at [10, 31] on icon at bounding box center [11, 32] width 4 height 5
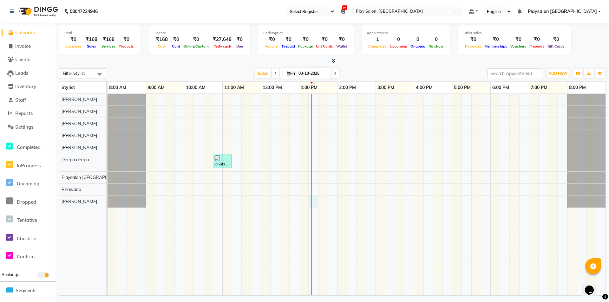
click at [311, 198] on div at bounding box center [311, 195] width 0 height 202
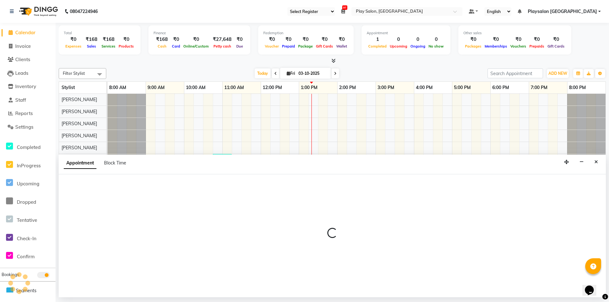
select select "88570"
select select "tentative"
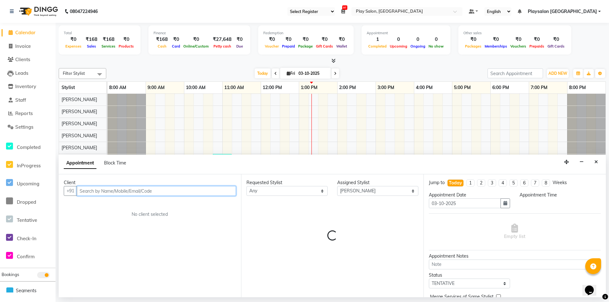
select select "795"
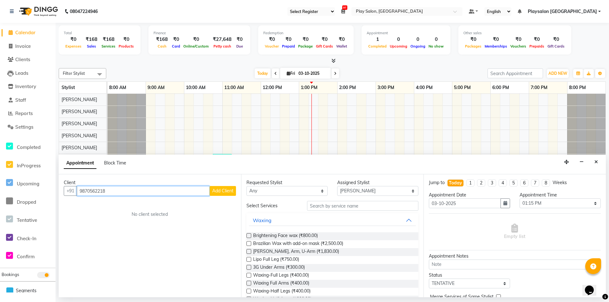
type input "9870562218"
click at [228, 192] on span "Add Client" at bounding box center [222, 191] width 21 height 6
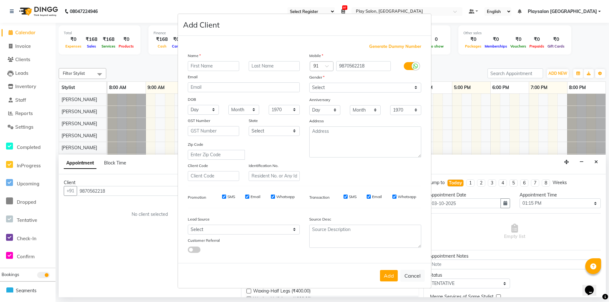
click at [226, 69] on input "text" at bounding box center [213, 66] width 51 height 10
type input "[PERSON_NAME]"
type input "H"
click at [334, 84] on select "Select [DEMOGRAPHIC_DATA] [DEMOGRAPHIC_DATA] Other Prefer Not To Say" at bounding box center [365, 88] width 112 height 10
select select "[DEMOGRAPHIC_DATA]"
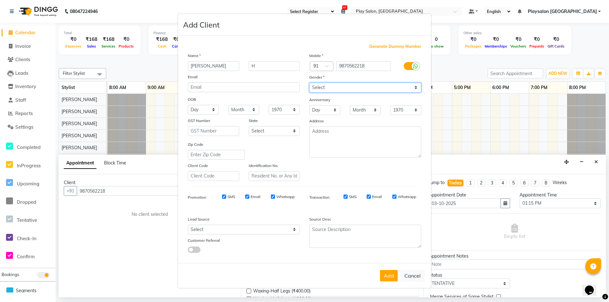
click at [309, 83] on select "Select [DEMOGRAPHIC_DATA] [DEMOGRAPHIC_DATA] Other Prefer Not To Say" at bounding box center [365, 88] width 112 height 10
click at [249, 228] on select "Select Walk-in Internet Friend Word of Mouth Advertisement Facebook JustDial Go…" at bounding box center [244, 230] width 112 height 10
select select "54712"
click at [188, 225] on select "Select Walk-in Internet Friend Word of Mouth Advertisement Facebook JustDial Go…" at bounding box center [244, 230] width 112 height 10
click at [385, 276] on button "Add" at bounding box center [389, 275] width 18 height 11
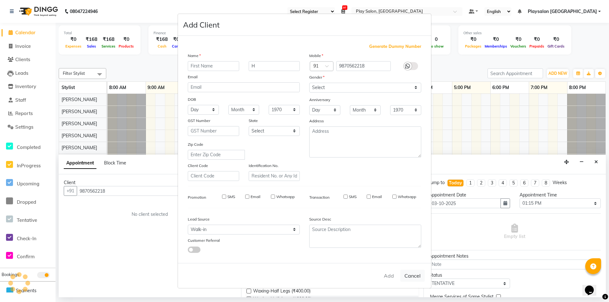
select select
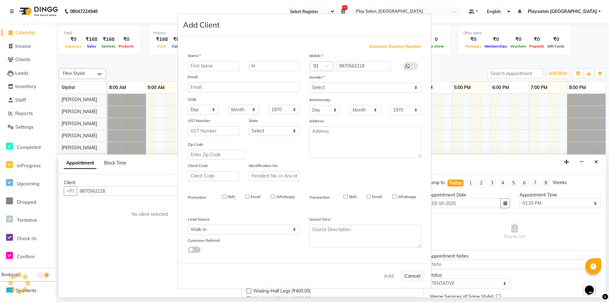
select select
checkbox input "false"
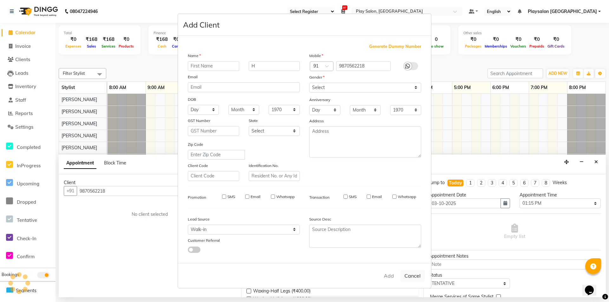
checkbox input "false"
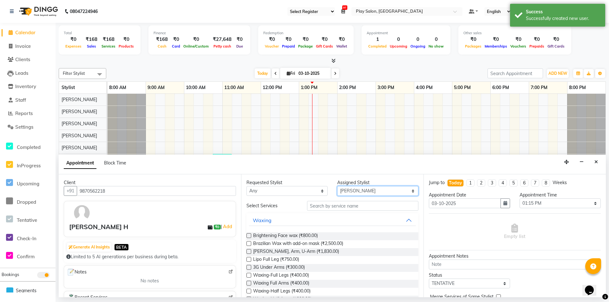
click at [345, 190] on select "Select [PERSON_NAME] Lun Deepa [PERSON_NAME] Yimkhiung Mojesh [PERSON_NAME] Pla…" at bounding box center [377, 191] width 81 height 10
select select "80385"
click at [337, 186] on select "Select [PERSON_NAME] Lun Deepa [PERSON_NAME] Yimkhiung Mojesh [PERSON_NAME] Pla…" at bounding box center [377, 191] width 81 height 10
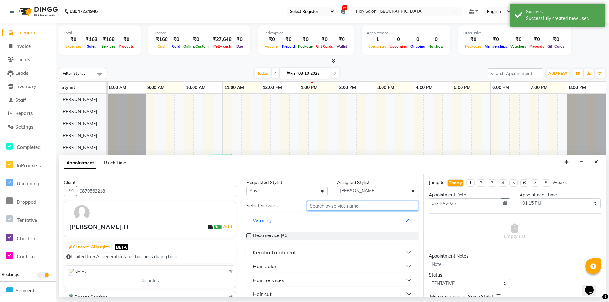
click at [340, 206] on input "text" at bounding box center [362, 206] width 111 height 10
type input "HAIR"
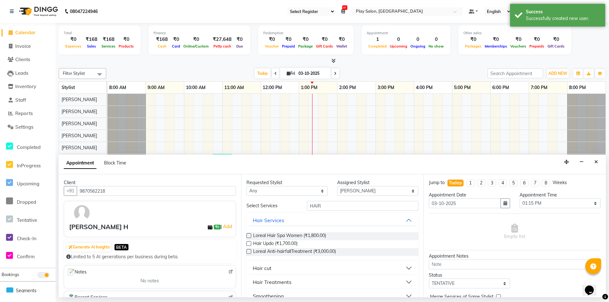
click at [308, 271] on button "Hair cut" at bounding box center [332, 268] width 167 height 11
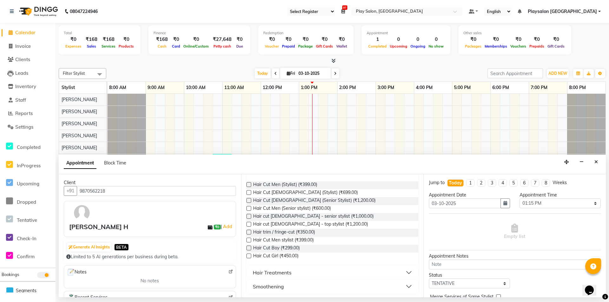
scroll to position [100, 0]
click at [247, 240] on label at bounding box center [248, 239] width 5 height 5
click at [247, 240] on input "checkbox" at bounding box center [248, 239] width 4 height 4
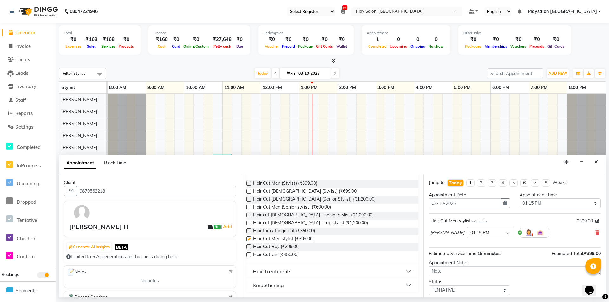
checkbox input "false"
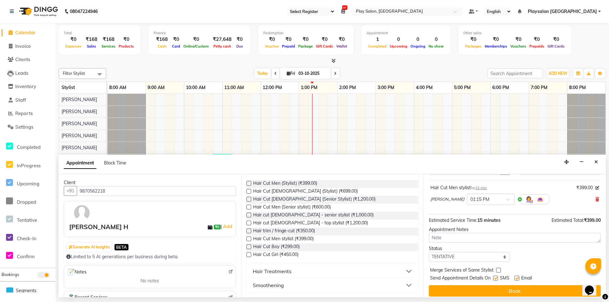
scroll to position [38, 0]
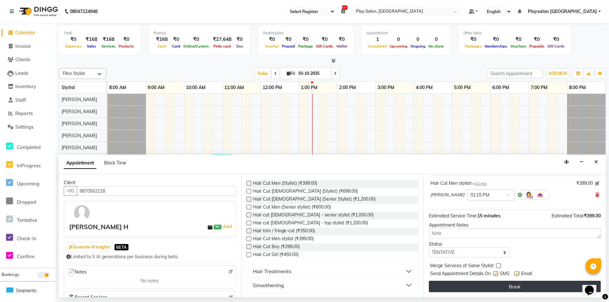
click at [518, 288] on button "Book" at bounding box center [515, 286] width 172 height 11
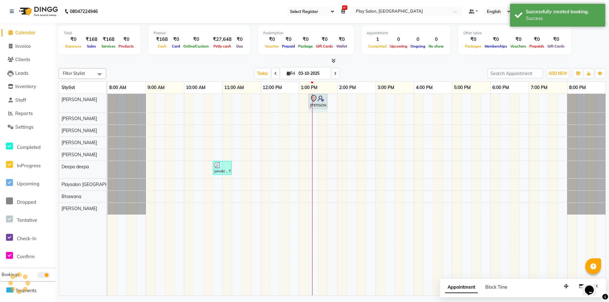
drag, startPoint x: 317, startPoint y: 101, endPoint x: 324, endPoint y: 101, distance: 7.0
click at [107, 101] on div "[PERSON_NAME], TK02, 01:15 PM-01:30 PM, Hair Cut Men stylist [PERSON_NAME] H, T…" at bounding box center [107, 103] width 0 height 19
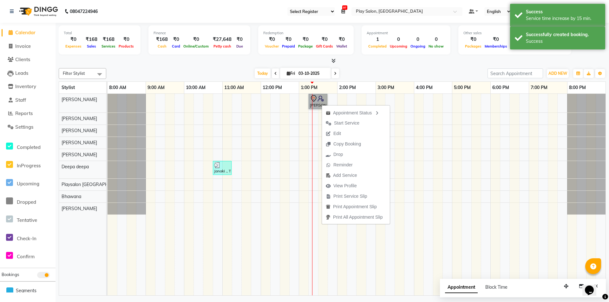
drag, startPoint x: 321, startPoint y: 105, endPoint x: 320, endPoint y: 98, distance: 6.9
click at [353, 115] on span "Start Service" at bounding box center [344, 116] width 25 height 7
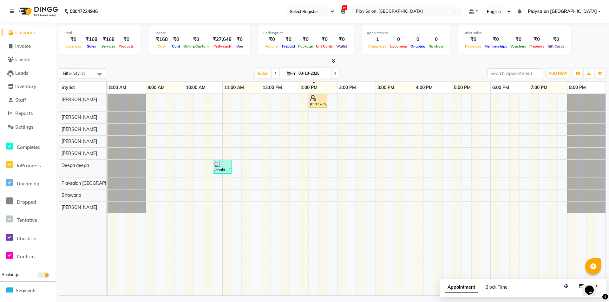
click at [275, 73] on icon at bounding box center [275, 74] width 3 height 4
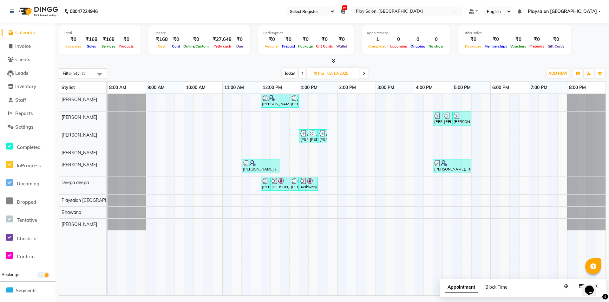
click at [364, 74] on icon at bounding box center [364, 74] width 3 height 4
type input "03-10-2025"
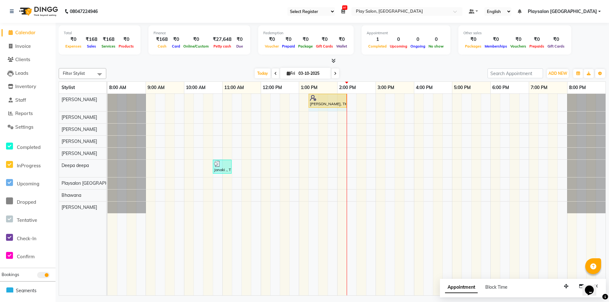
drag, startPoint x: 327, startPoint y: 97, endPoint x: 341, endPoint y: 95, distance: 14.0
click at [107, 95] on div "[PERSON_NAME] H, TK02, 01:15 PM-01:45 PM, Hair Cut Men stylist [PERSON_NAME] H,…" at bounding box center [107, 102] width 0 height 17
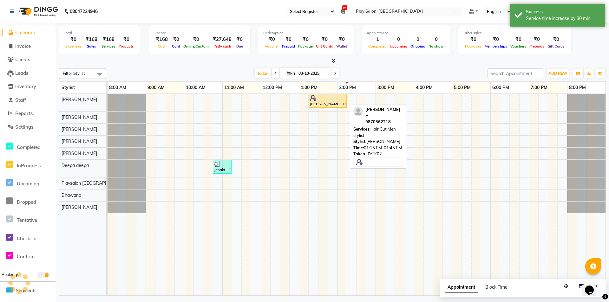
click at [330, 99] on div at bounding box center [328, 98] width 36 height 6
select select "1"
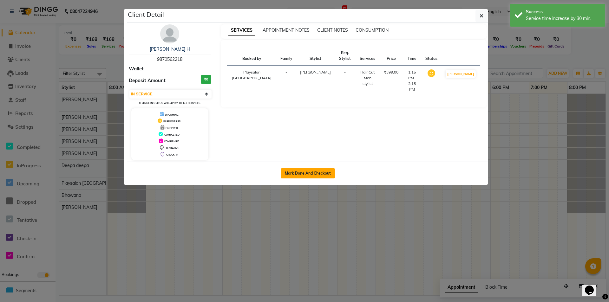
click at [307, 175] on button "Mark Done And Checkout" at bounding box center [308, 173] width 54 height 10
select select "service"
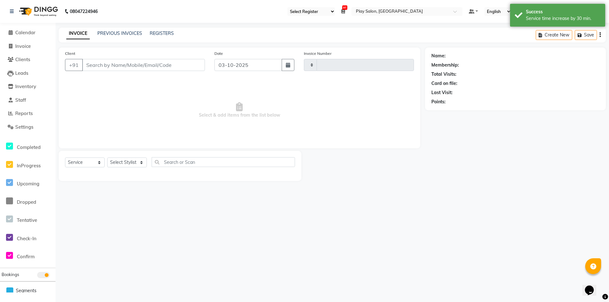
type input "0826"
select select "8308"
select select "product"
select select "80387"
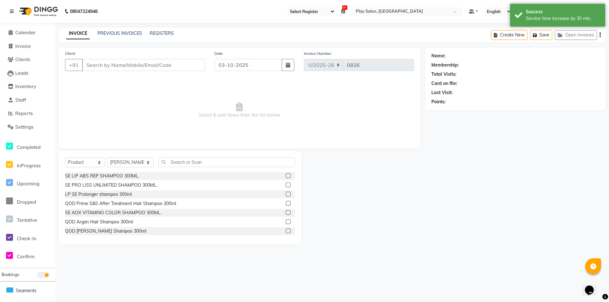
type input "9870562218"
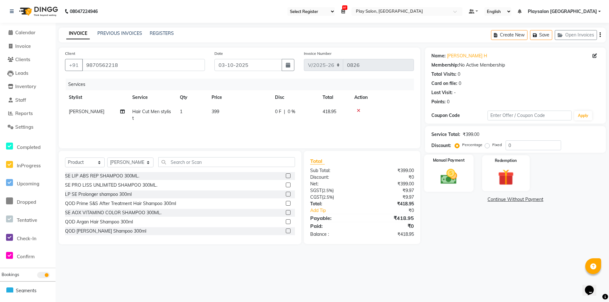
click at [454, 178] on img at bounding box center [448, 176] width 27 height 19
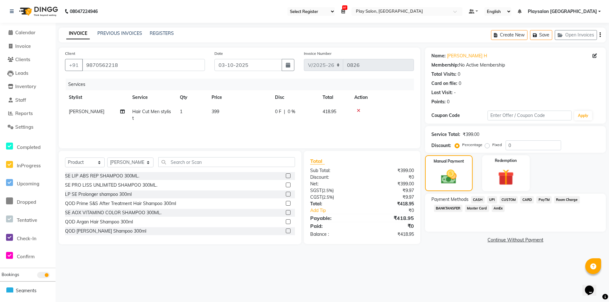
click at [505, 199] on span "CUSTOM" at bounding box center [508, 199] width 18 height 7
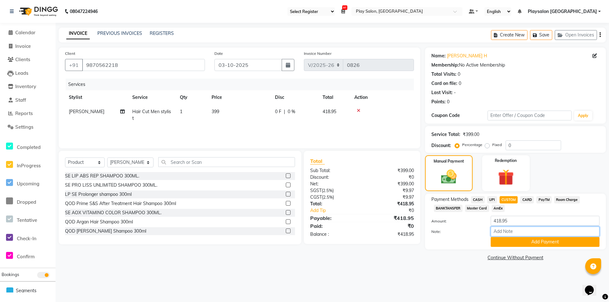
click at [512, 236] on input "Note:" at bounding box center [544, 232] width 109 height 10
type input "UPI"
click at [524, 243] on button "Add Payment" at bounding box center [544, 242] width 109 height 10
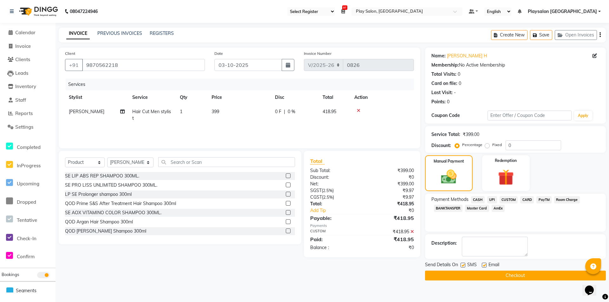
click at [516, 276] on button "Checkout" at bounding box center [515, 276] width 181 height 10
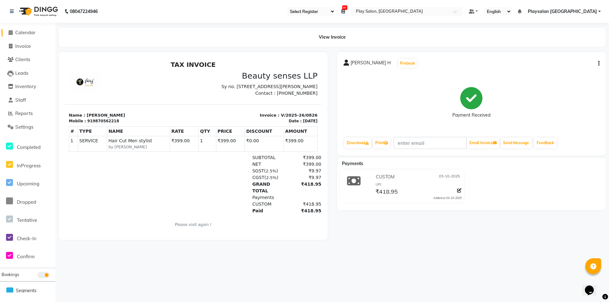
click at [9, 33] on icon at bounding box center [11, 32] width 4 height 5
